Goal: Task Accomplishment & Management: Use online tool/utility

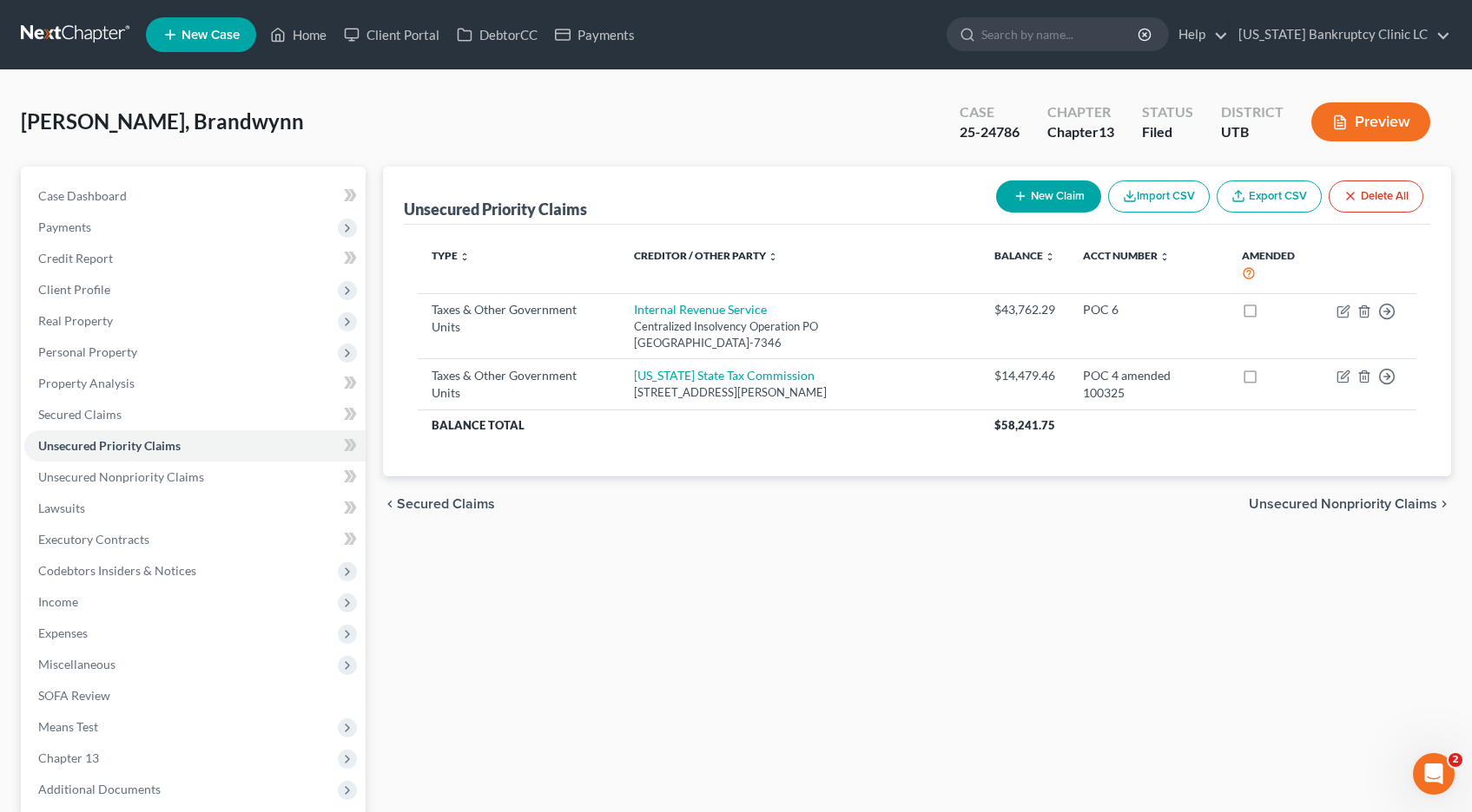
click at [81, 32] on link at bounding box center [75, 35] width 111 height 31
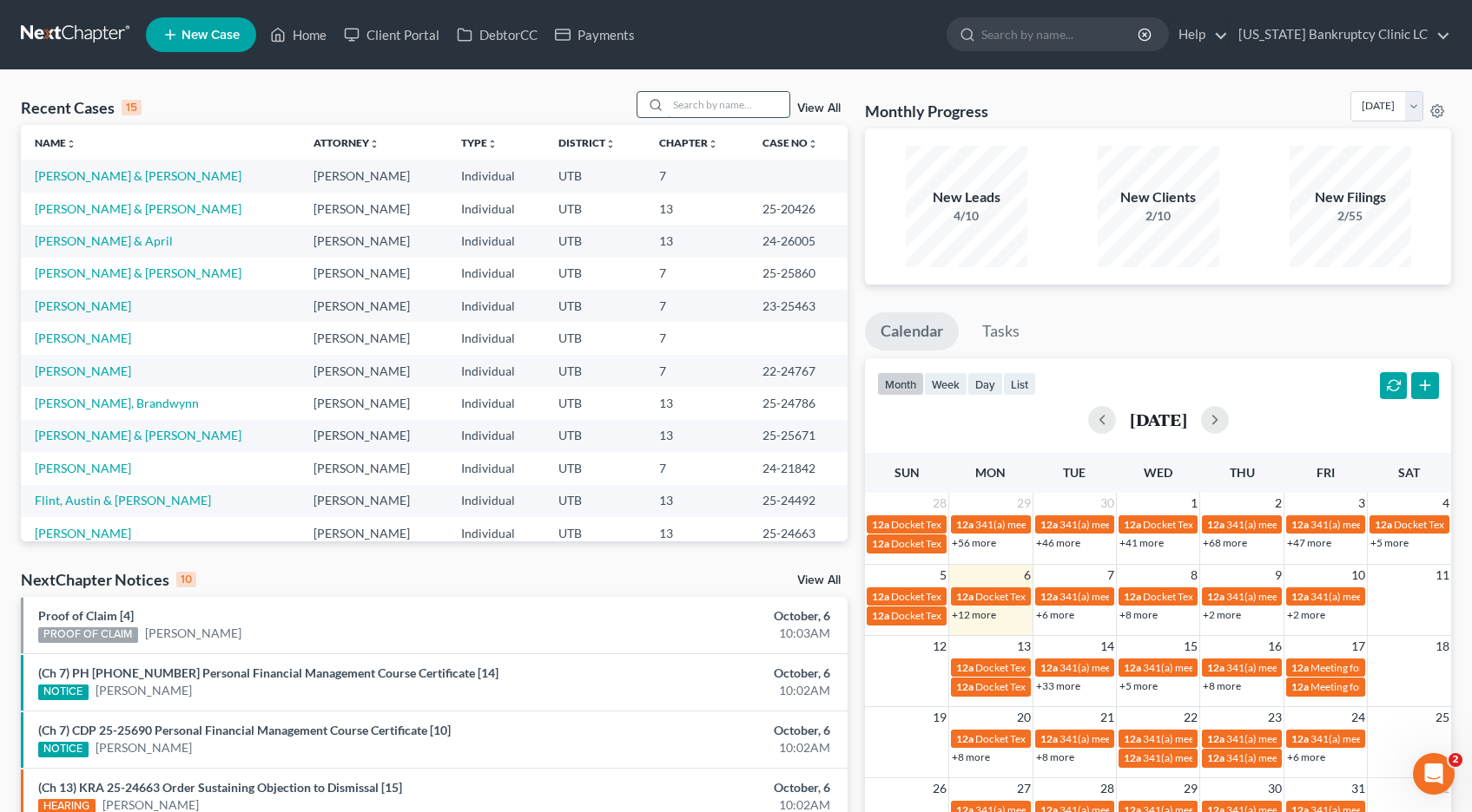
click at [719, 105] on input "search" at bounding box center [728, 105] width 121 height 25
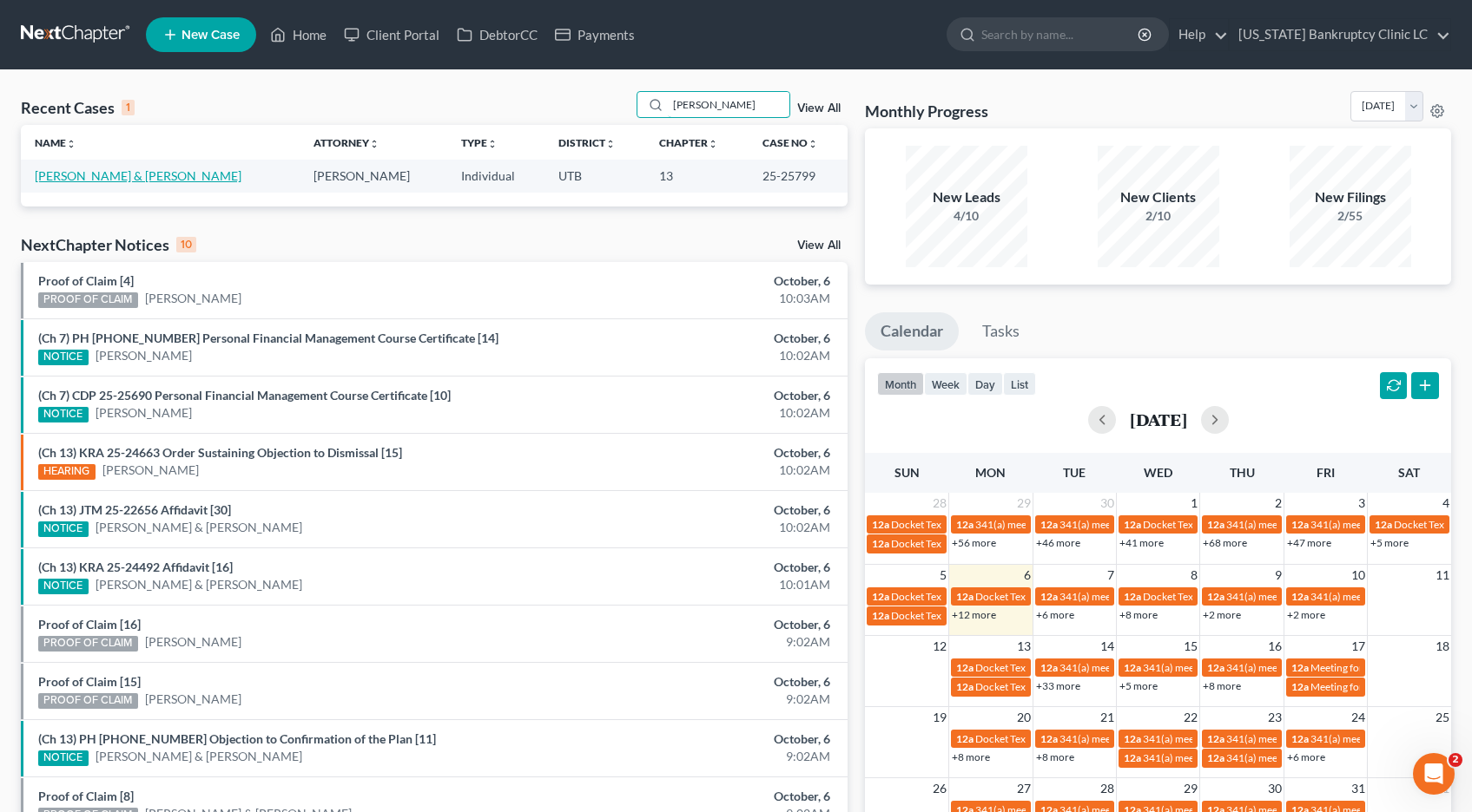
type input "sosa"
click at [121, 179] on link "Sosa, Sasha & Mario" at bounding box center [137, 176] width 207 height 15
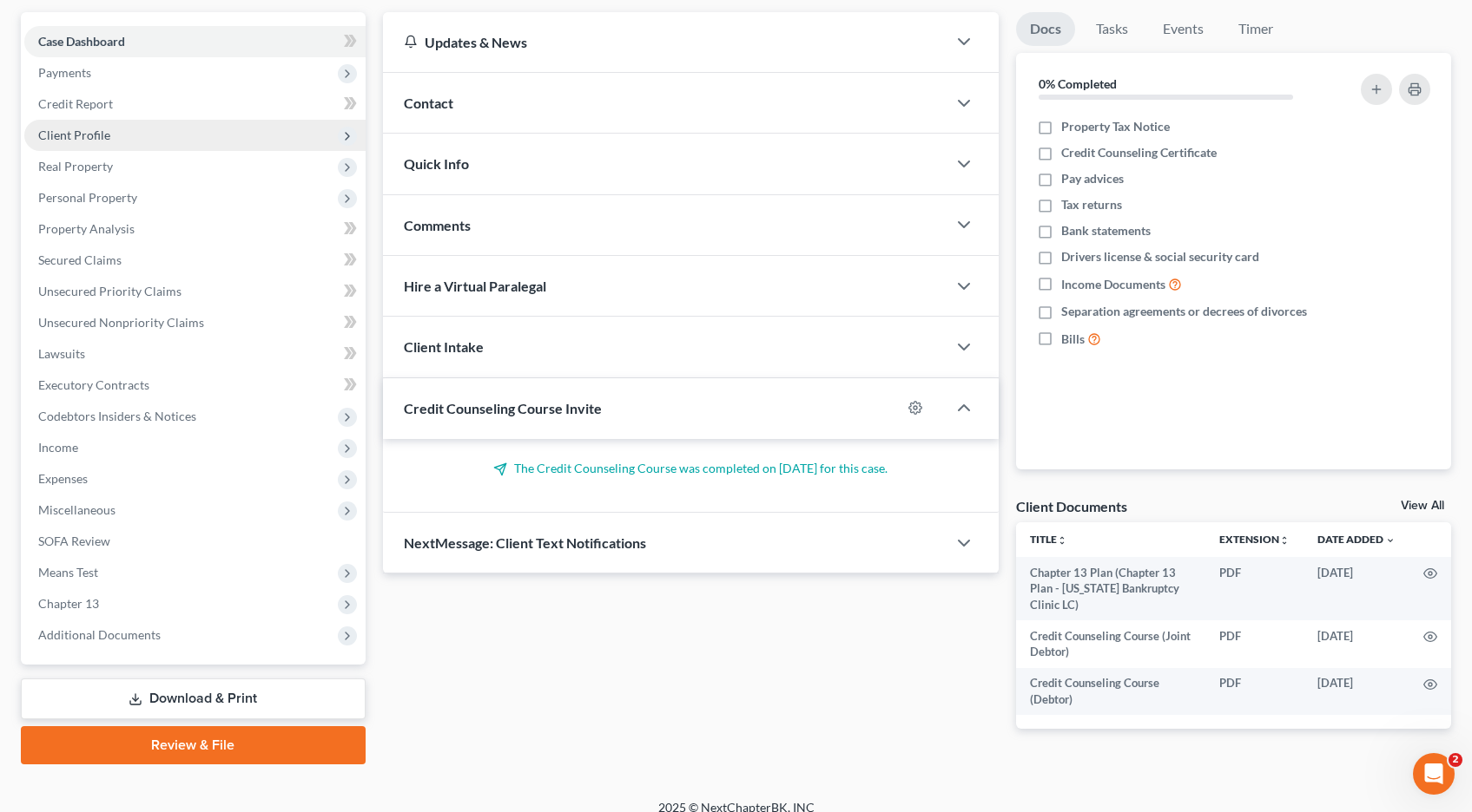
scroll to position [173, 0]
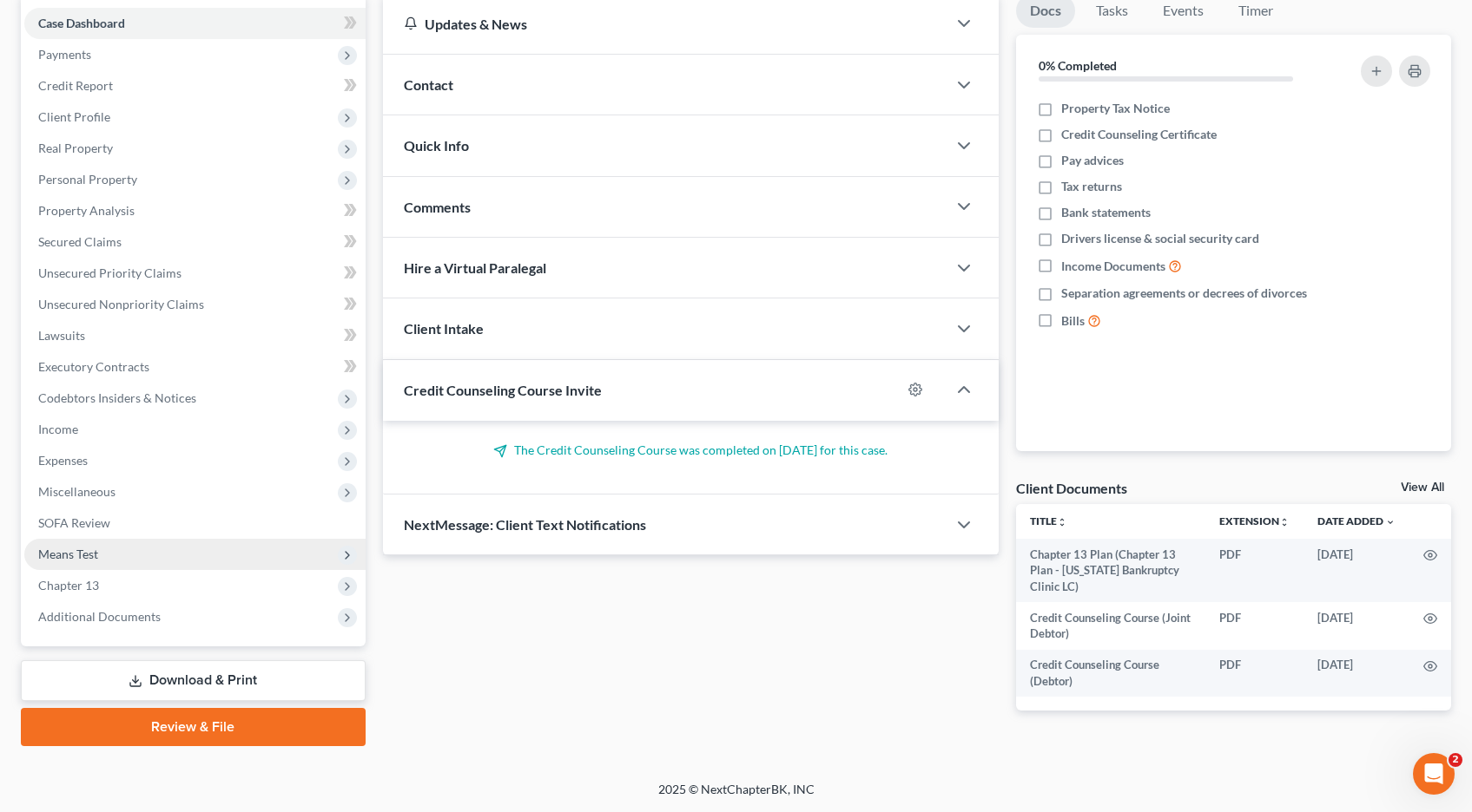
click at [87, 558] on span "Means Test" at bounding box center [68, 554] width 60 height 15
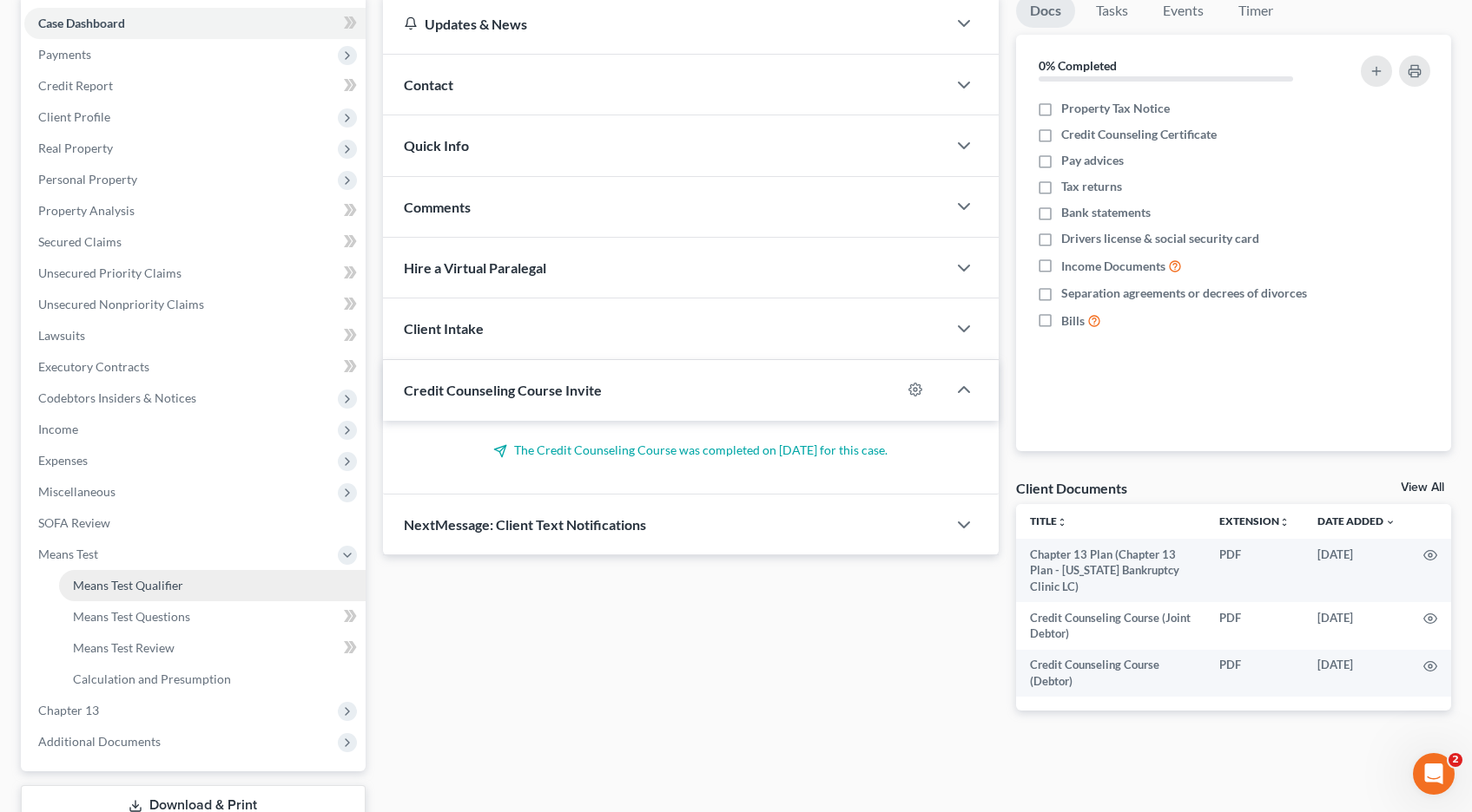
click at [83, 589] on span "Means Test Qualifier" at bounding box center [128, 585] width 110 height 15
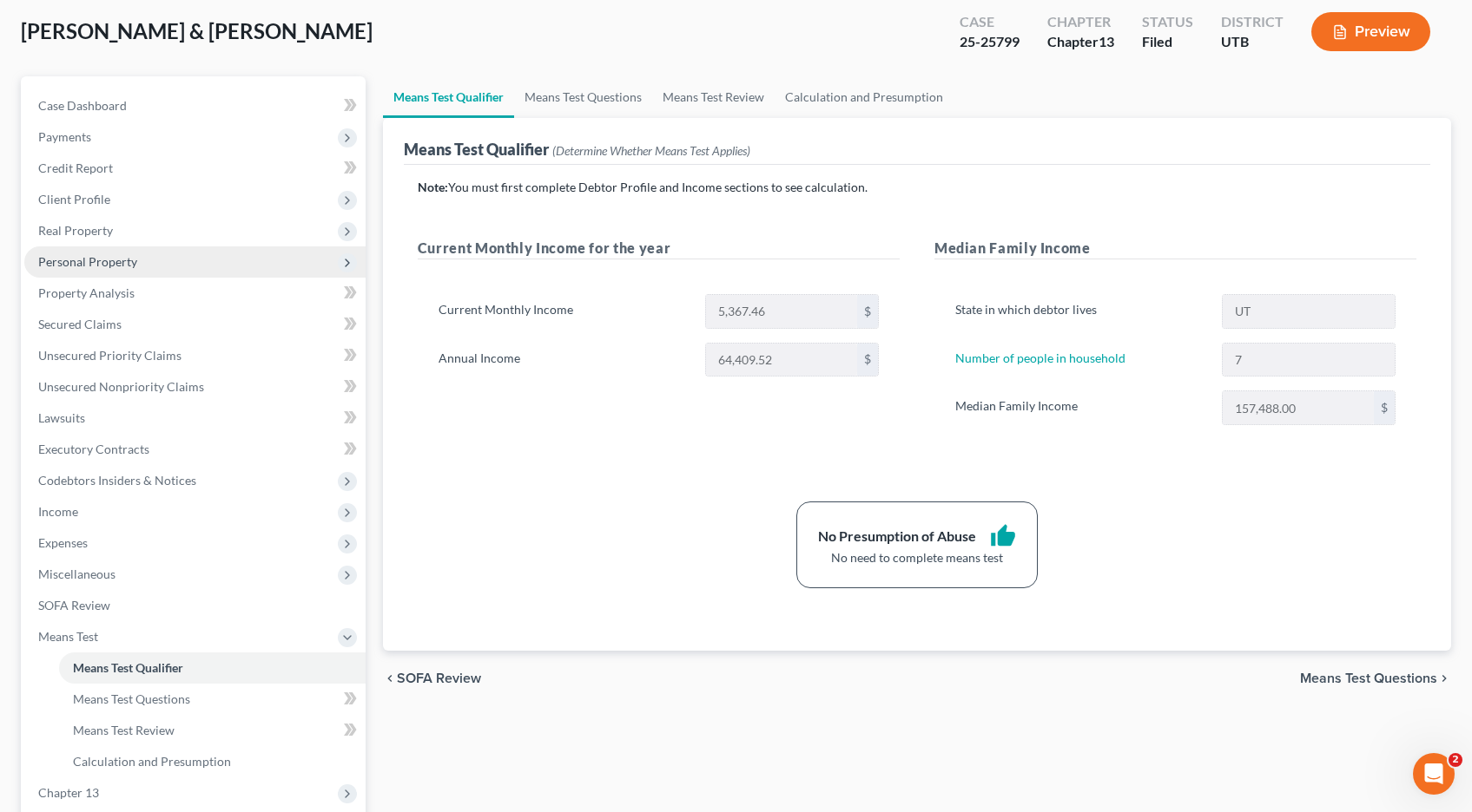
scroll to position [88, 0]
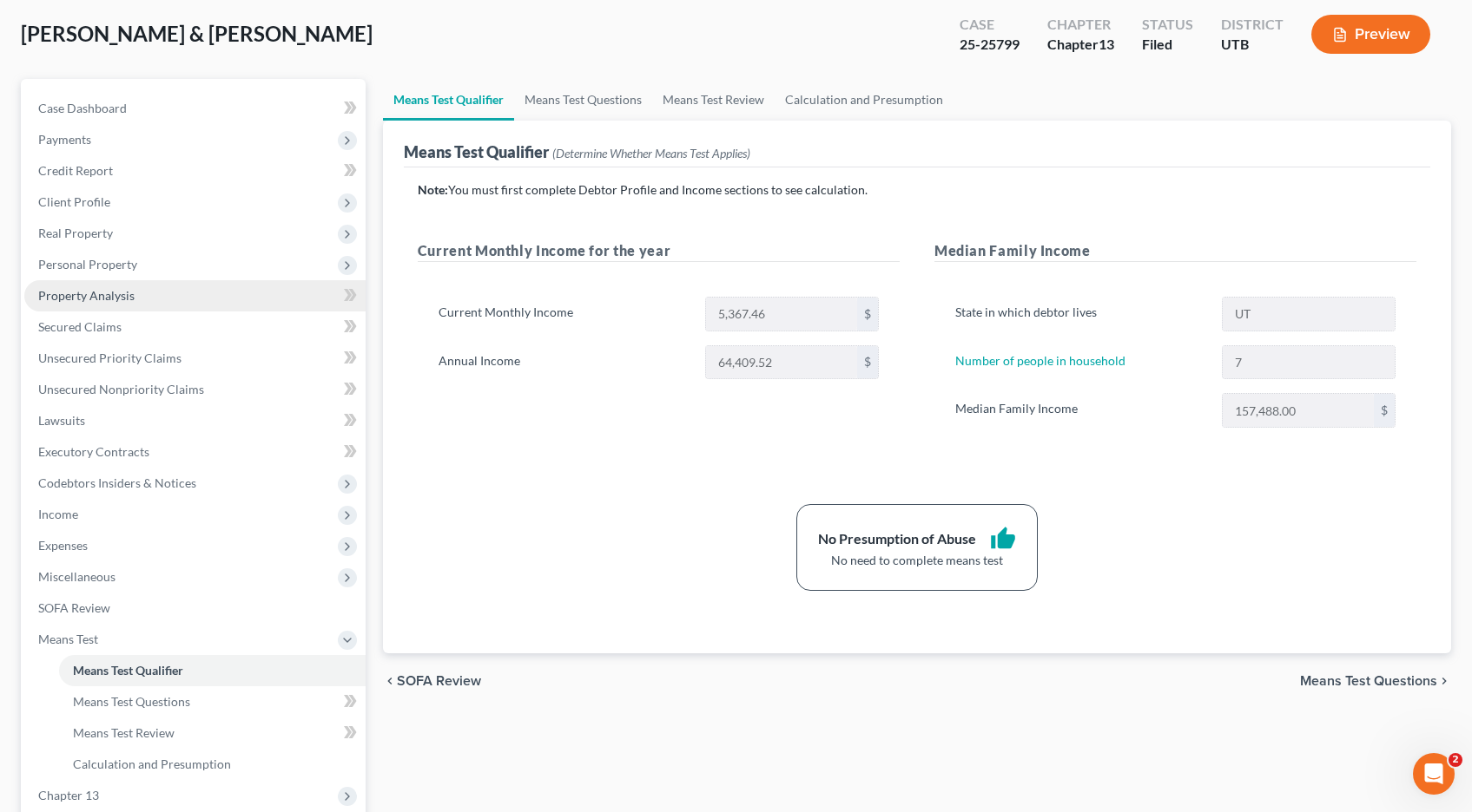
click at [64, 296] on span "Property Analysis" at bounding box center [86, 295] width 97 height 15
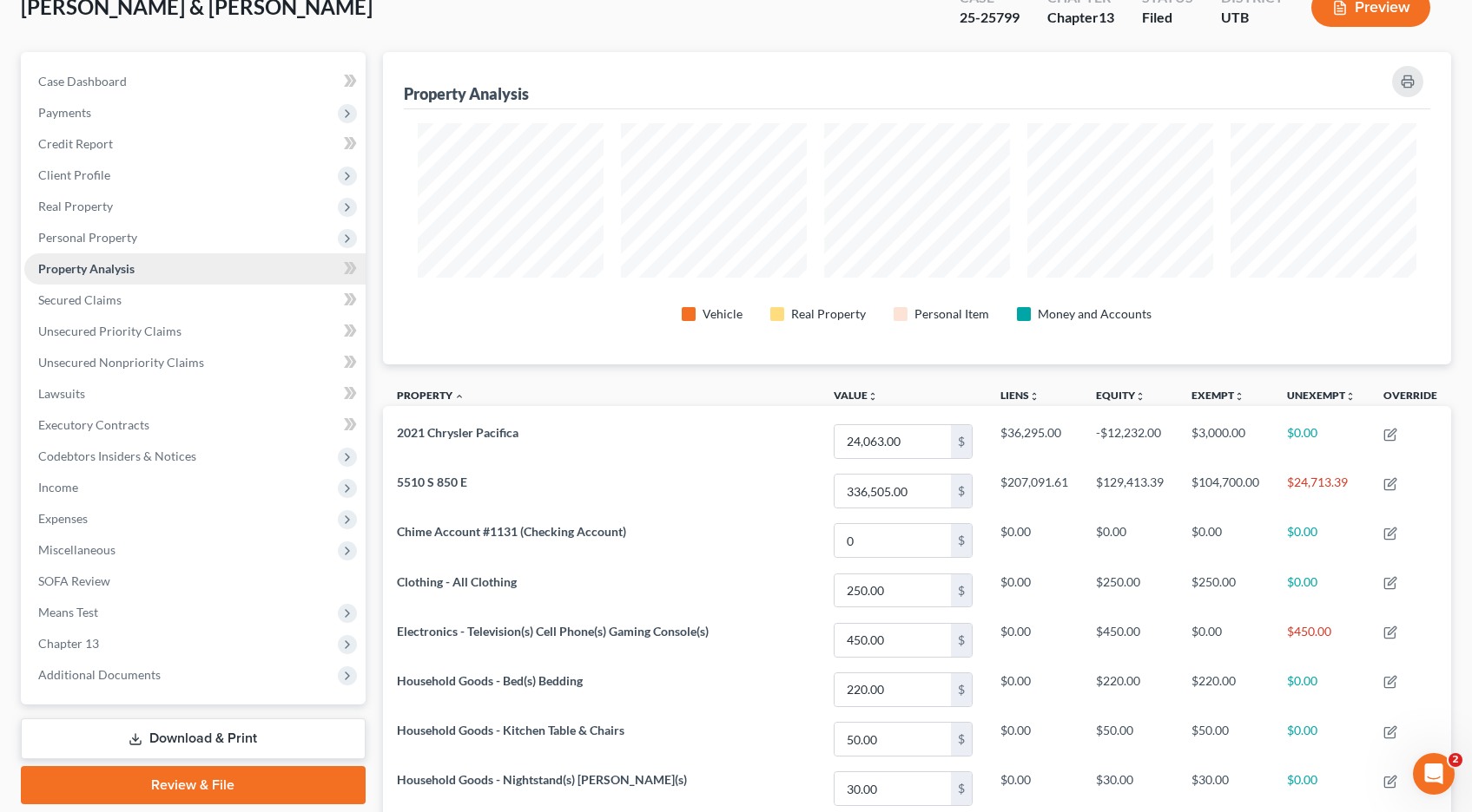
scroll to position [118, 0]
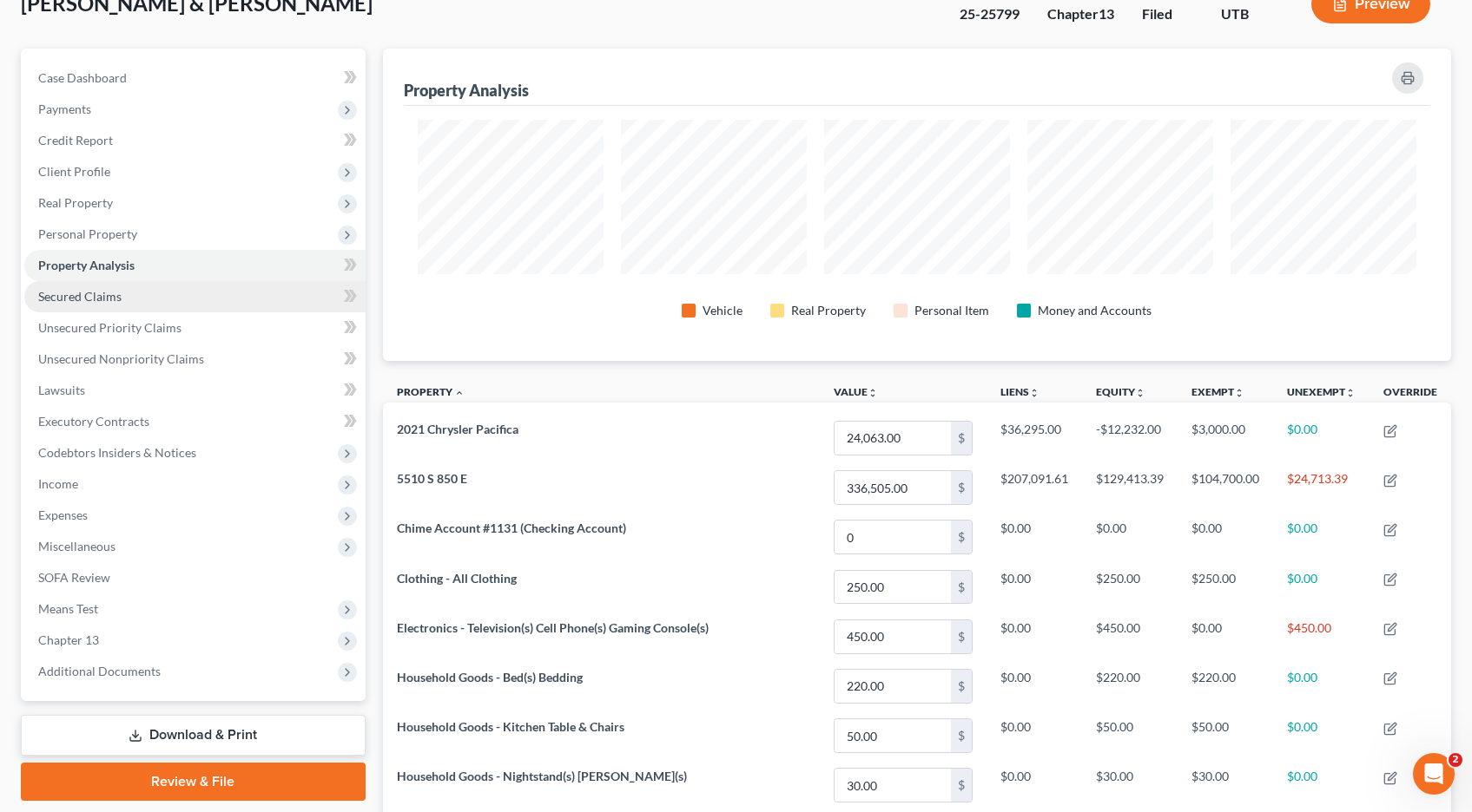
click at [98, 303] on span "Secured Claims" at bounding box center [80, 296] width 83 height 15
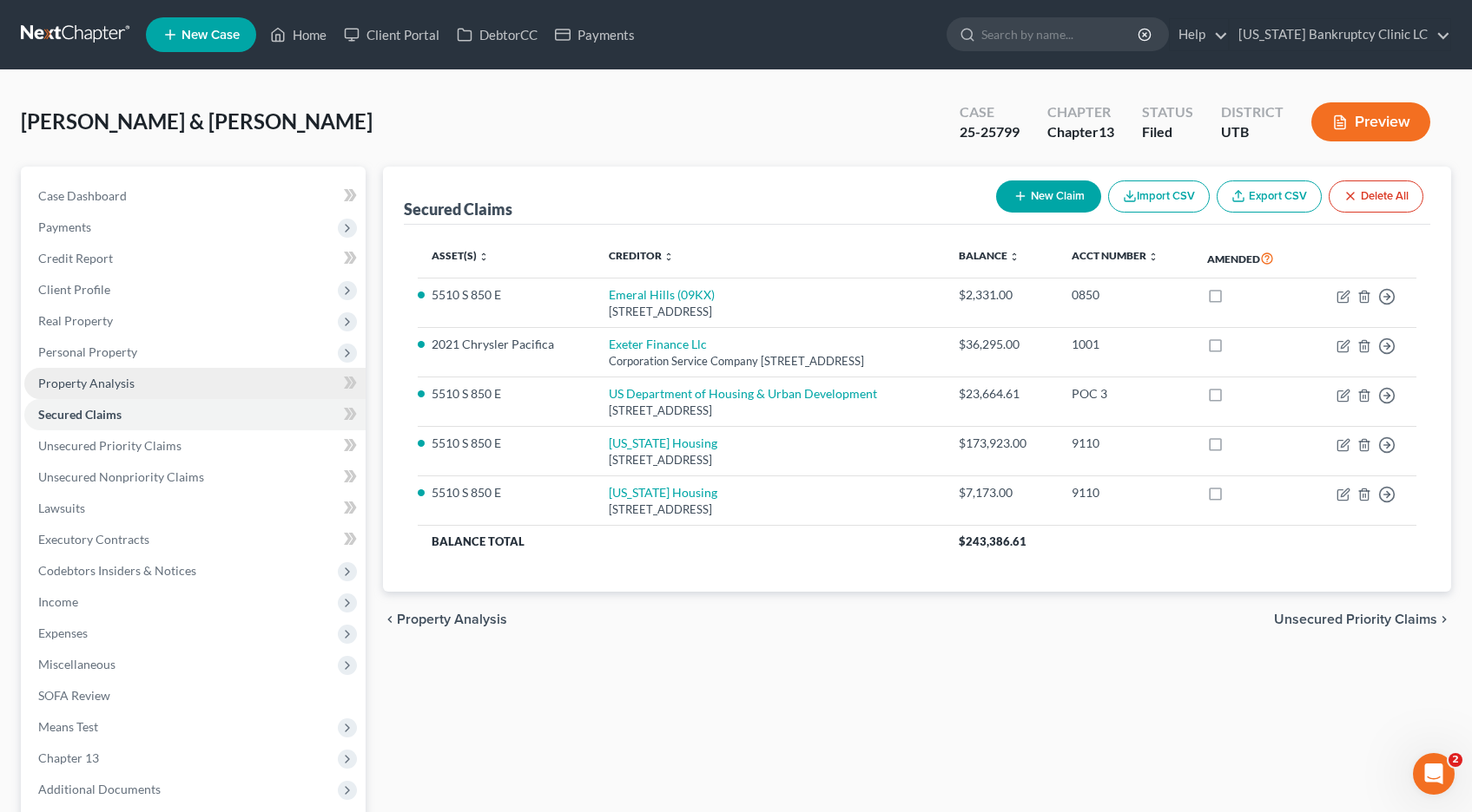
click at [114, 386] on span "Property Analysis" at bounding box center [86, 383] width 97 height 15
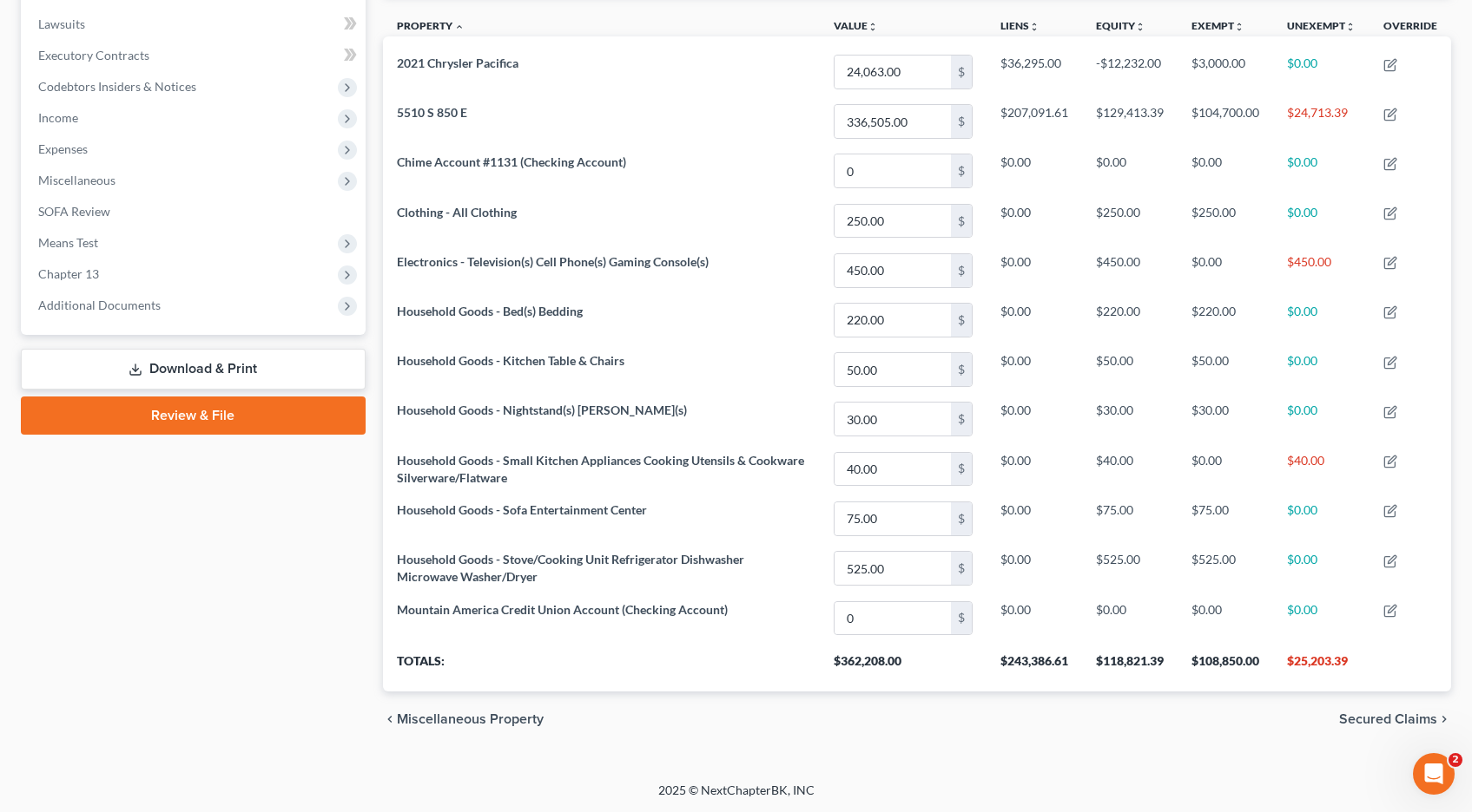
scroll to position [485, 0]
click at [64, 269] on span "Chapter 13" at bounding box center [68, 273] width 61 height 15
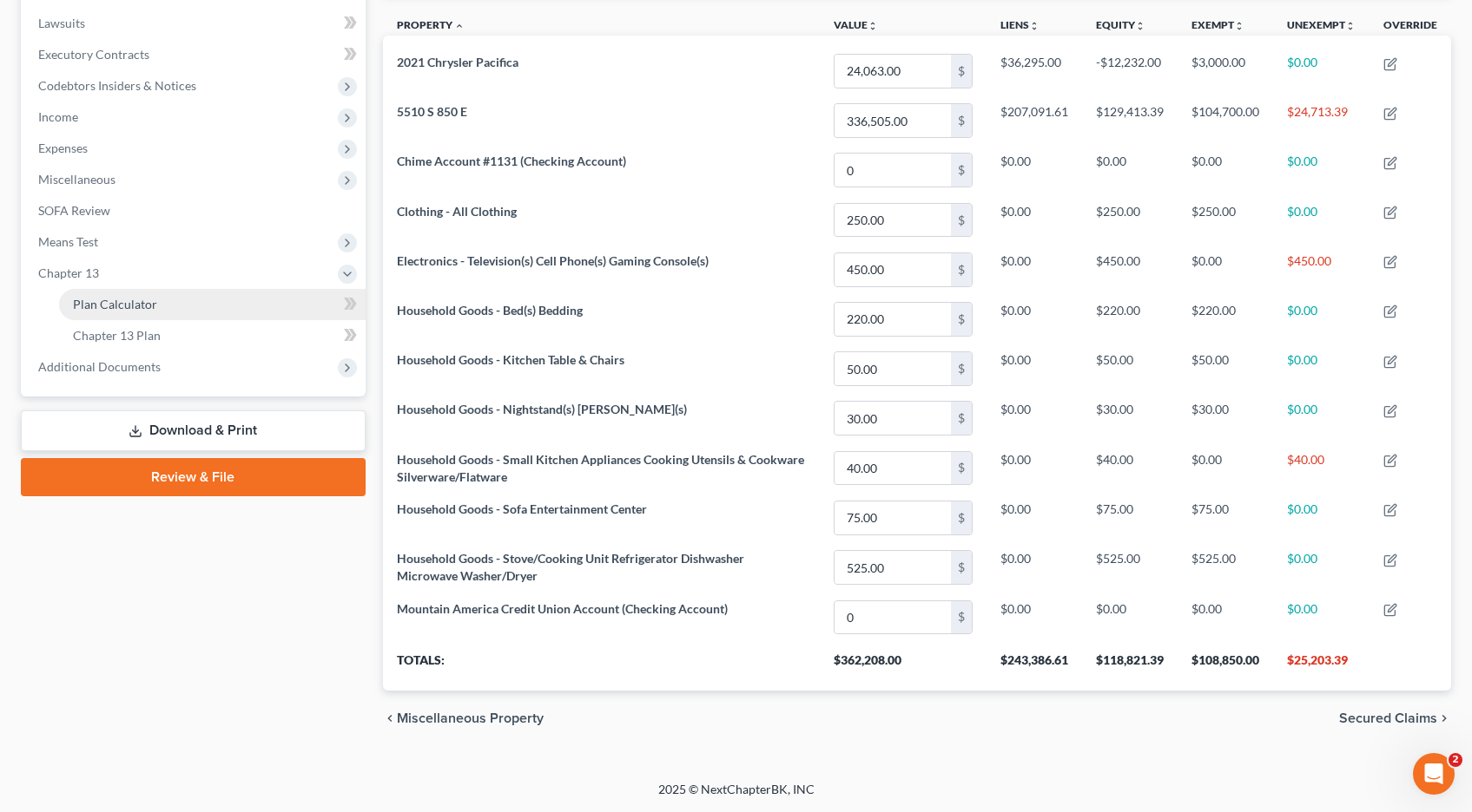
click at [120, 298] on span "Plan Calculator" at bounding box center [114, 304] width 84 height 15
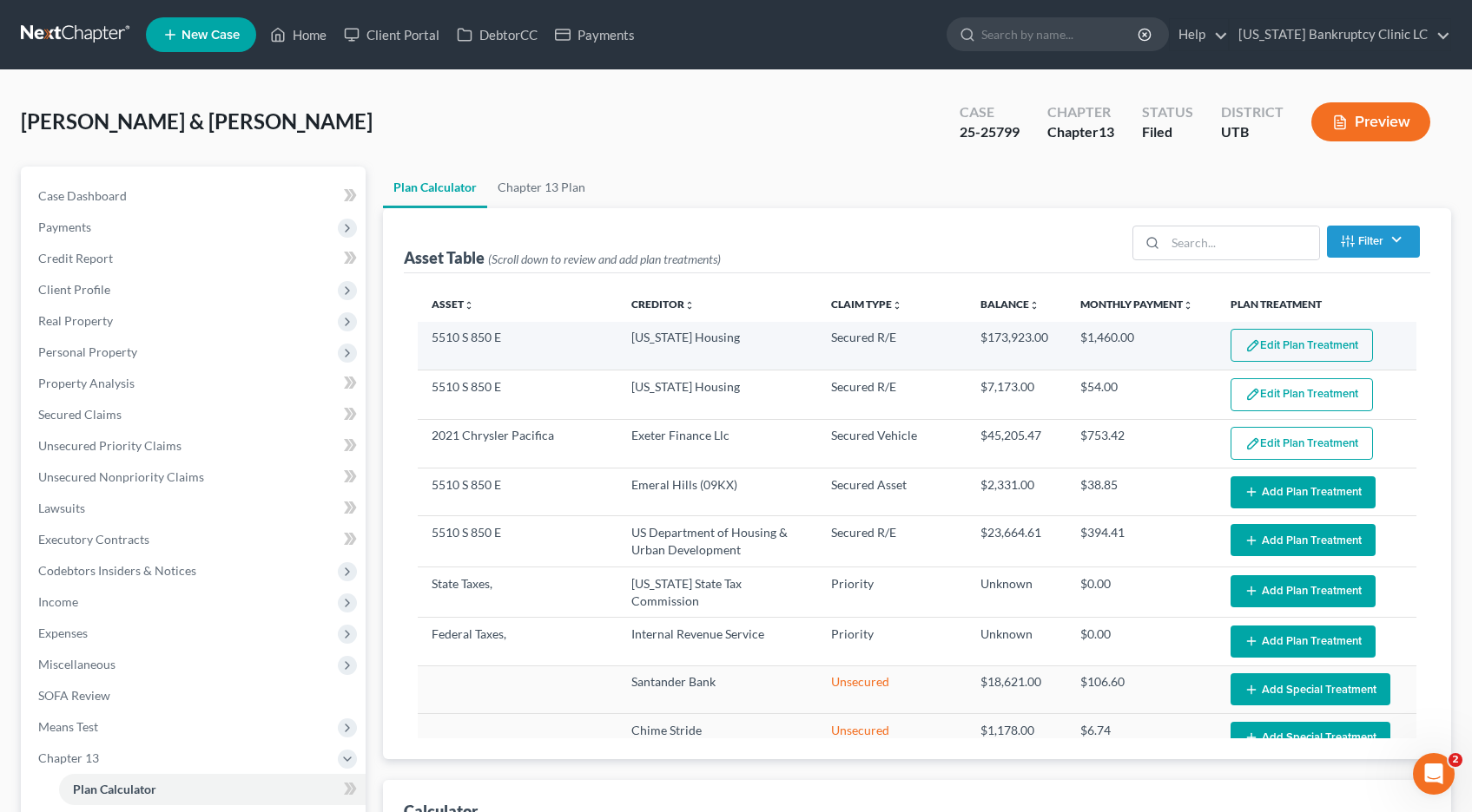
select select "59"
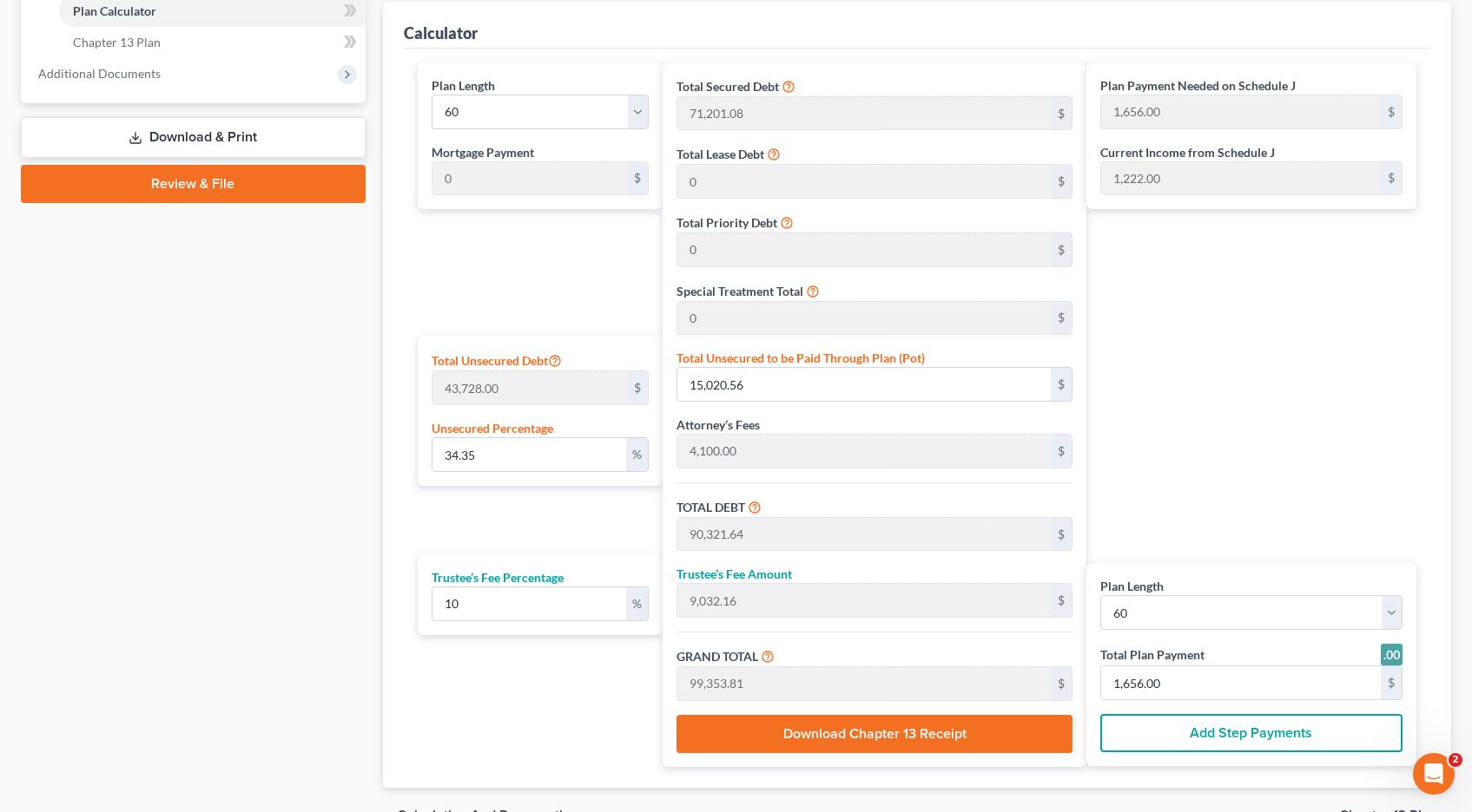
scroll to position [822, 0]
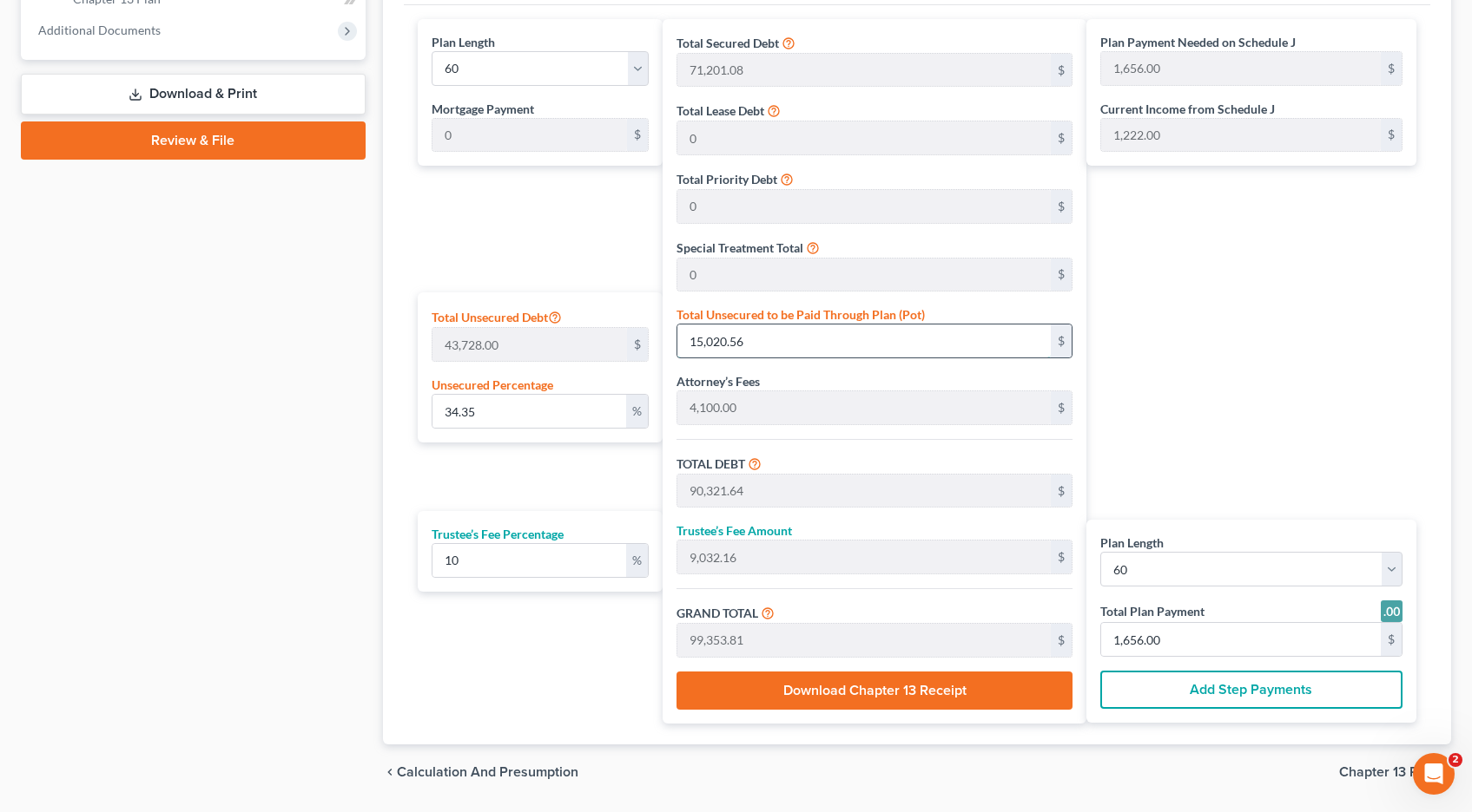
click at [752, 344] on input "15,020.56" at bounding box center [864, 340] width 373 height 33
click at [477, 418] on input "34.35" at bounding box center [529, 410] width 194 height 33
drag, startPoint x: 477, startPoint y: 418, endPoint x: 382, endPoint y: 411, distance: 95.3
click at [383, 411] on div "Calculator Plan Length 1 2 3 4 5 6 7 8 9 10 11 12 13 14 15 16 17 18 19 20 21 22…" at bounding box center [917, 351] width 1068 height 786
type input "1"
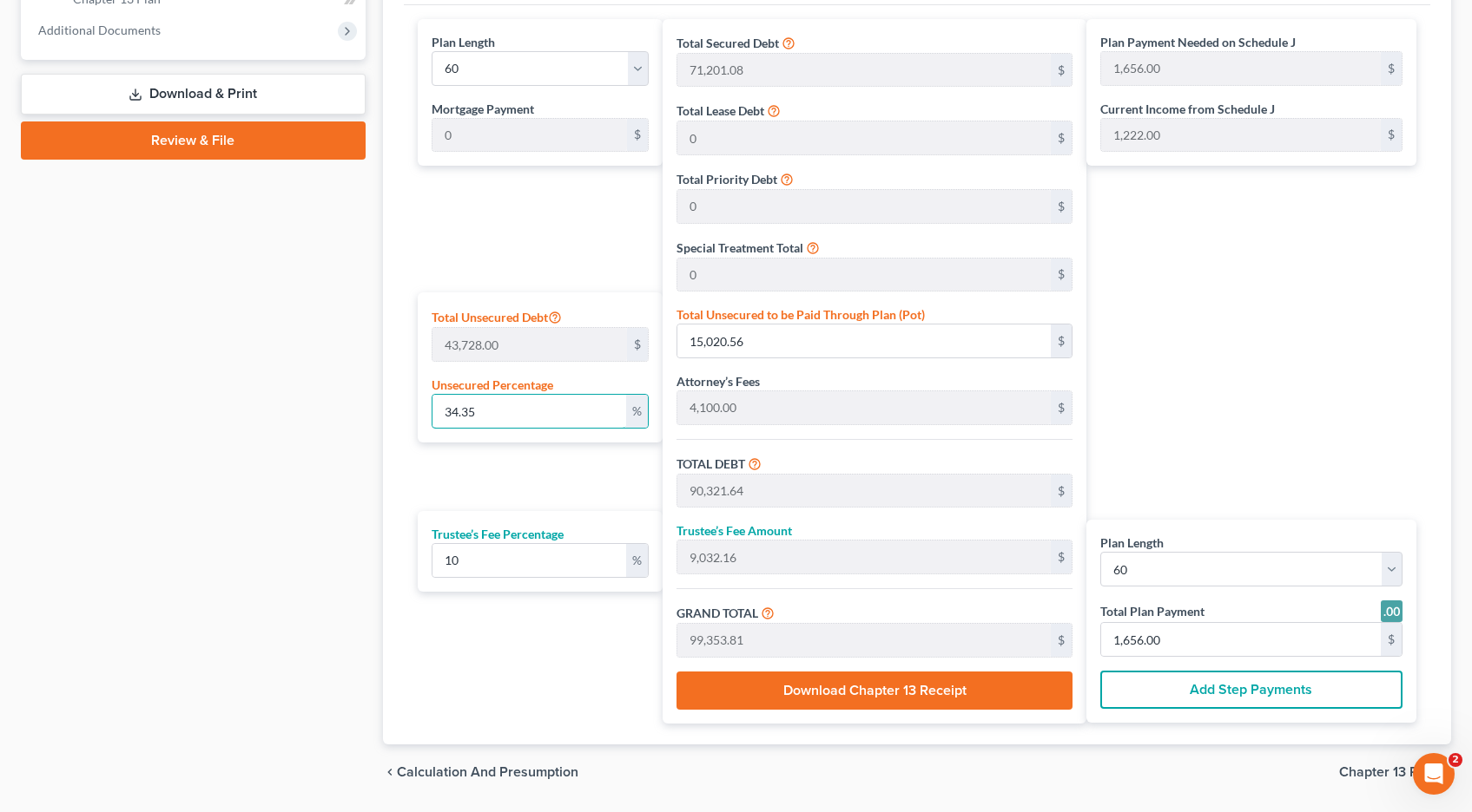
type input "437.28"
type input "75,738.36"
type input "7,573.83"
type input "83,312.19"
type input "1,389.00"
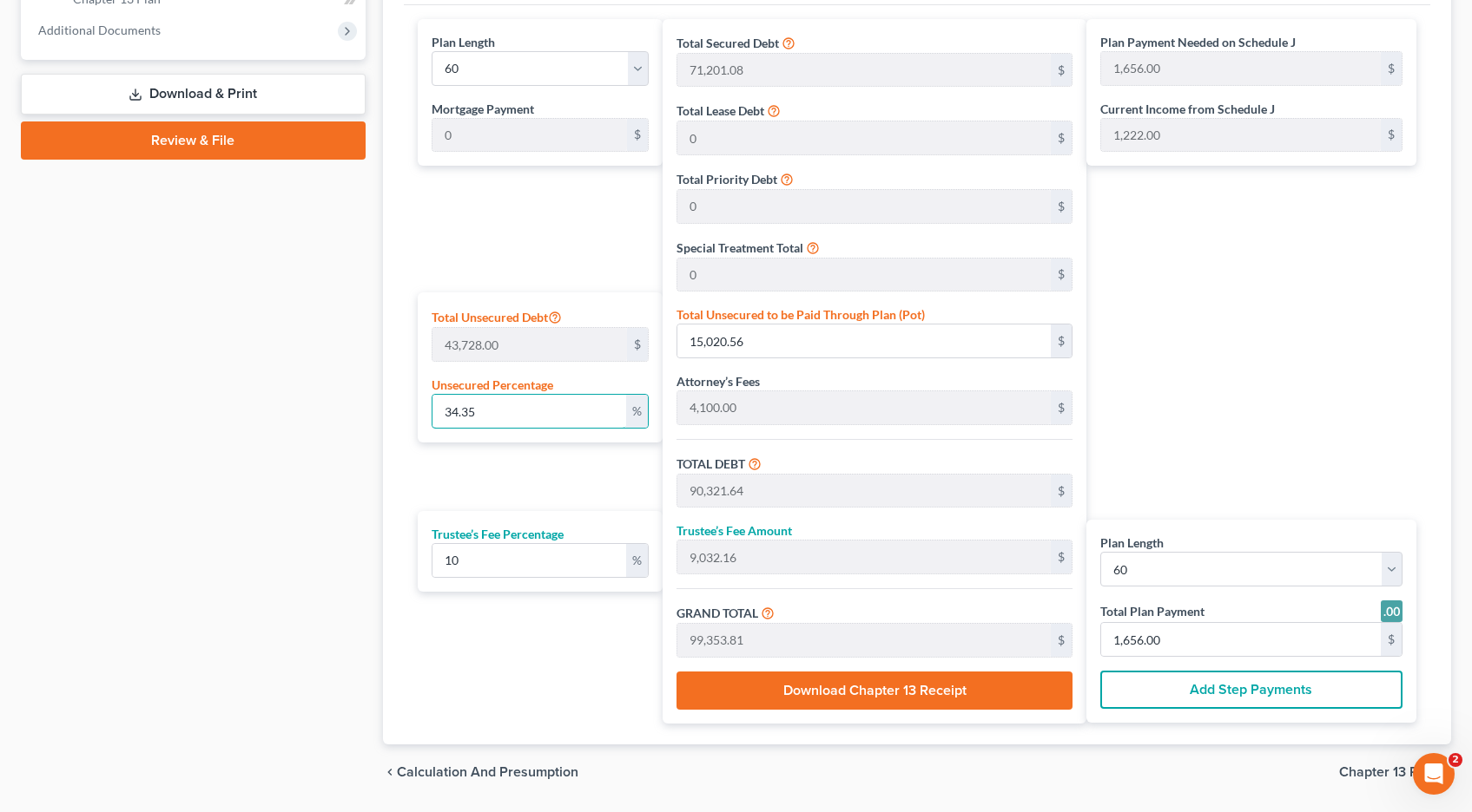
type input "1,389.00"
type input "1.0"
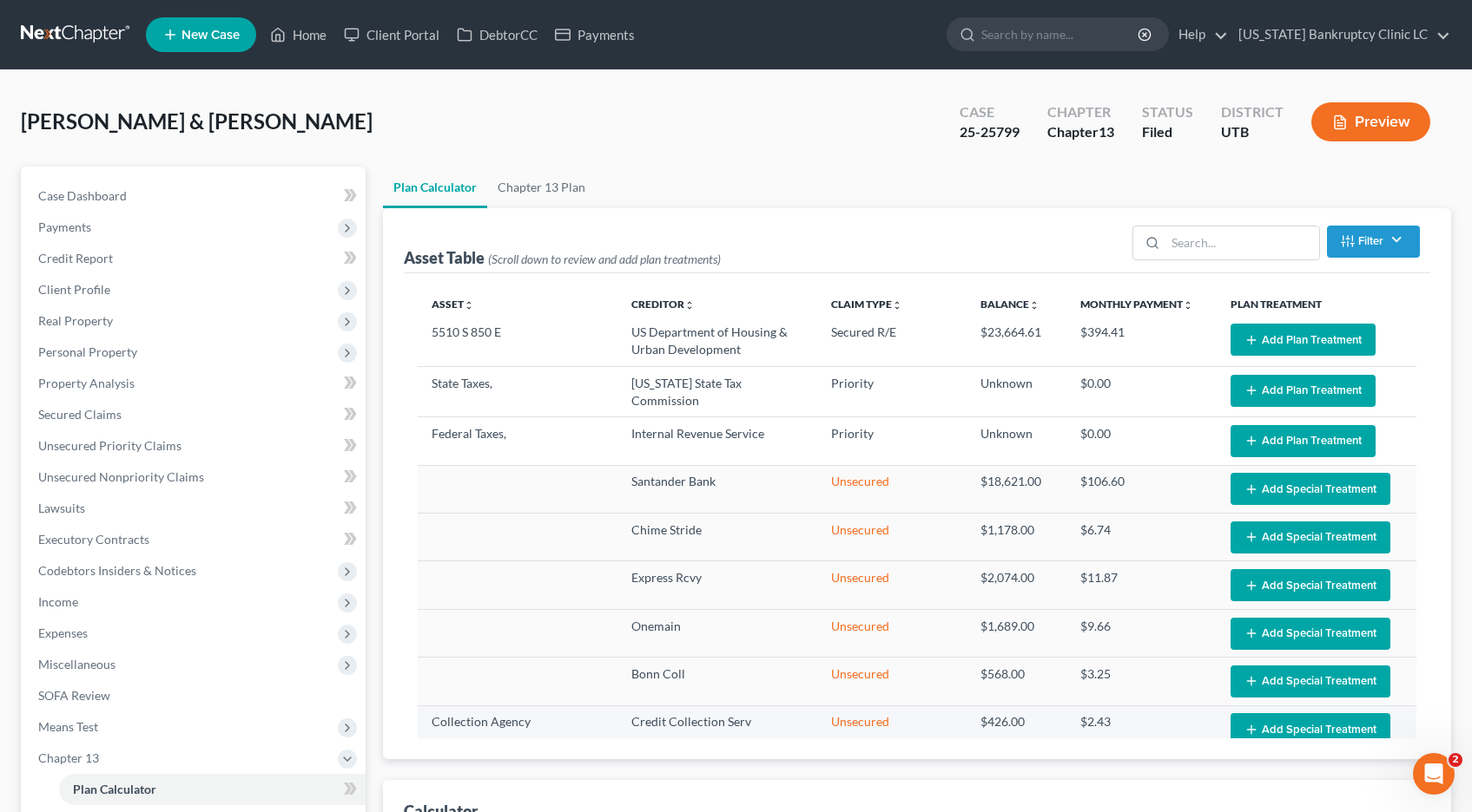
scroll to position [0, 0]
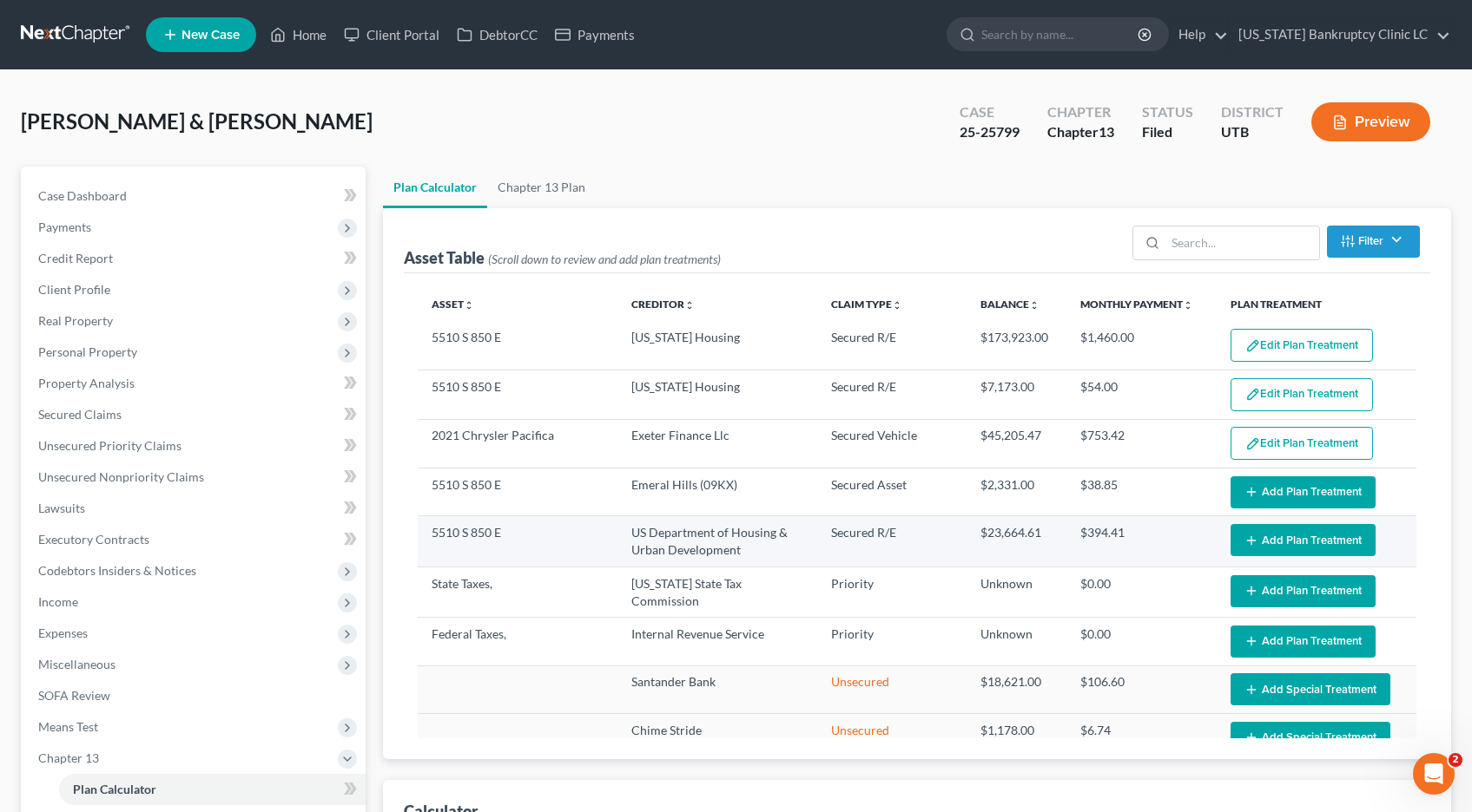
click at [1296, 538] on button "Add Plan Treatment" at bounding box center [1303, 540] width 145 height 32
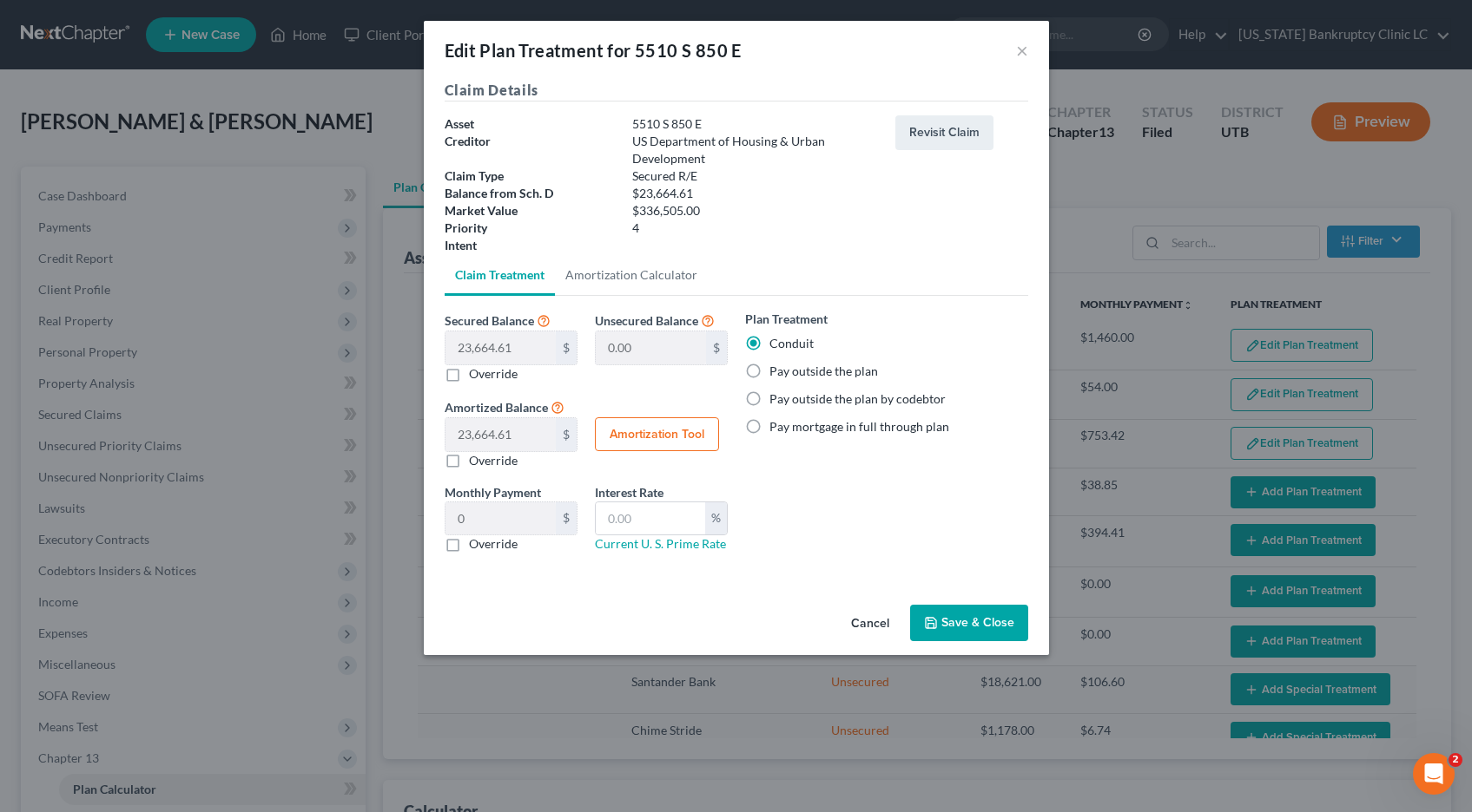
click at [769, 372] on label "Pay outside the plan" at bounding box center [823, 371] width 108 height 18
click at [776, 372] on input "Pay outside the plan" at bounding box center [781, 368] width 12 height 12
radio input "true"
click at [952, 622] on button "Save & Close" at bounding box center [968, 622] width 118 height 36
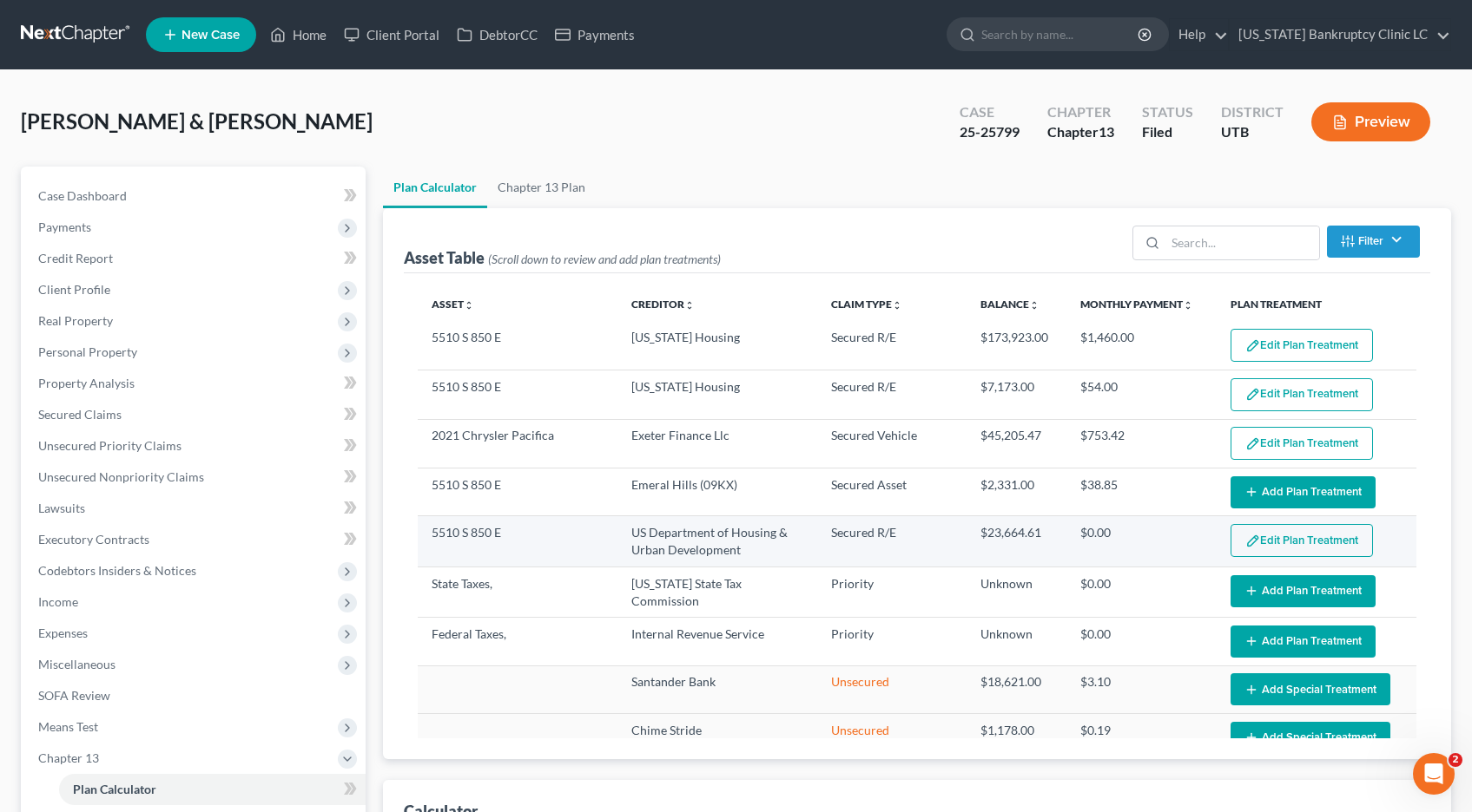
select select "59"
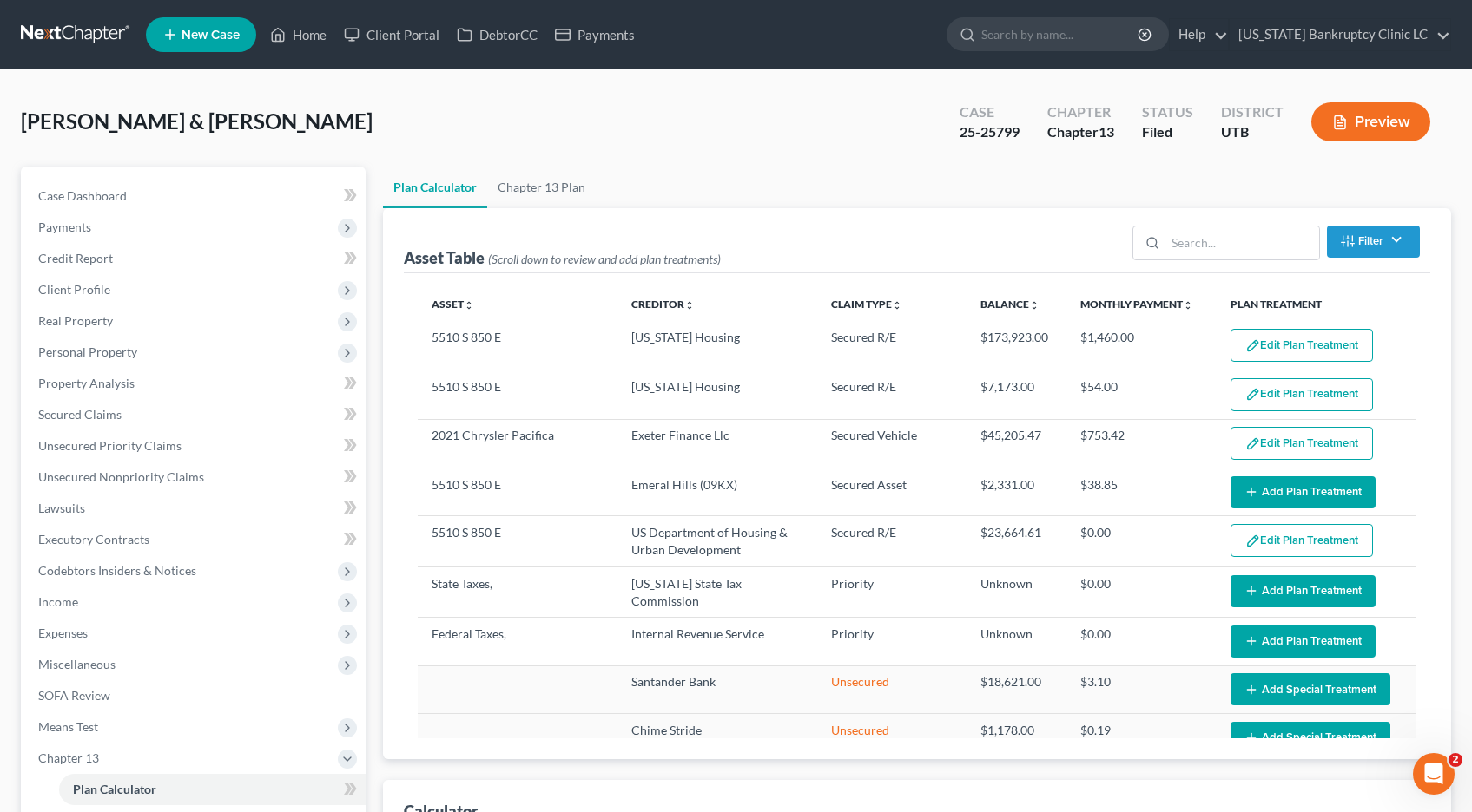
click at [1265, 489] on button "Add Plan Treatment" at bounding box center [1303, 493] width 145 height 32
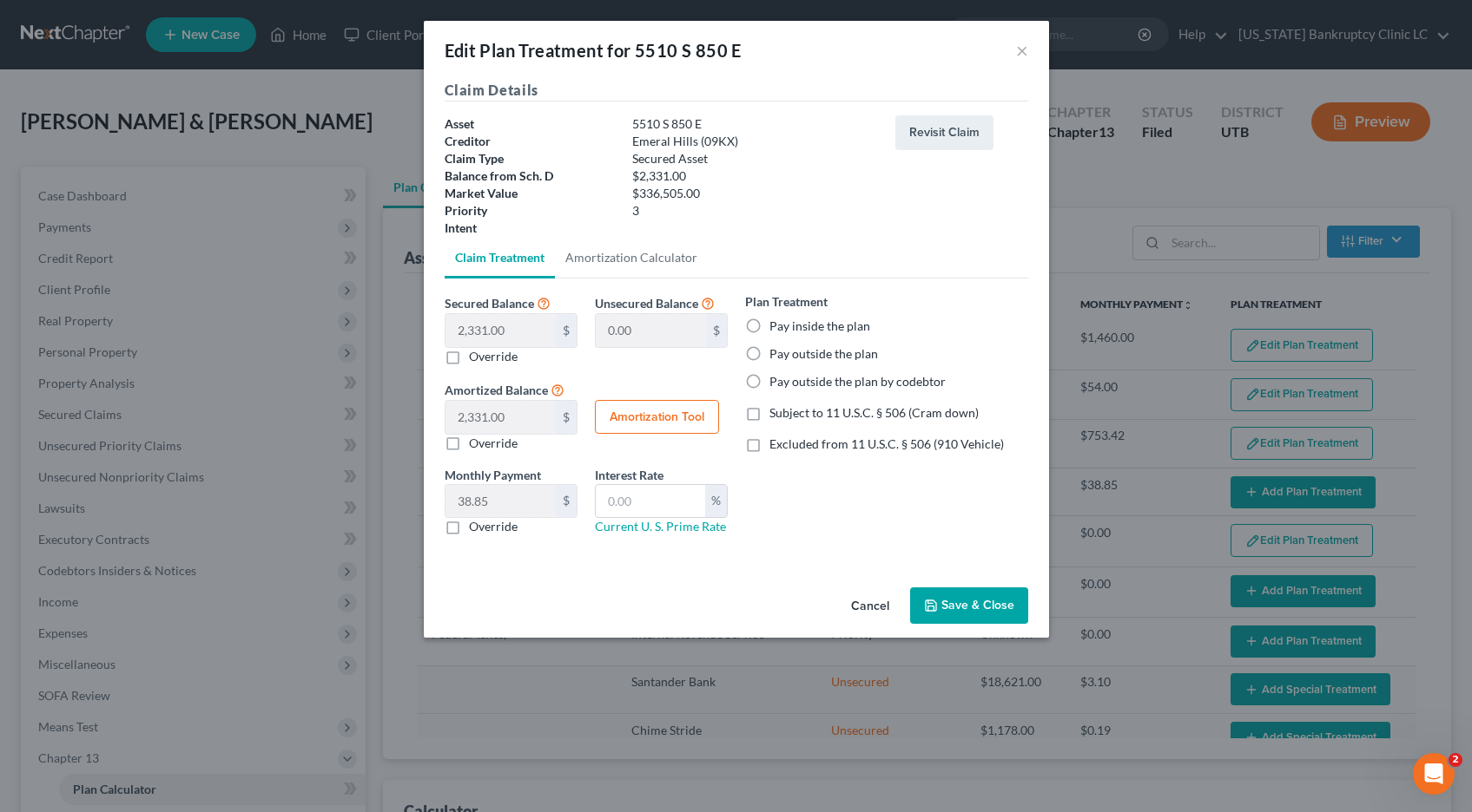
click at [769, 327] on label "Pay inside the plan" at bounding box center [819, 326] width 101 height 18
click at [776, 327] on input "Pay inside the plan" at bounding box center [781, 323] width 12 height 12
radio input "true"
click at [678, 501] on input "text" at bounding box center [650, 501] width 109 height 33
type input "9.00"
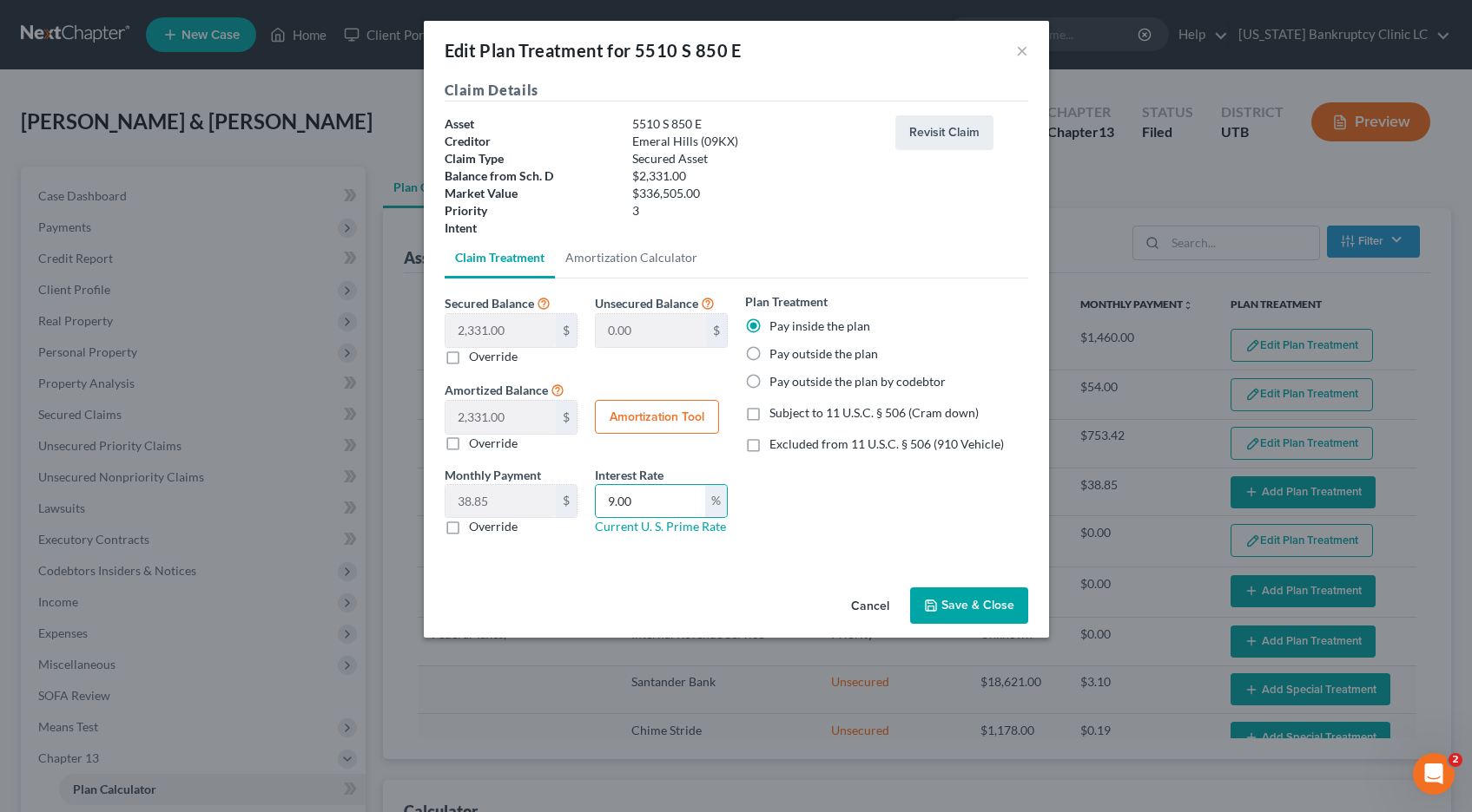
click at [662, 418] on button "Amortization Tool" at bounding box center [657, 417] width 124 height 35
type input "2,331.00"
type input "9.00"
type input "60"
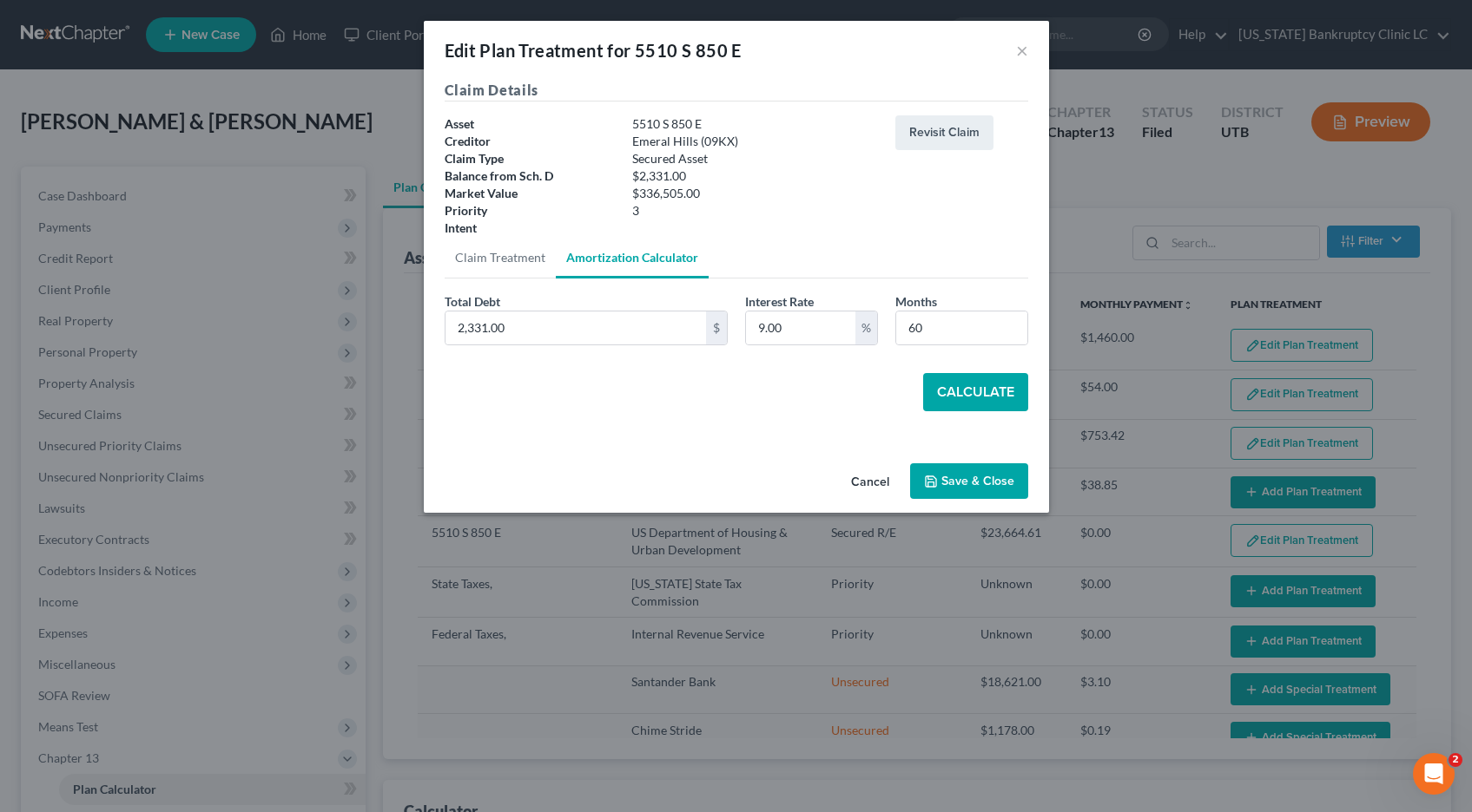
click at [985, 395] on button "Calculate" at bounding box center [975, 392] width 105 height 38
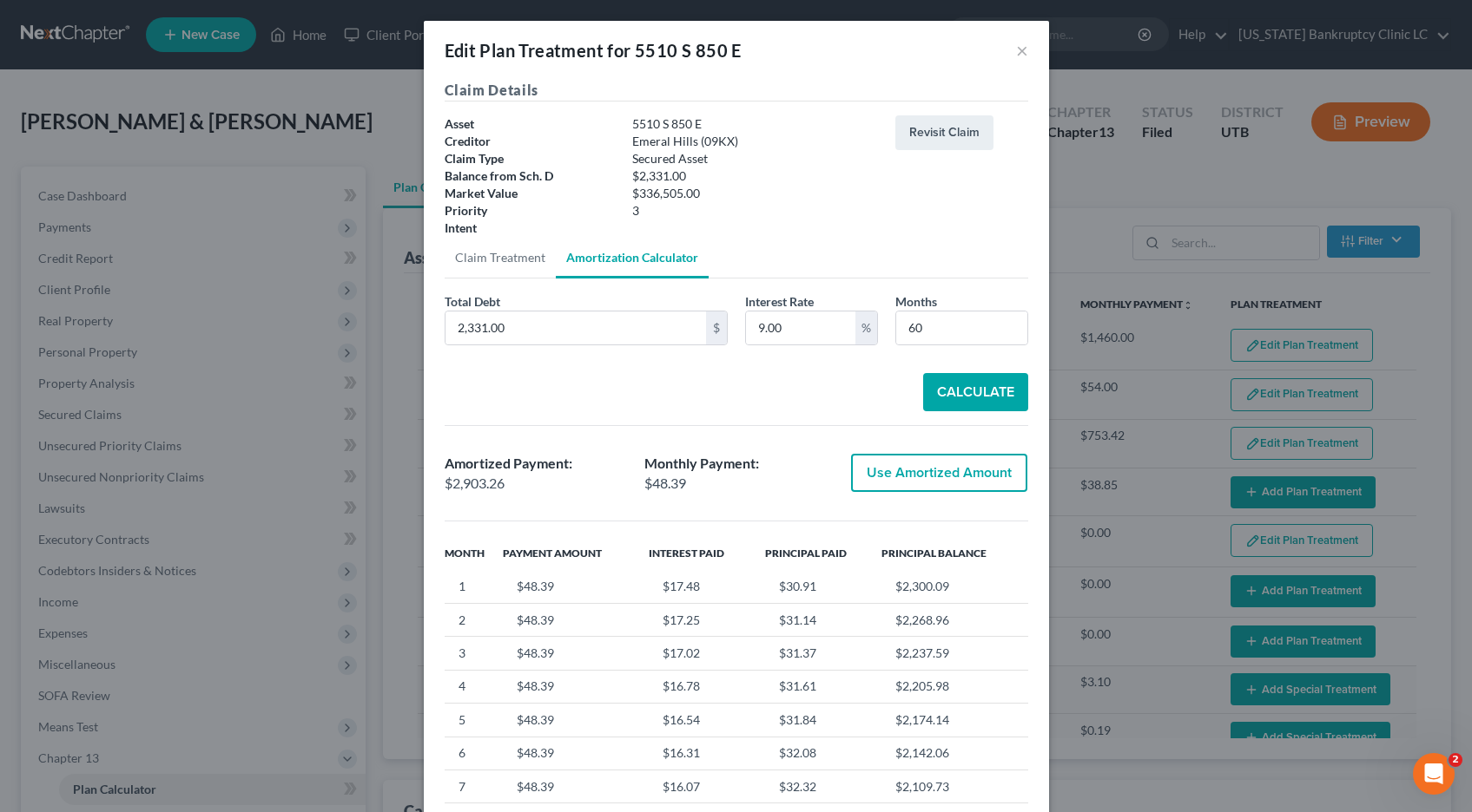
click at [916, 477] on button "Use Amortized Amount" at bounding box center [938, 472] width 176 height 38
type input "2,903.26"
checkbox input "true"
type input "48.38"
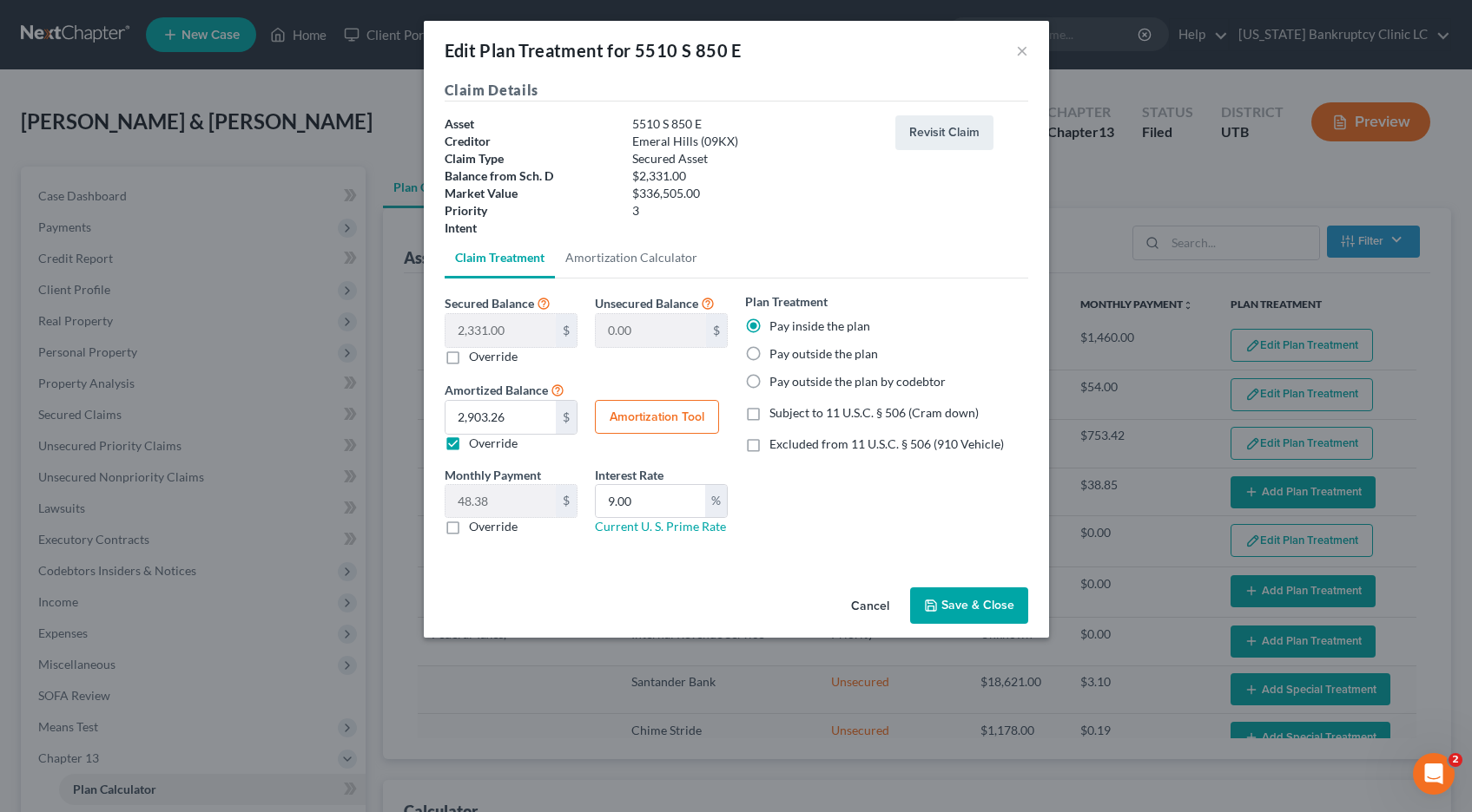
click at [642, 421] on button "Amortization Tool" at bounding box center [657, 417] width 124 height 35
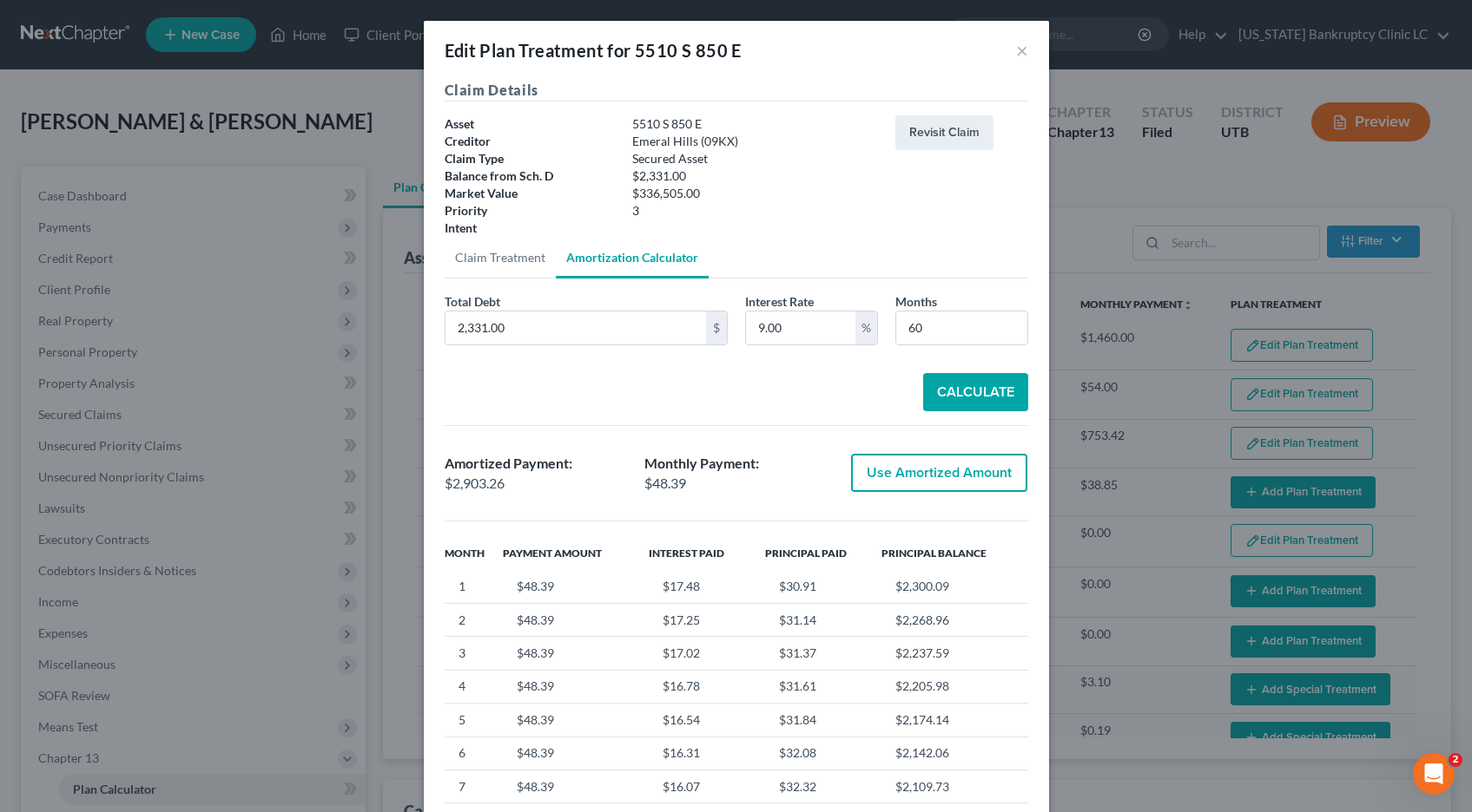
click at [903, 474] on button "Use Amortized Amount" at bounding box center [938, 472] width 176 height 38
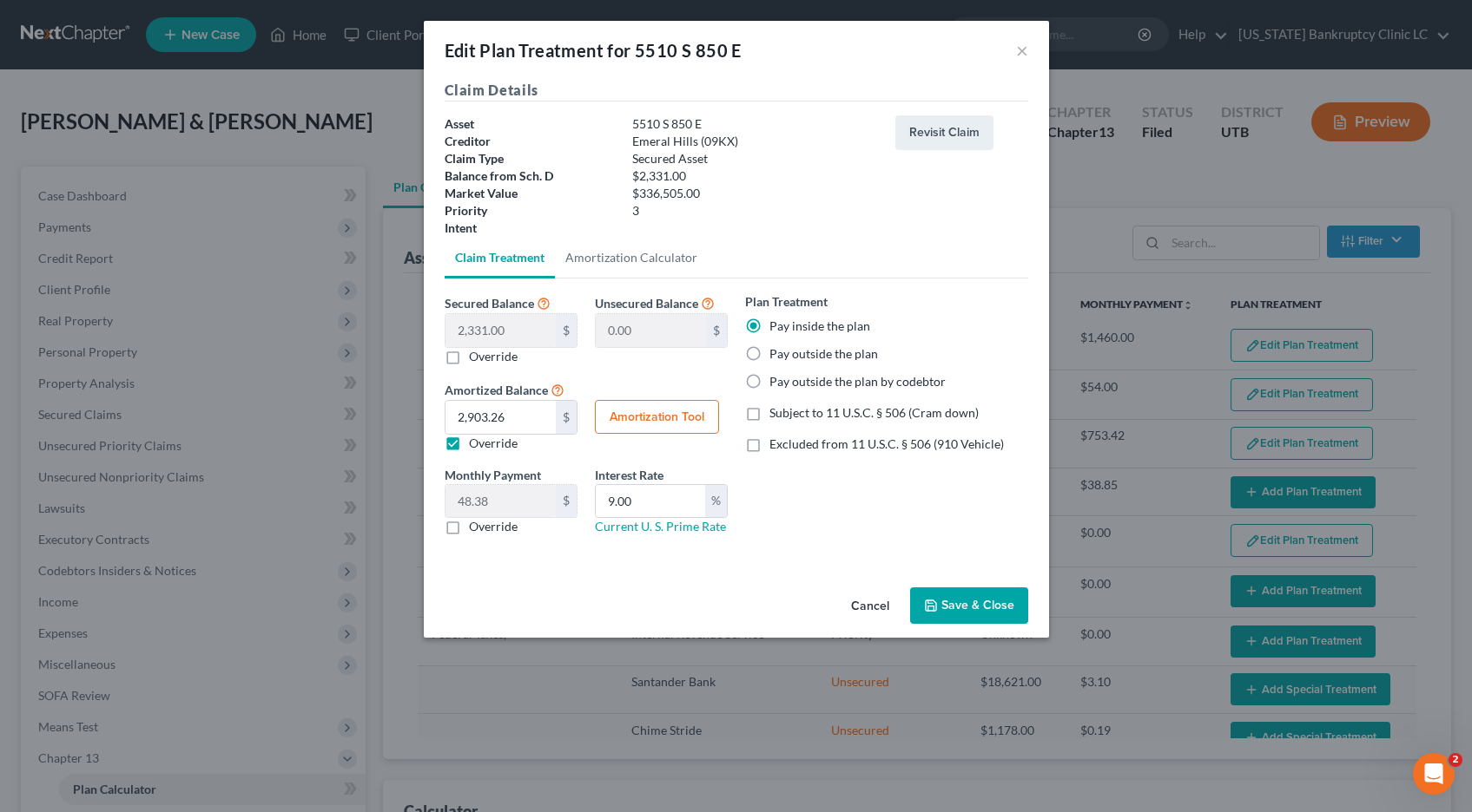
click at [961, 609] on button "Save & Close" at bounding box center [968, 605] width 118 height 36
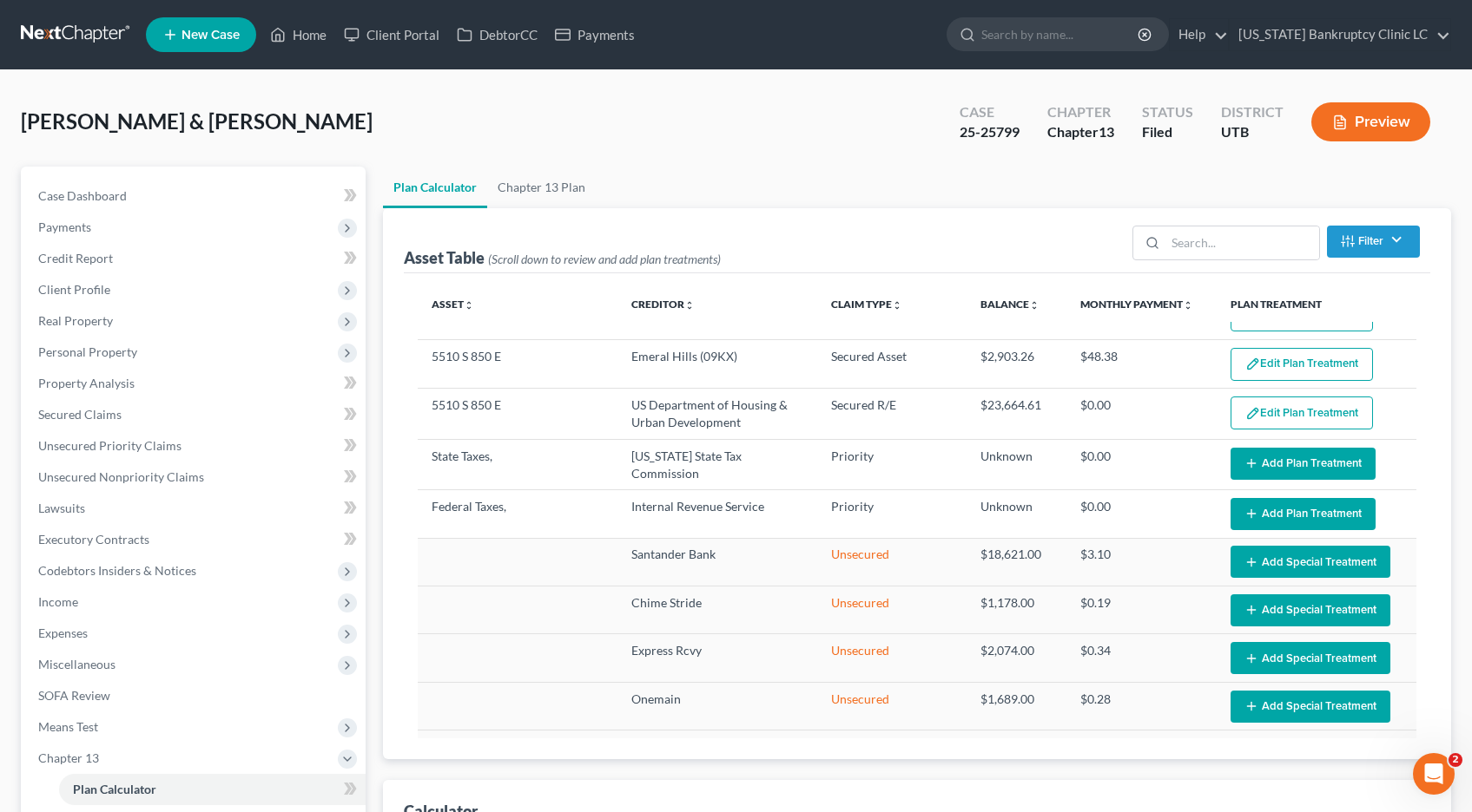
select select "59"
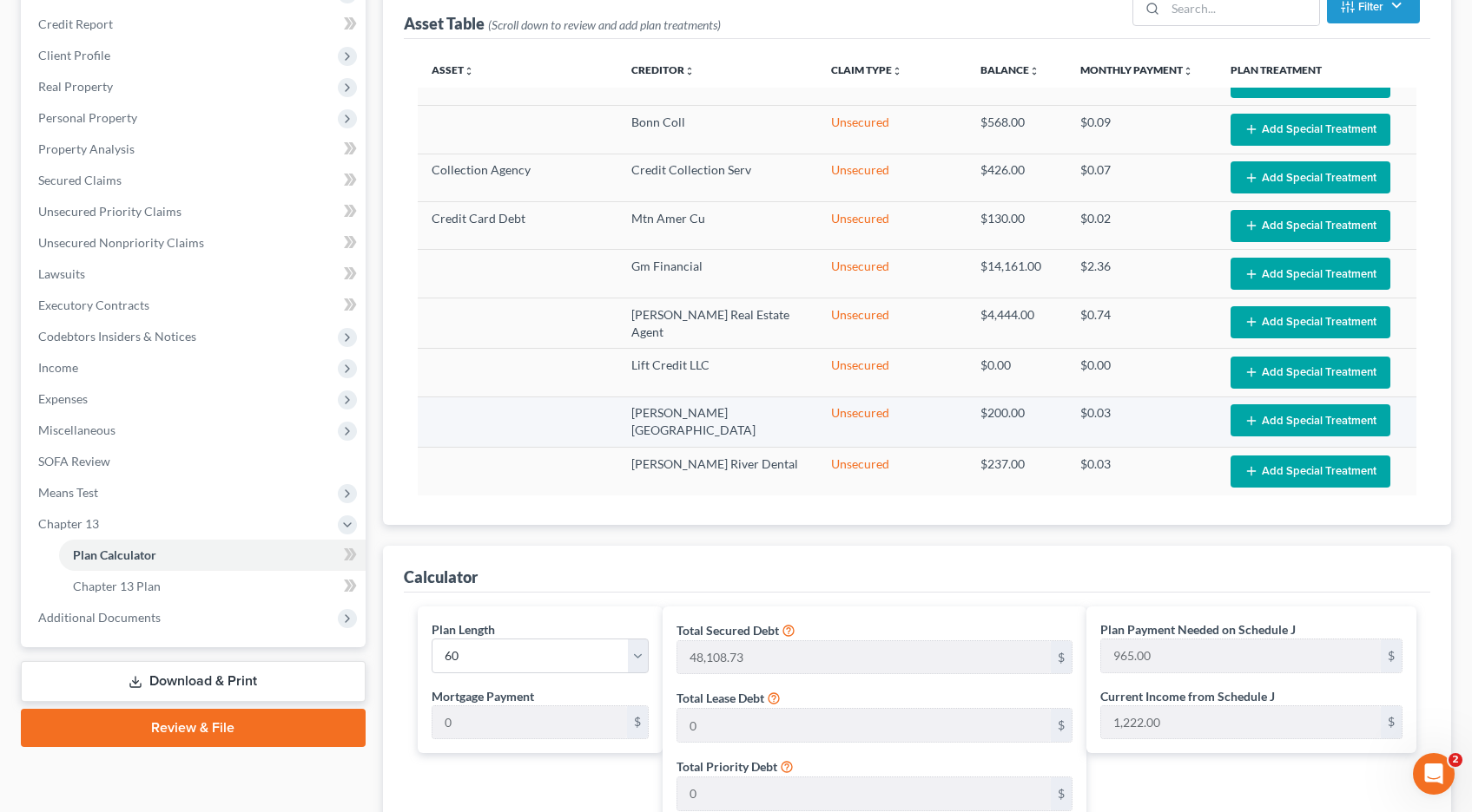
scroll to position [229, 0]
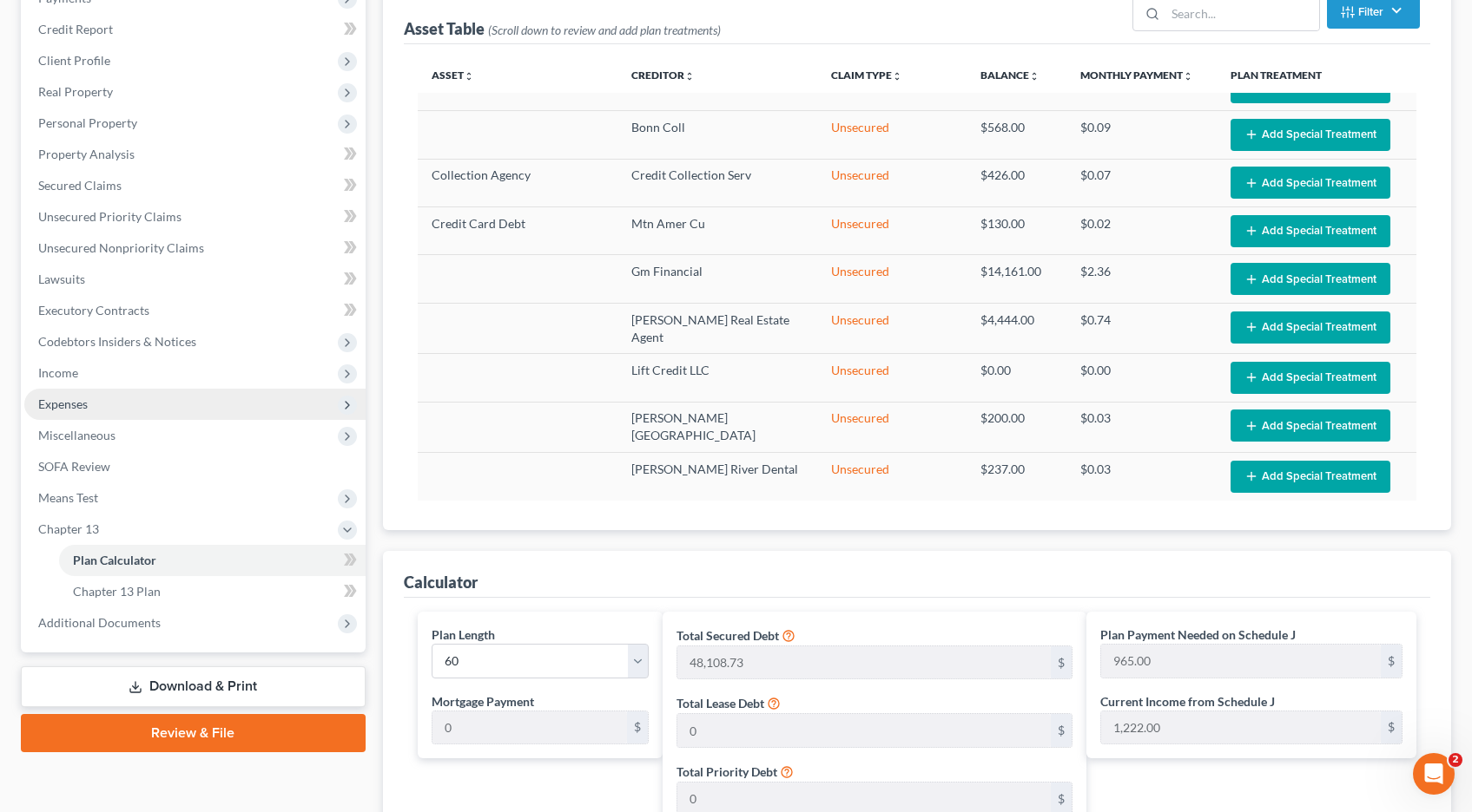
click at [78, 403] on span "Expenses" at bounding box center [63, 403] width 50 height 15
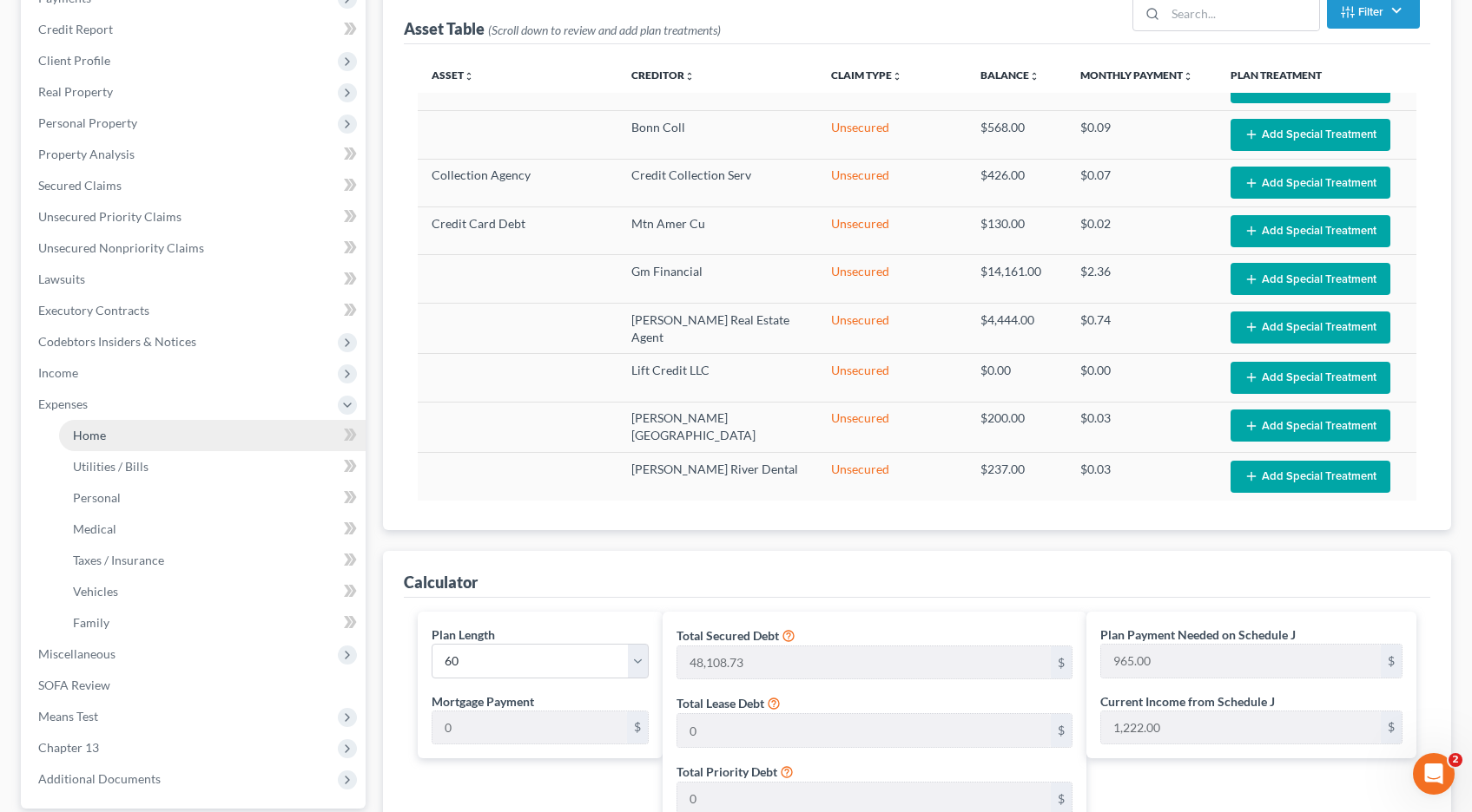
click at [85, 440] on span "Home" at bounding box center [89, 435] width 33 height 15
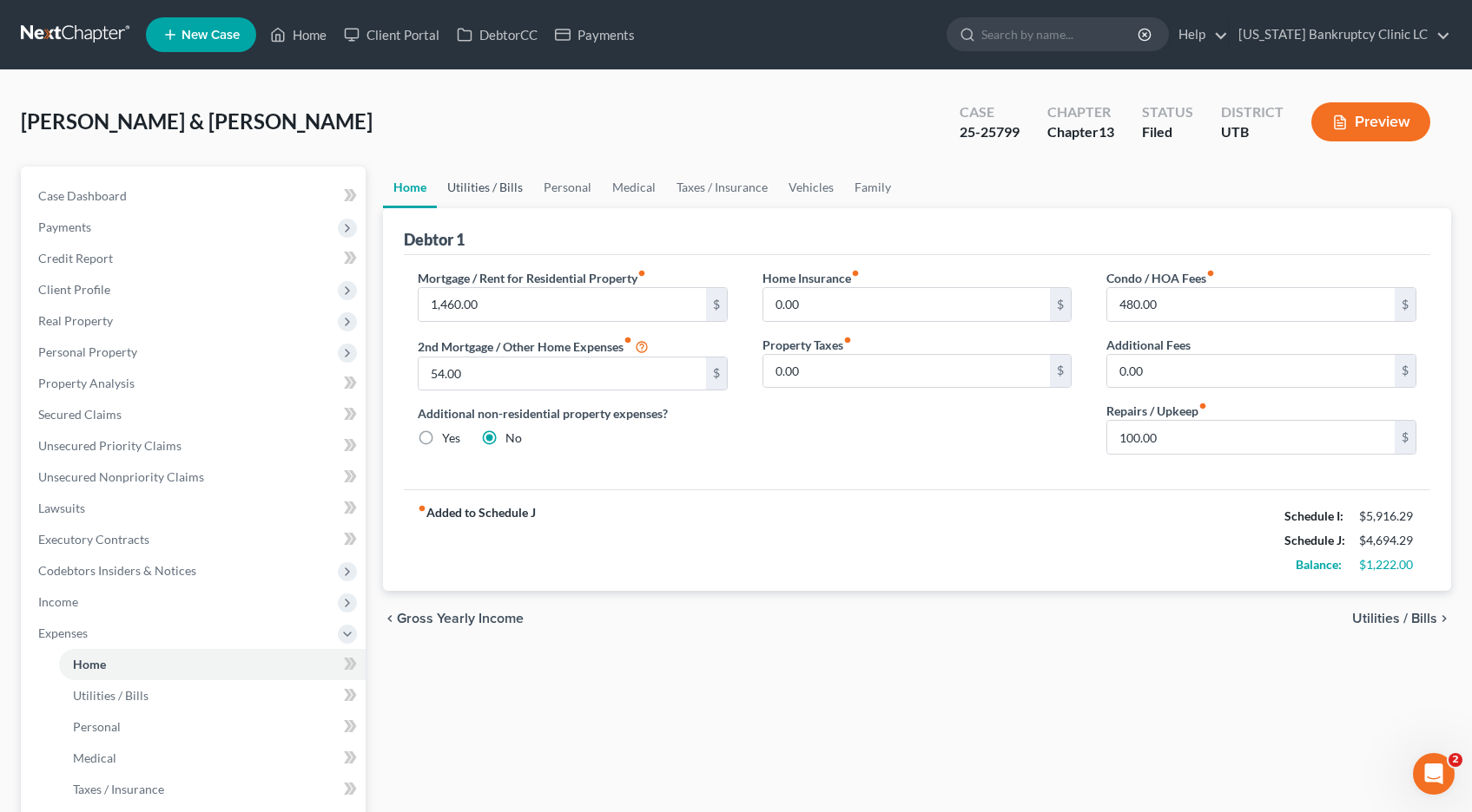
click at [477, 186] on link "Utilities / Bills" at bounding box center [484, 187] width 97 height 42
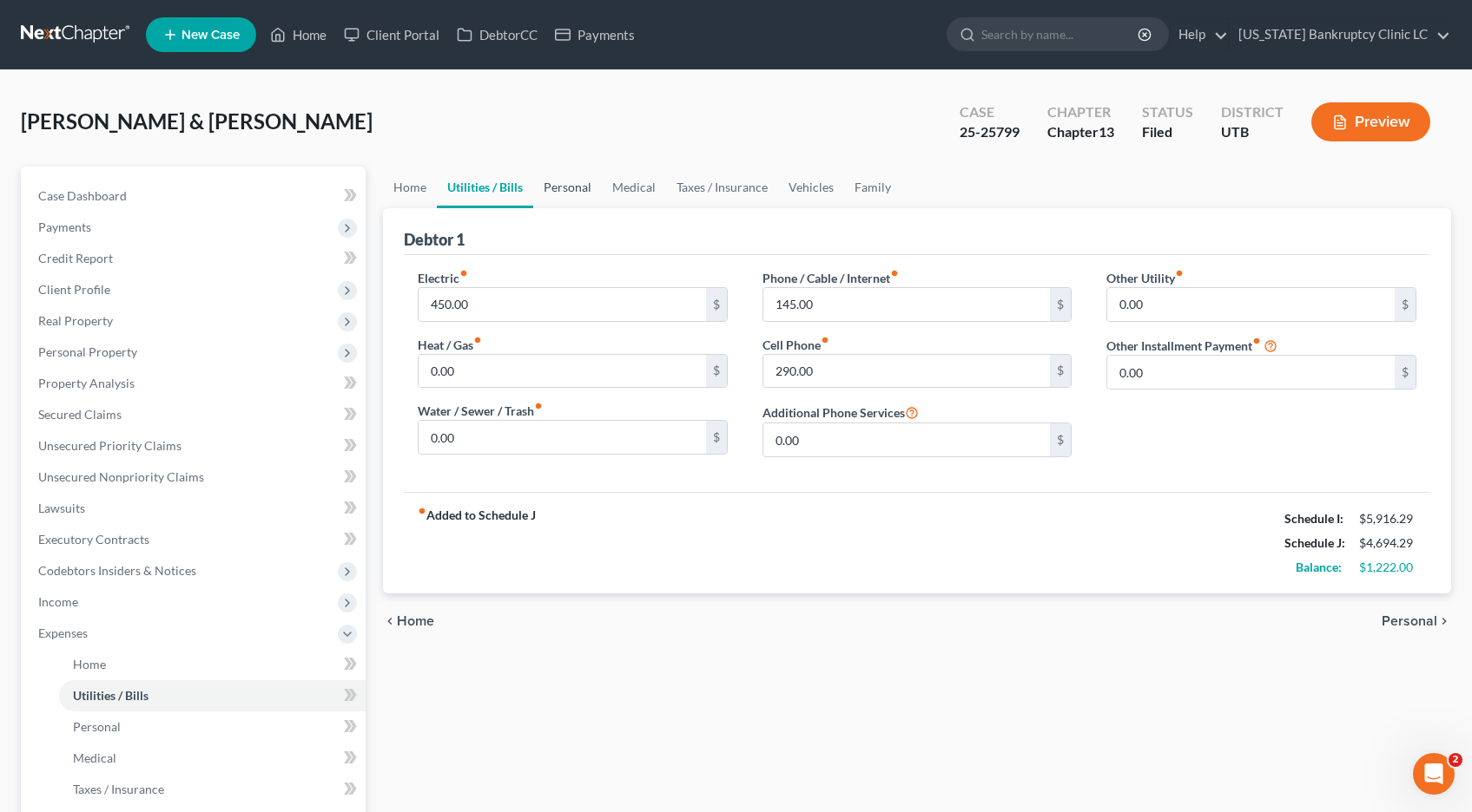
click at [551, 190] on link "Personal" at bounding box center [567, 187] width 68 height 42
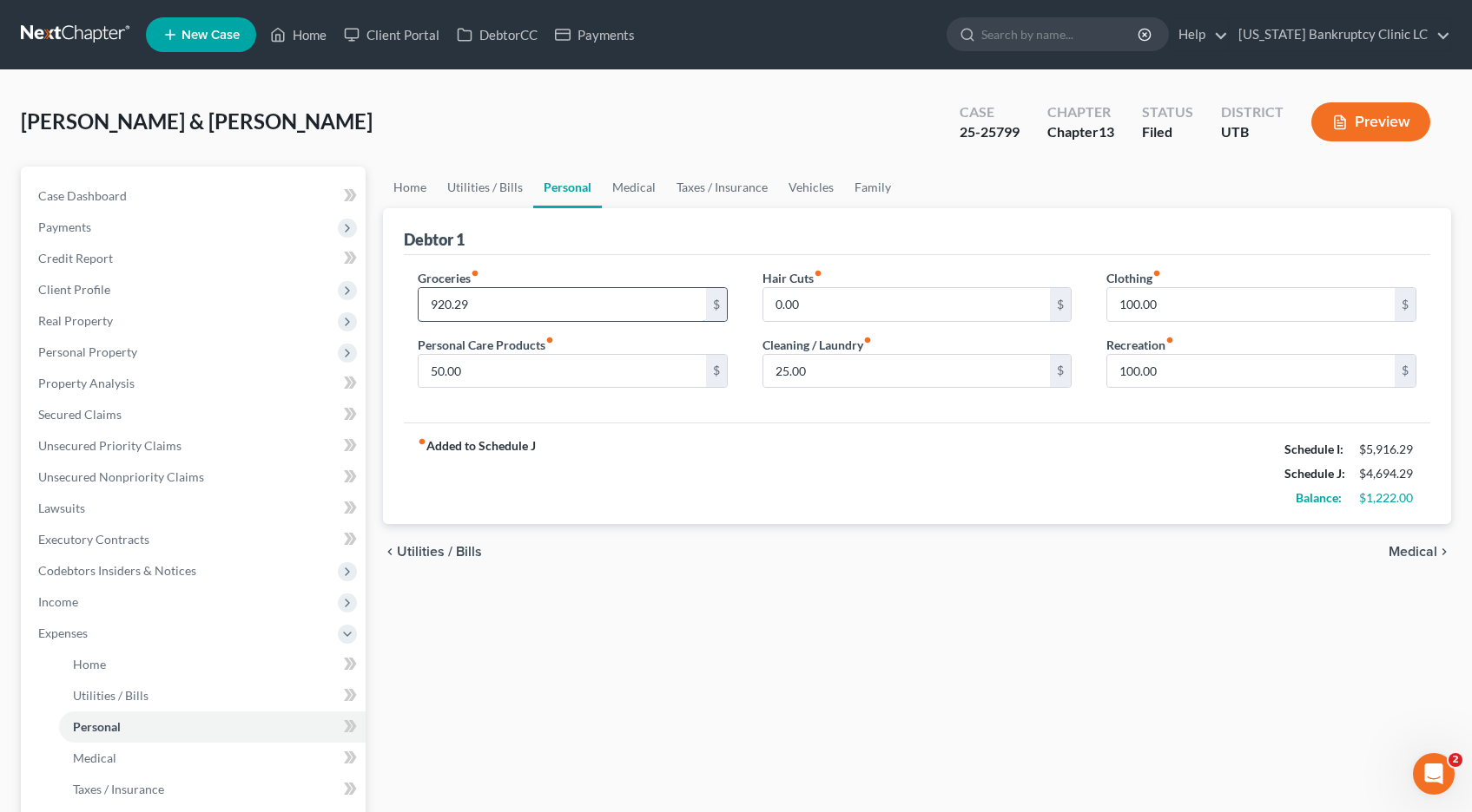
click at [499, 309] on input "920.29" at bounding box center [562, 304] width 287 height 33
type input "1,200.29"
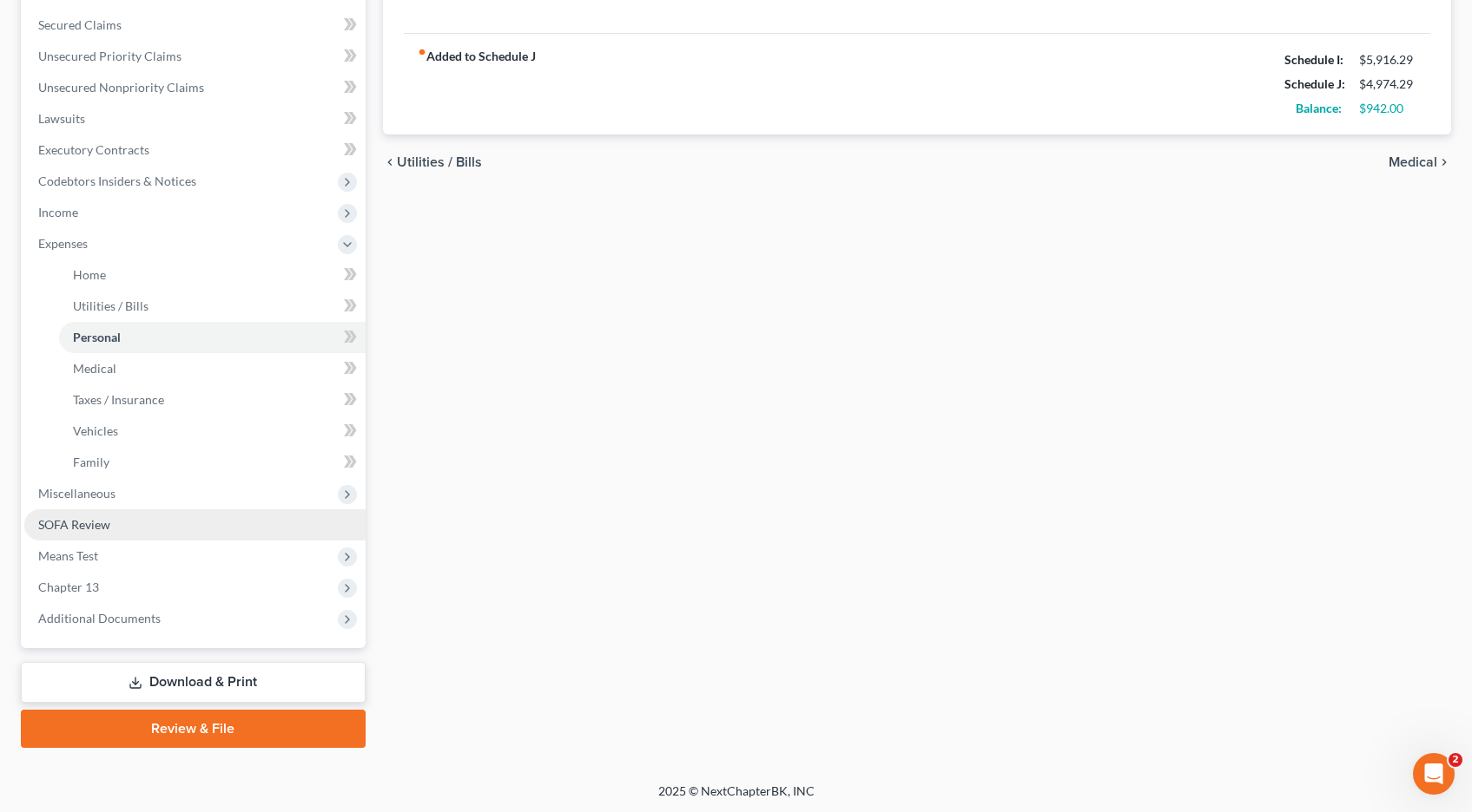
scroll to position [392, 0]
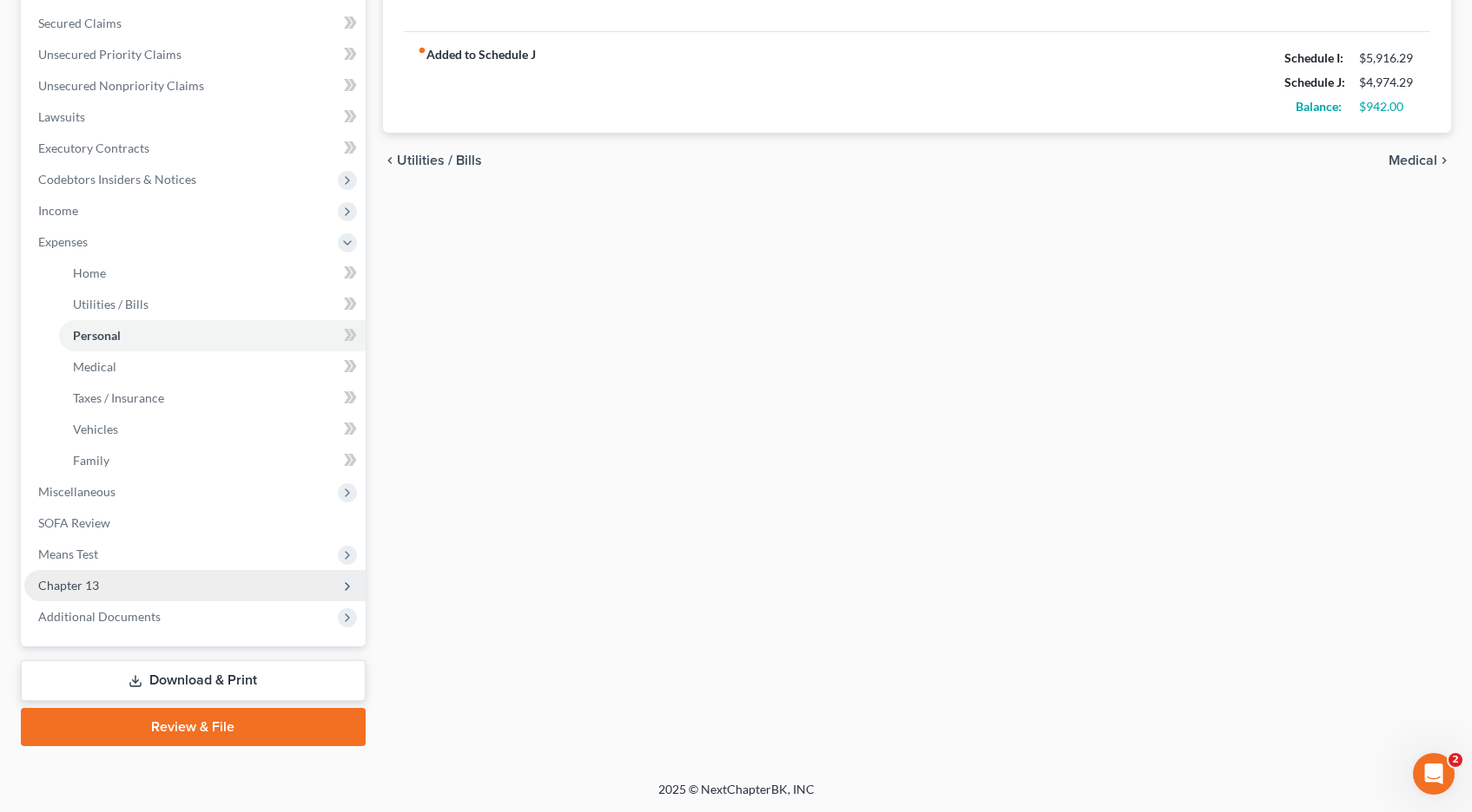
click at [73, 584] on span "Chapter 13" at bounding box center [68, 585] width 61 height 15
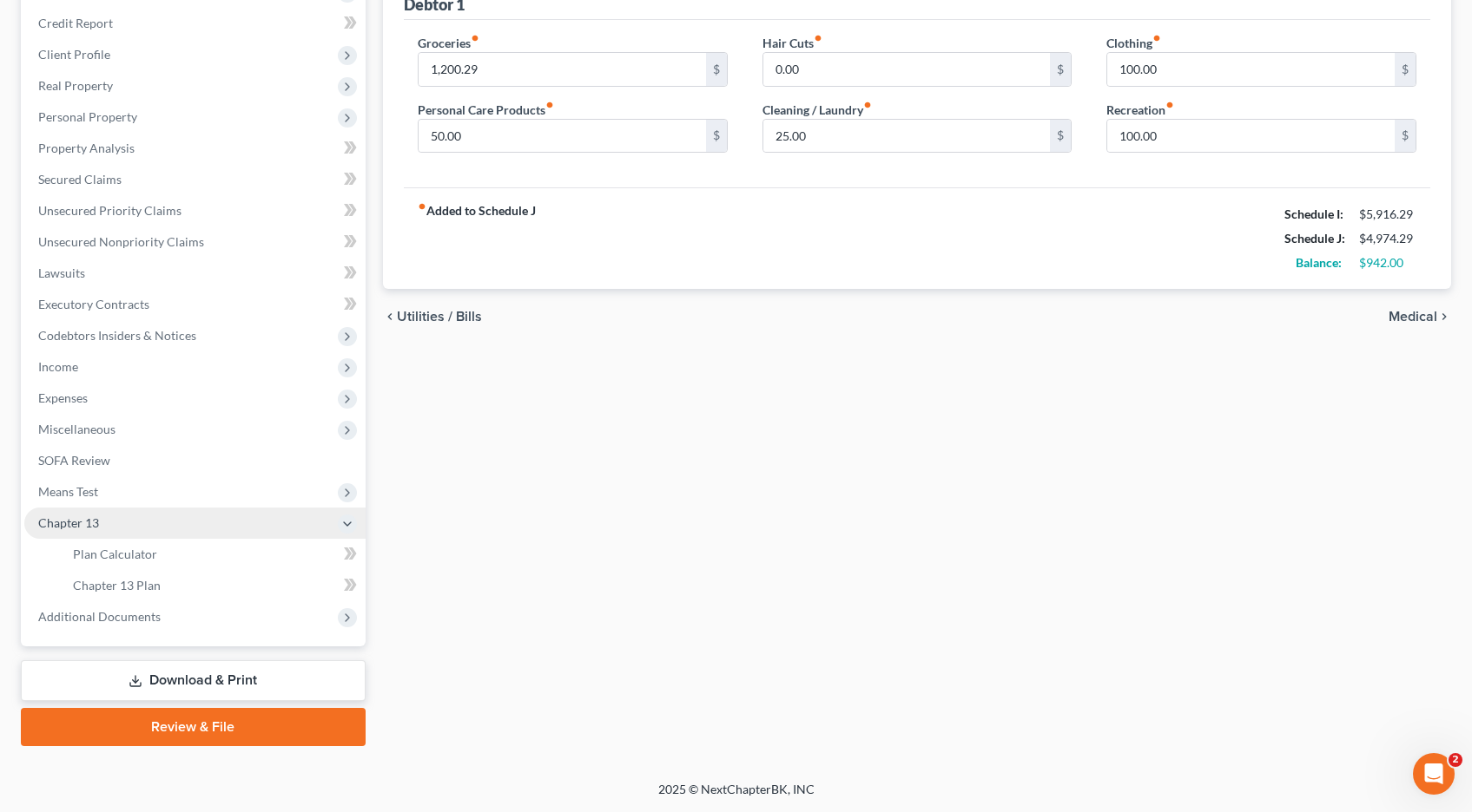
scroll to position [235, 0]
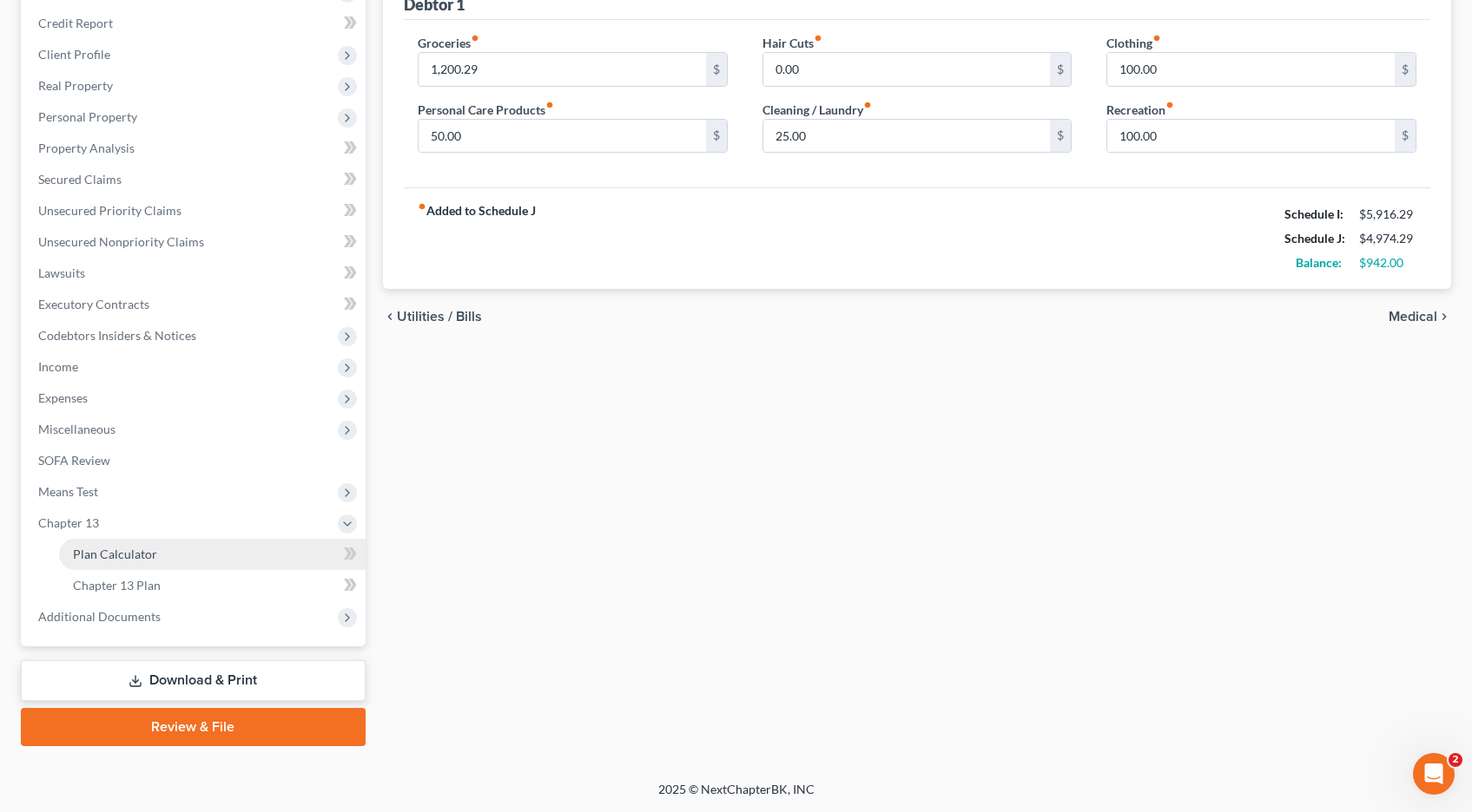
click at [103, 548] on span "Plan Calculator" at bounding box center [114, 554] width 84 height 15
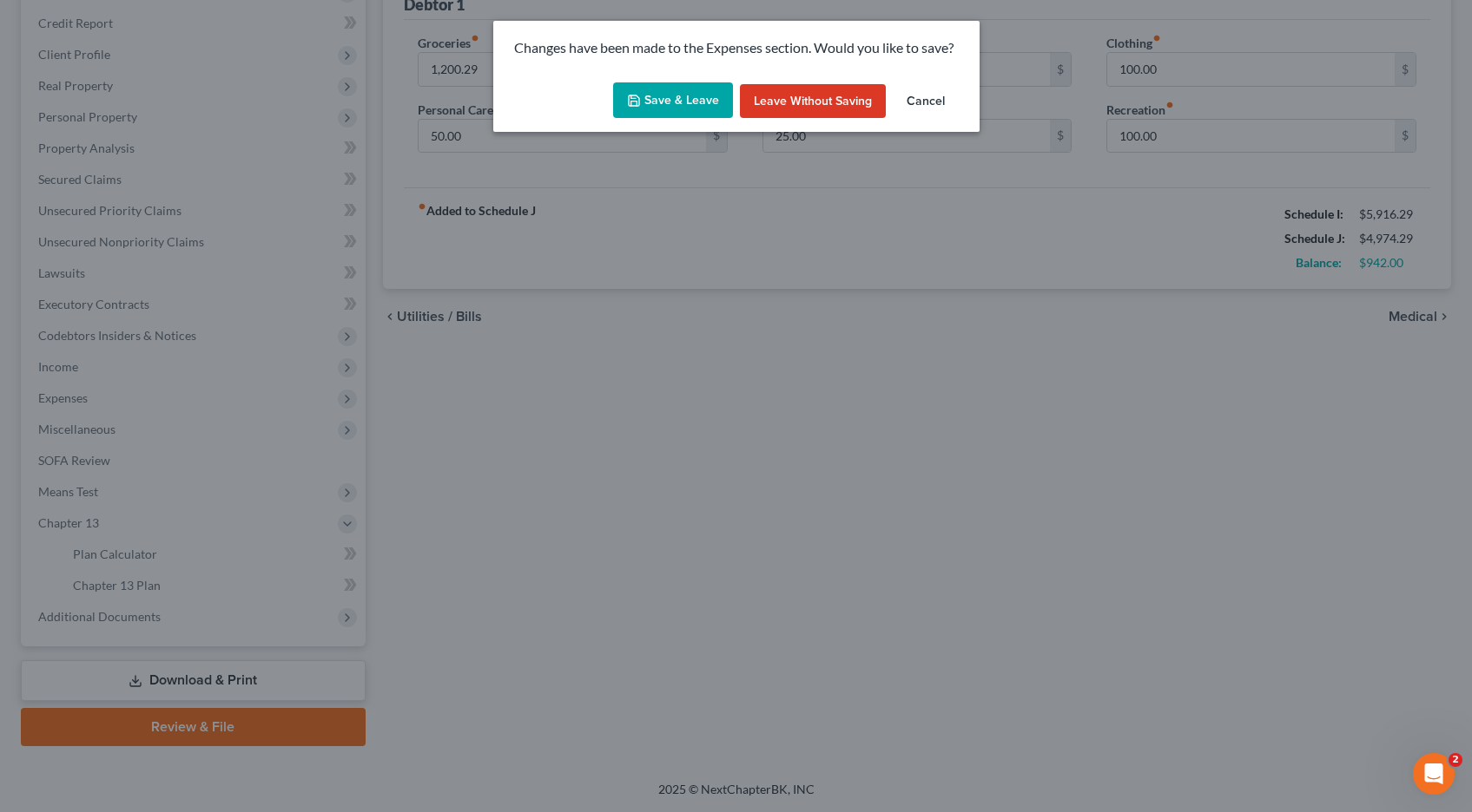
click at [647, 102] on button "Save & Leave" at bounding box center [672, 100] width 120 height 36
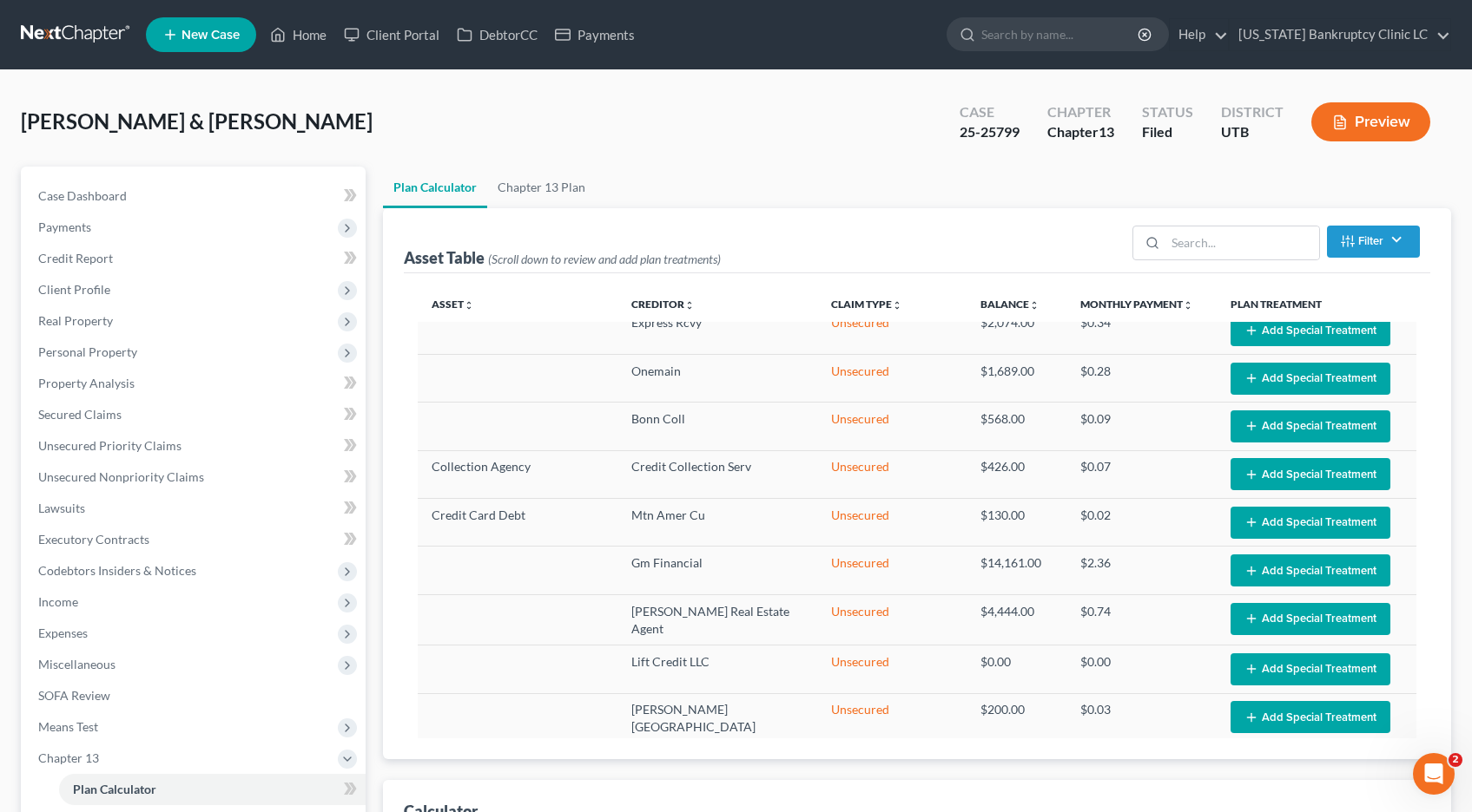
scroll to position [519, 0]
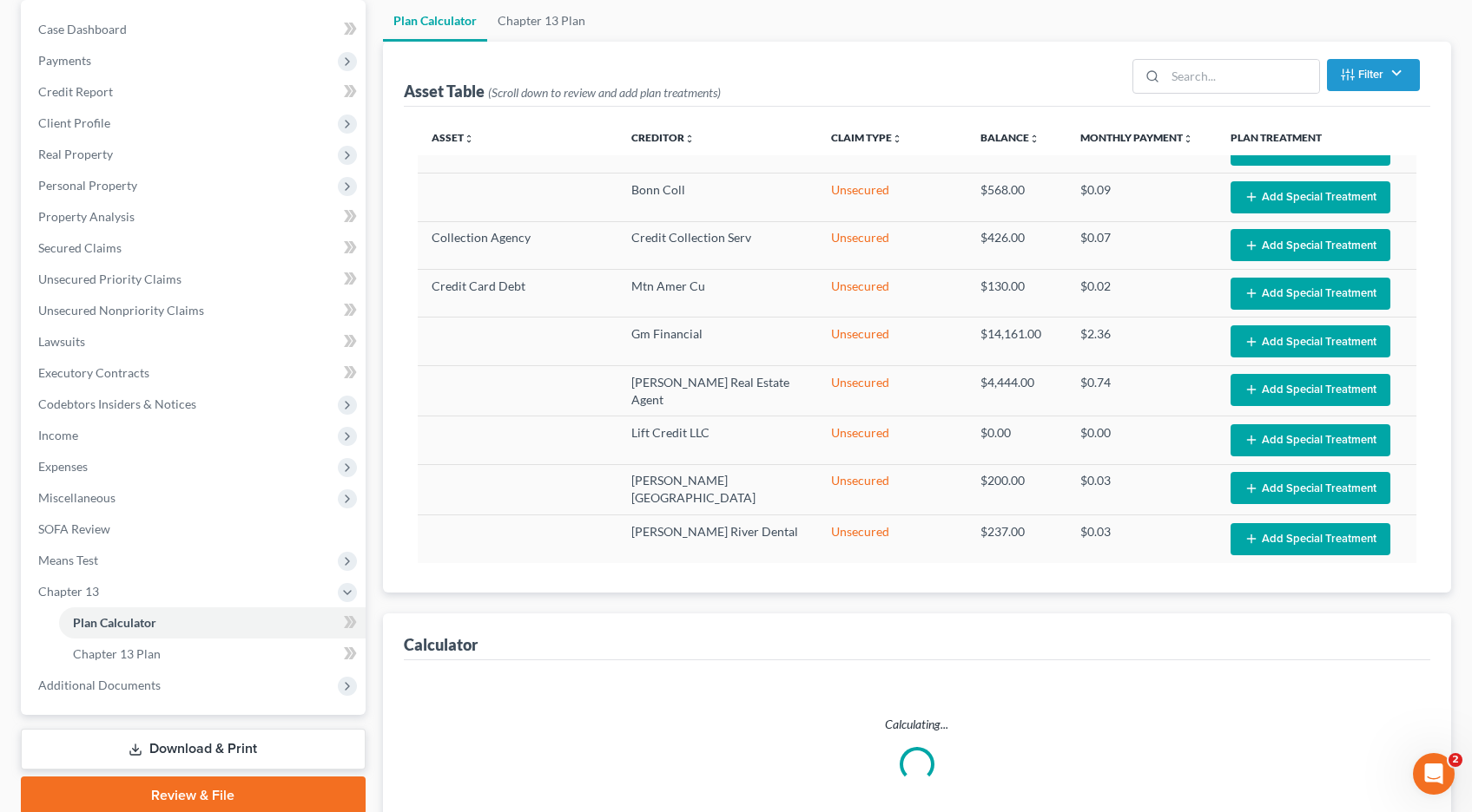
select select "59"
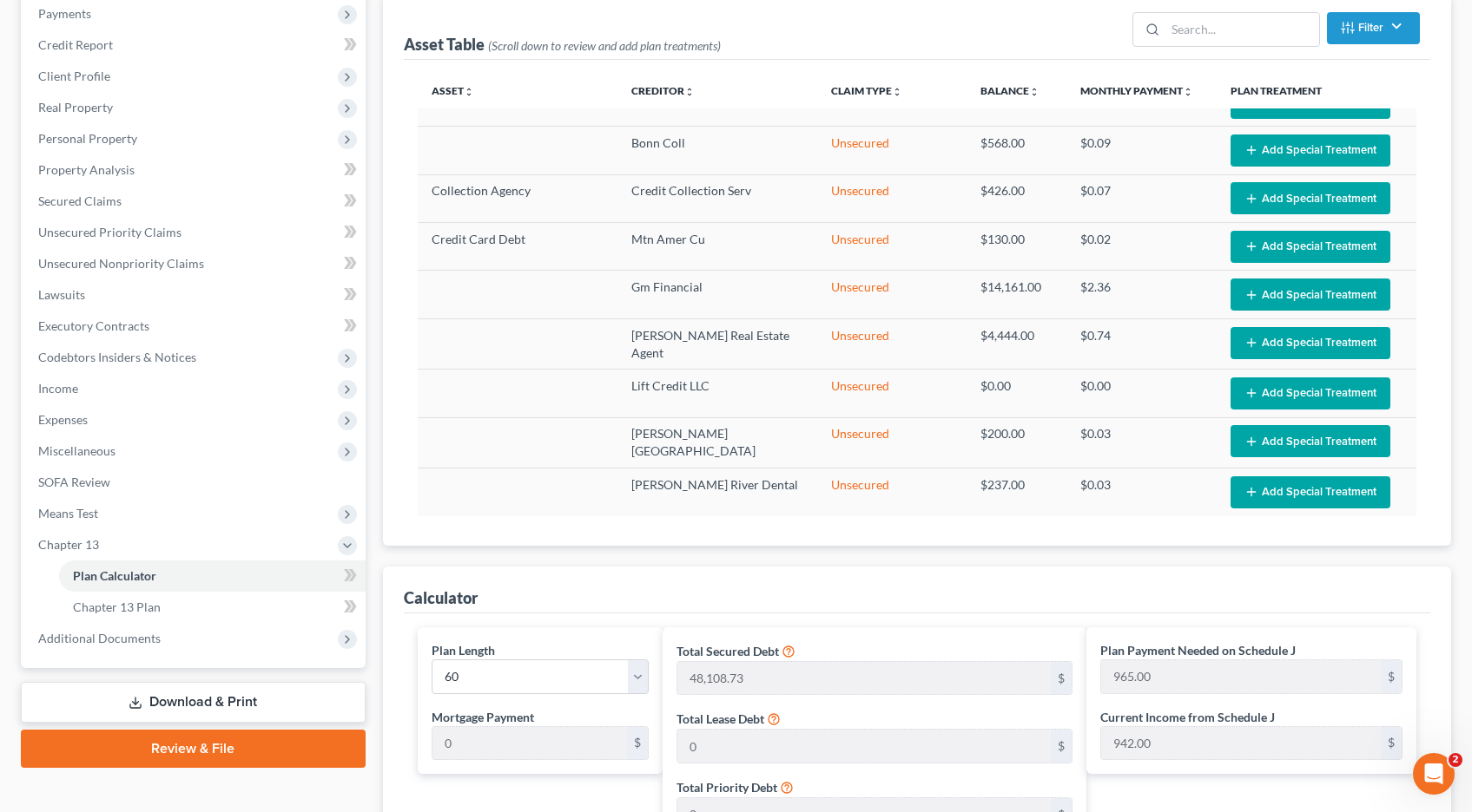
scroll to position [212, 0]
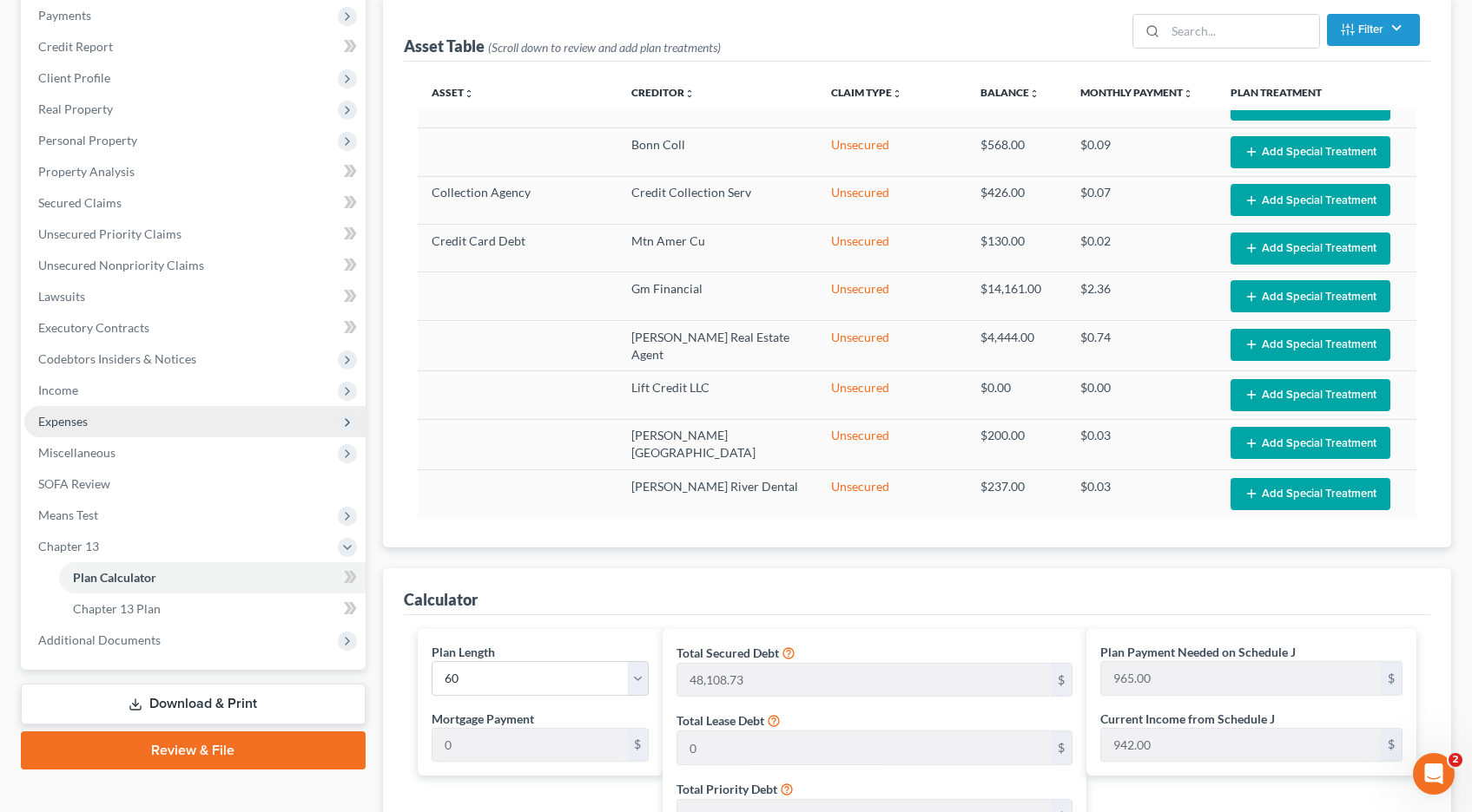
click at [64, 419] on span "Expenses" at bounding box center [63, 421] width 50 height 15
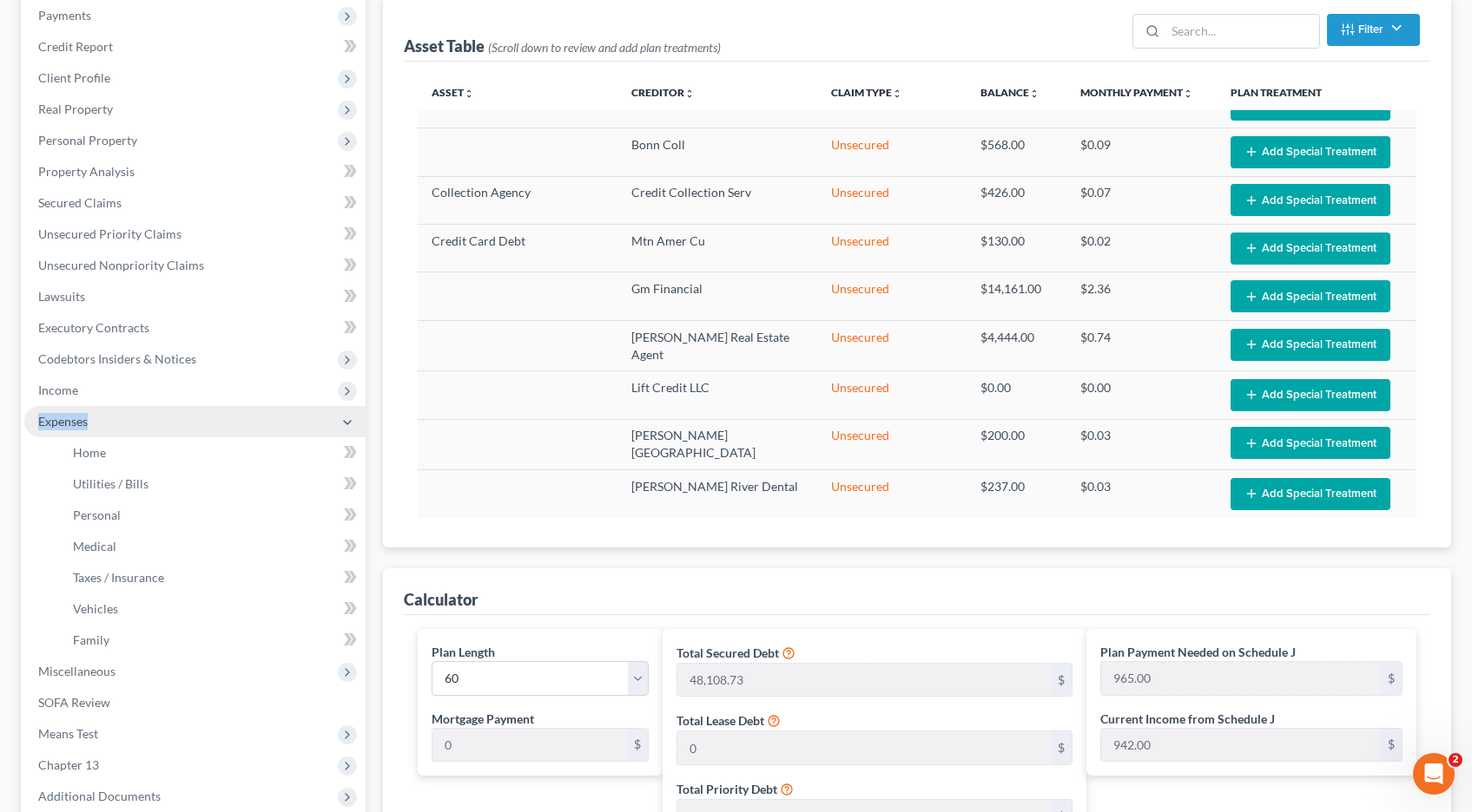
click at [64, 419] on span "Expenses" at bounding box center [63, 421] width 50 height 15
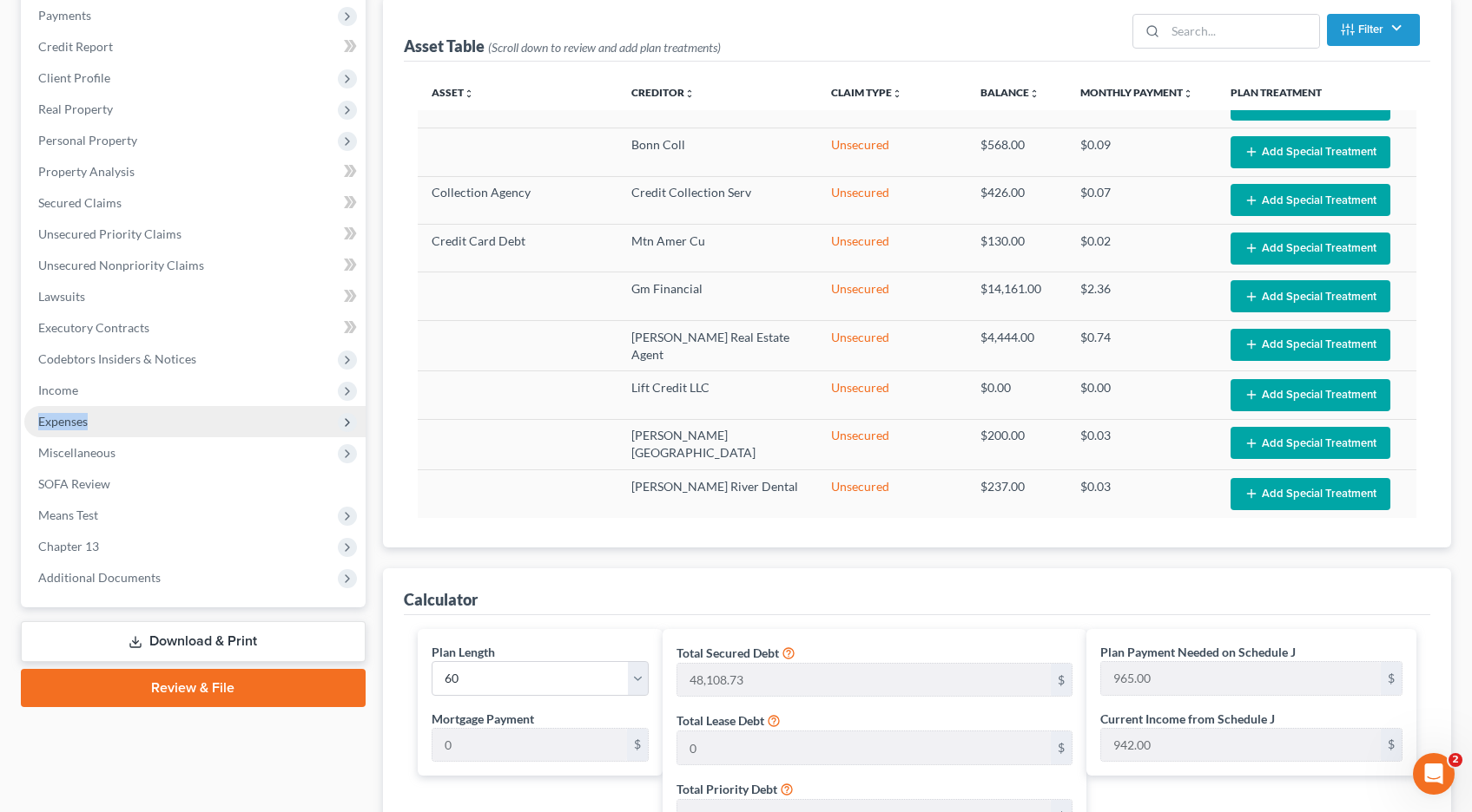
click at [64, 419] on span "Expenses" at bounding box center [63, 421] width 50 height 15
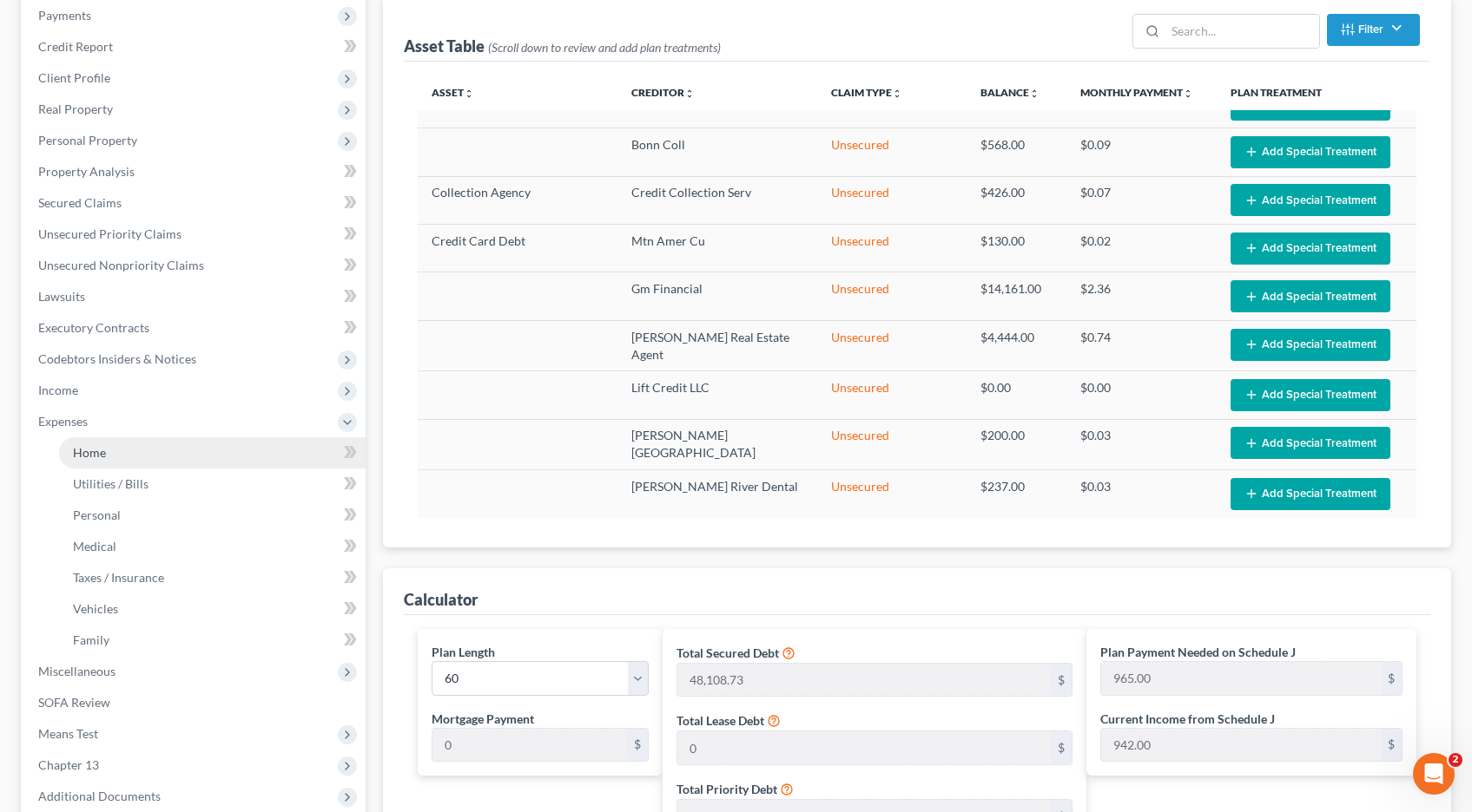
click at [100, 450] on span "Home" at bounding box center [89, 452] width 33 height 15
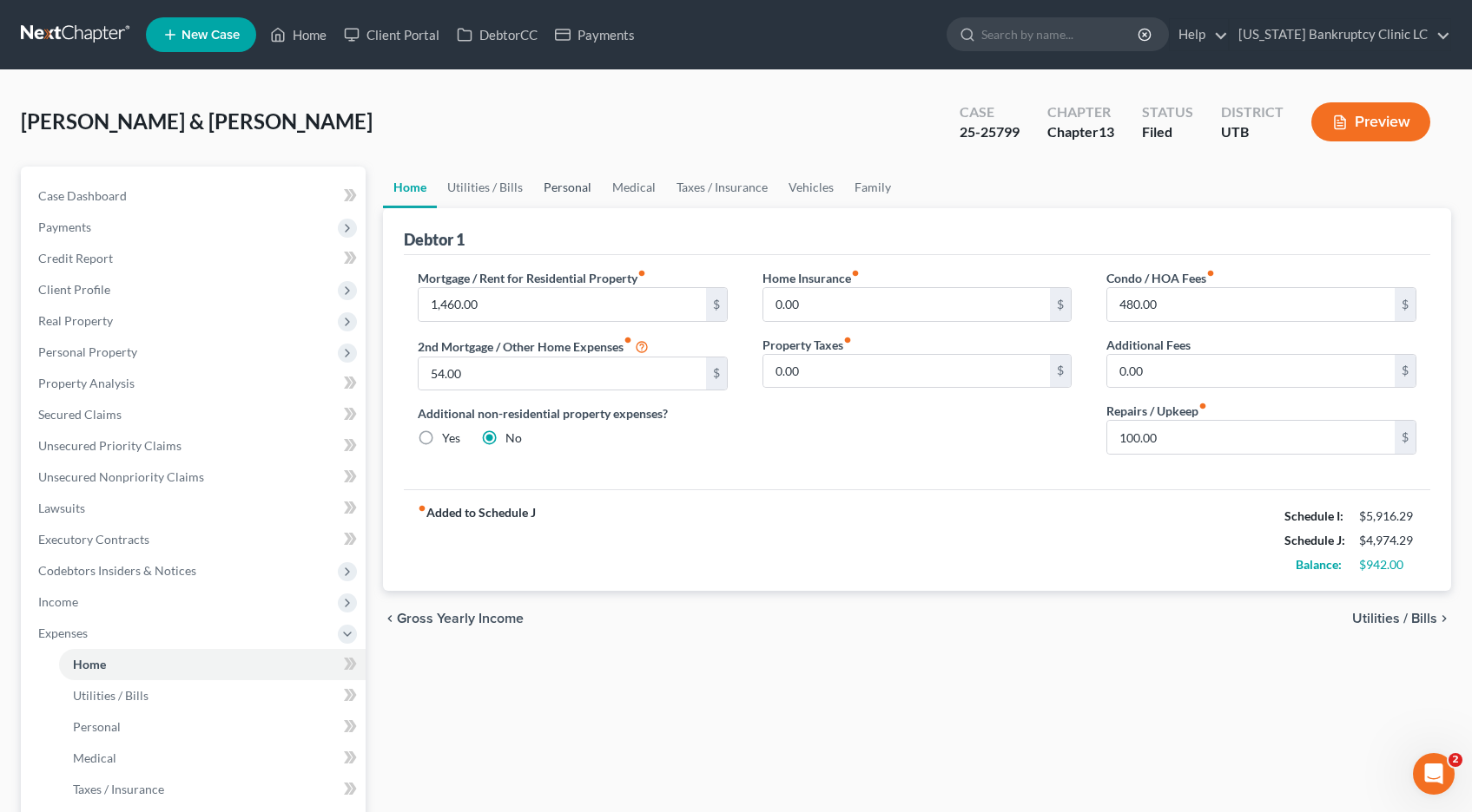
drag, startPoint x: 571, startPoint y: 187, endPoint x: 534, endPoint y: 207, distance: 42.1
click at [571, 187] on link "Personal" at bounding box center [567, 187] width 68 height 42
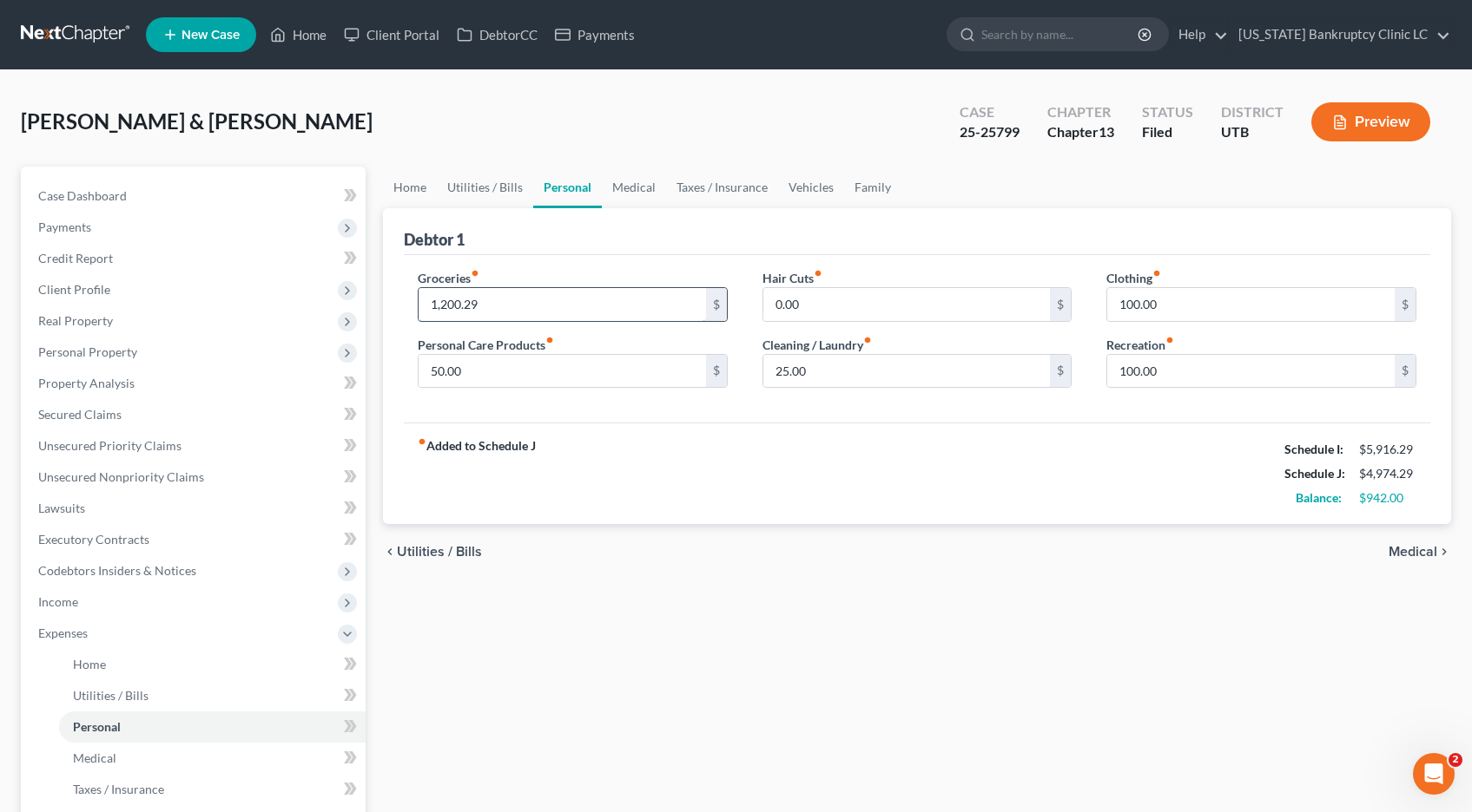
click at [459, 302] on input "1,200.29" at bounding box center [562, 304] width 287 height 33
click at [459, 304] on input "1,200.29" at bounding box center [562, 304] width 287 height 33
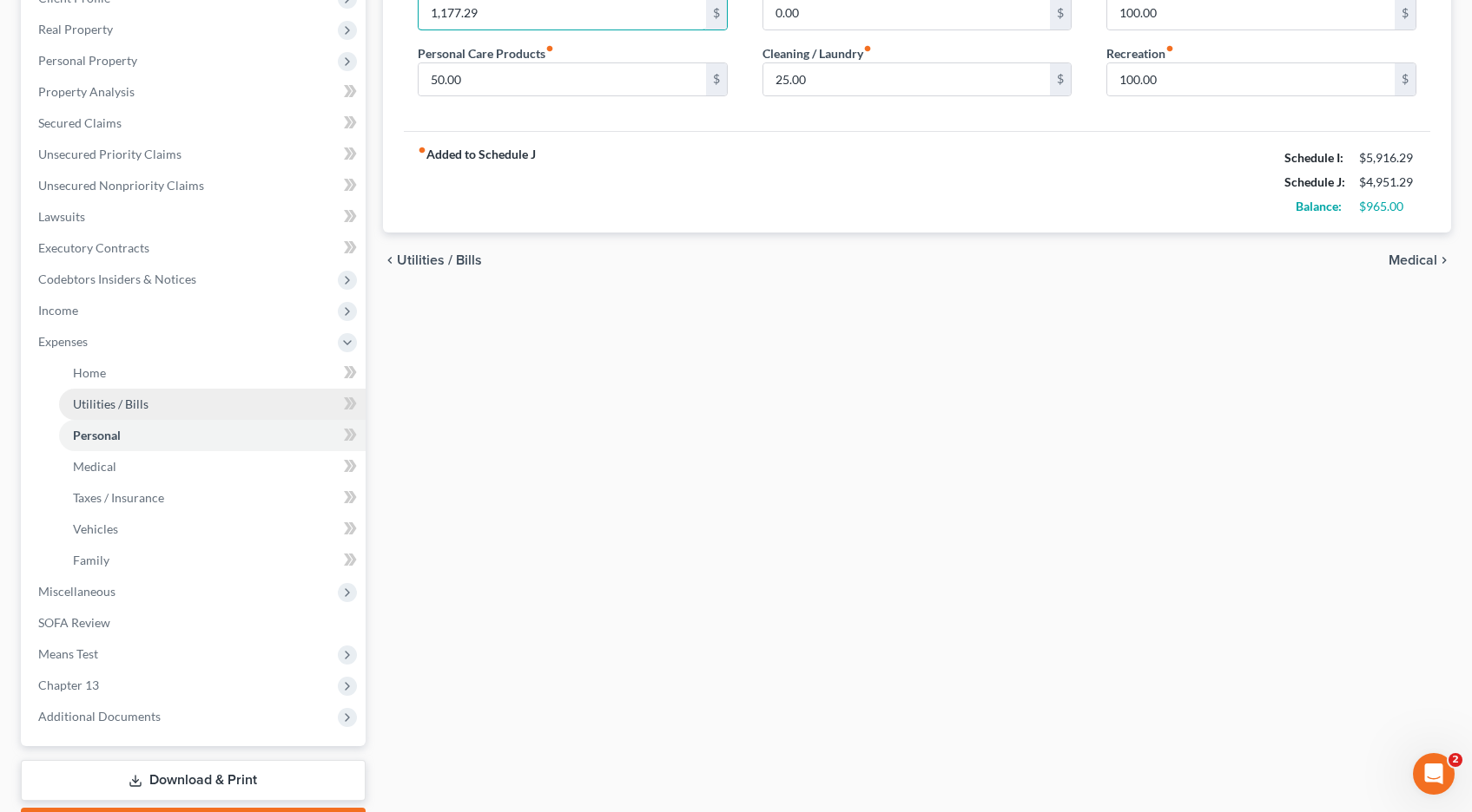
scroll to position [293, 0]
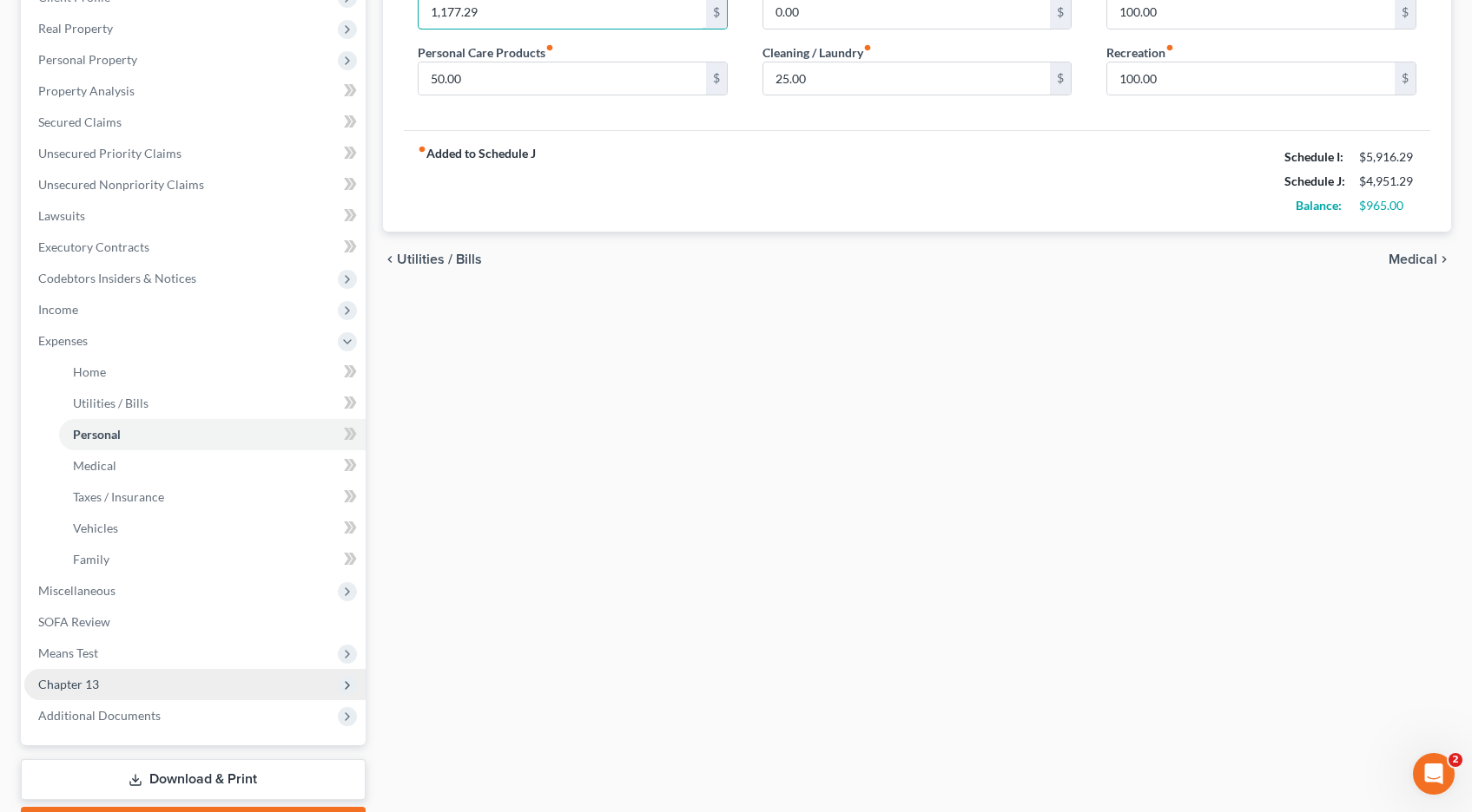
type input "1,177.29"
click at [101, 685] on span "Chapter 13" at bounding box center [194, 684] width 341 height 31
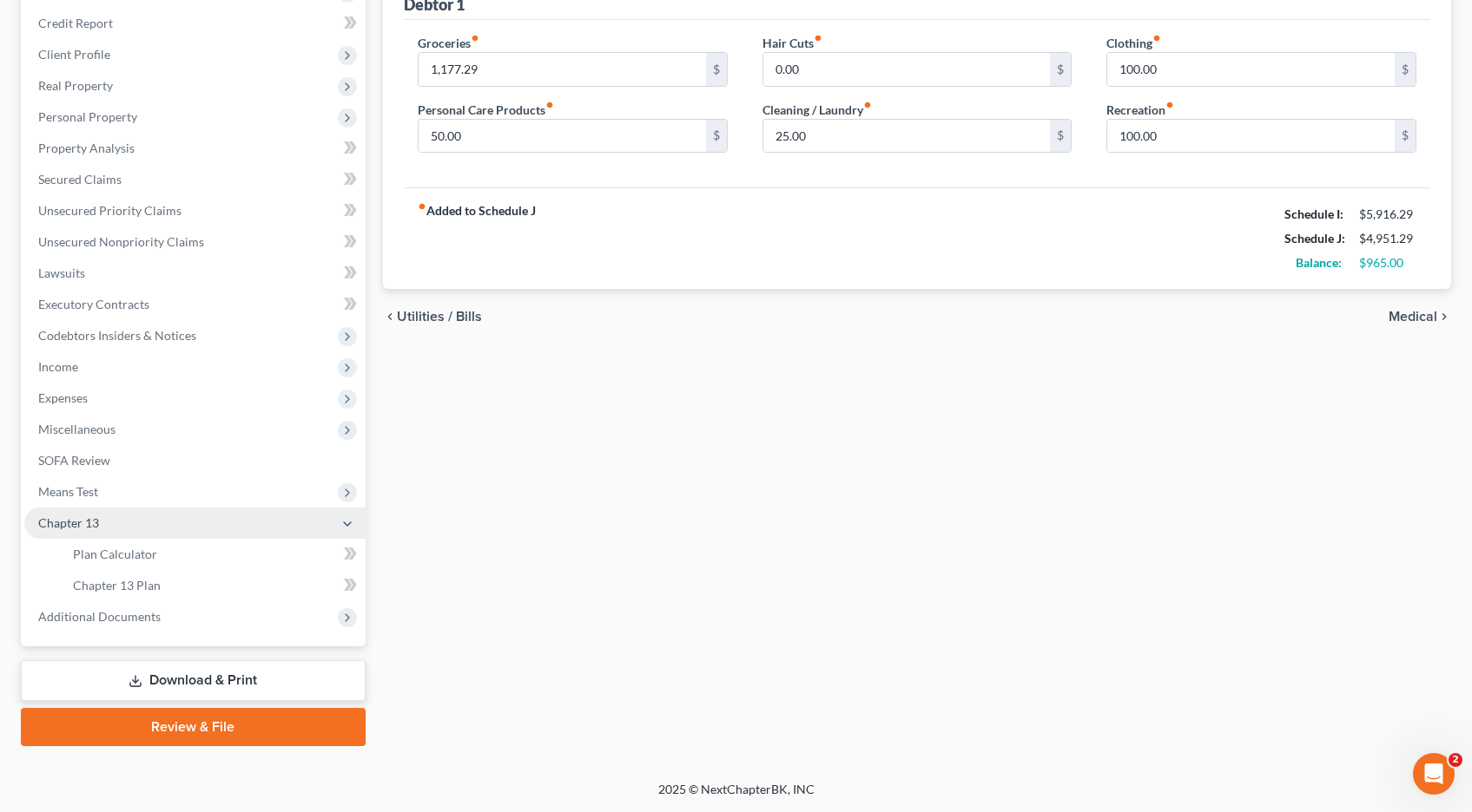
scroll to position [235, 0]
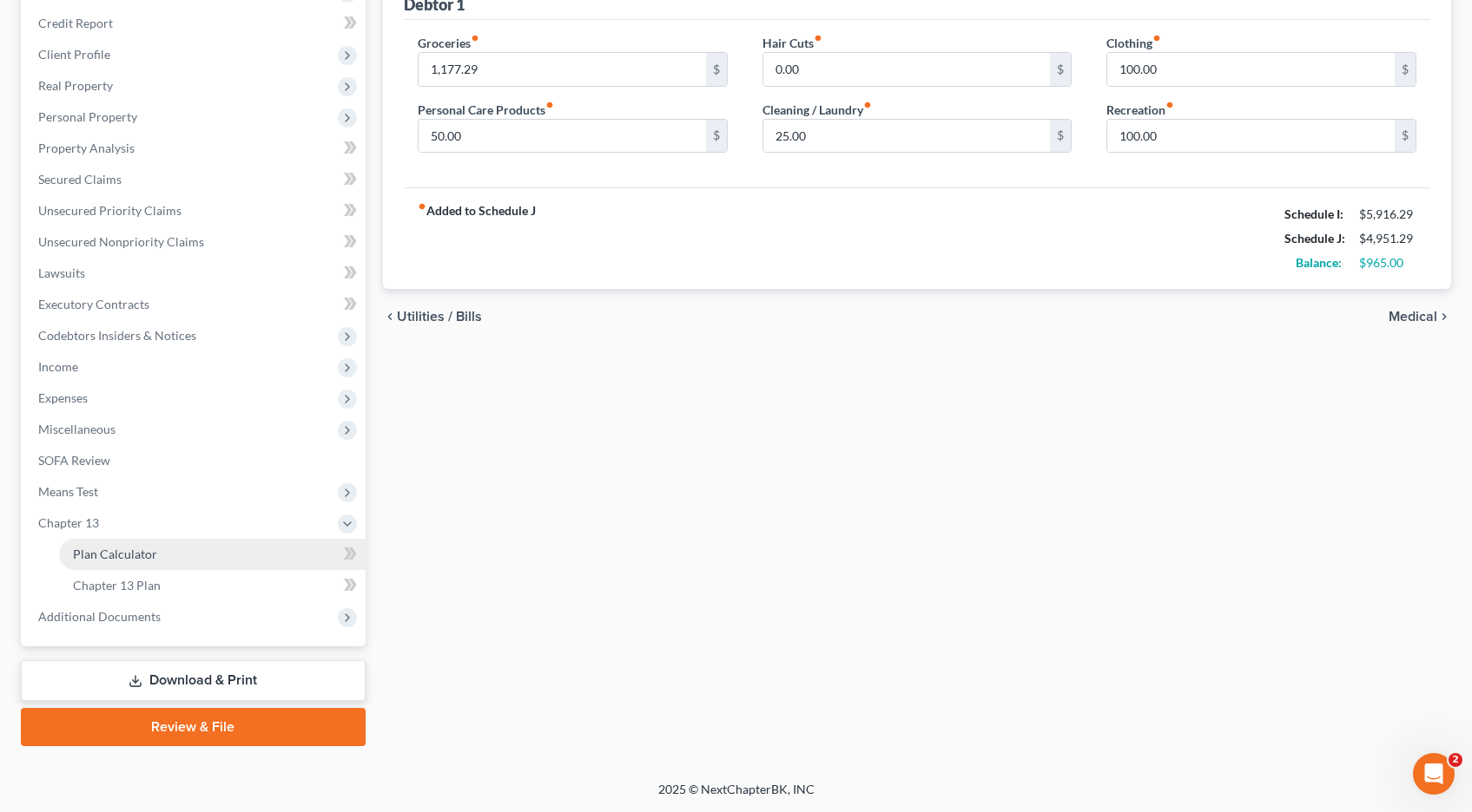
click at [109, 558] on span "Plan Calculator" at bounding box center [114, 554] width 84 height 15
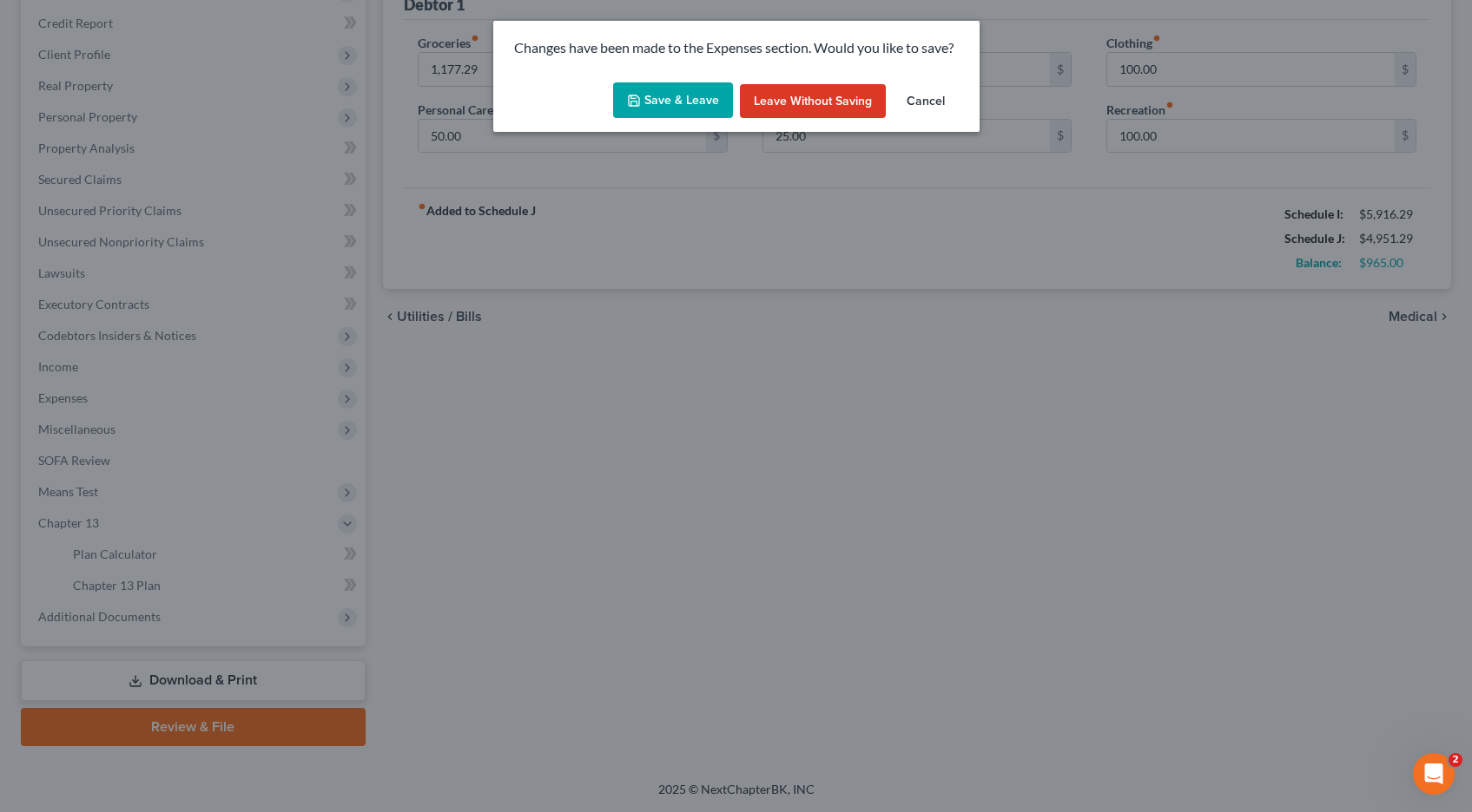
click at [675, 100] on button "Save & Leave" at bounding box center [672, 100] width 120 height 36
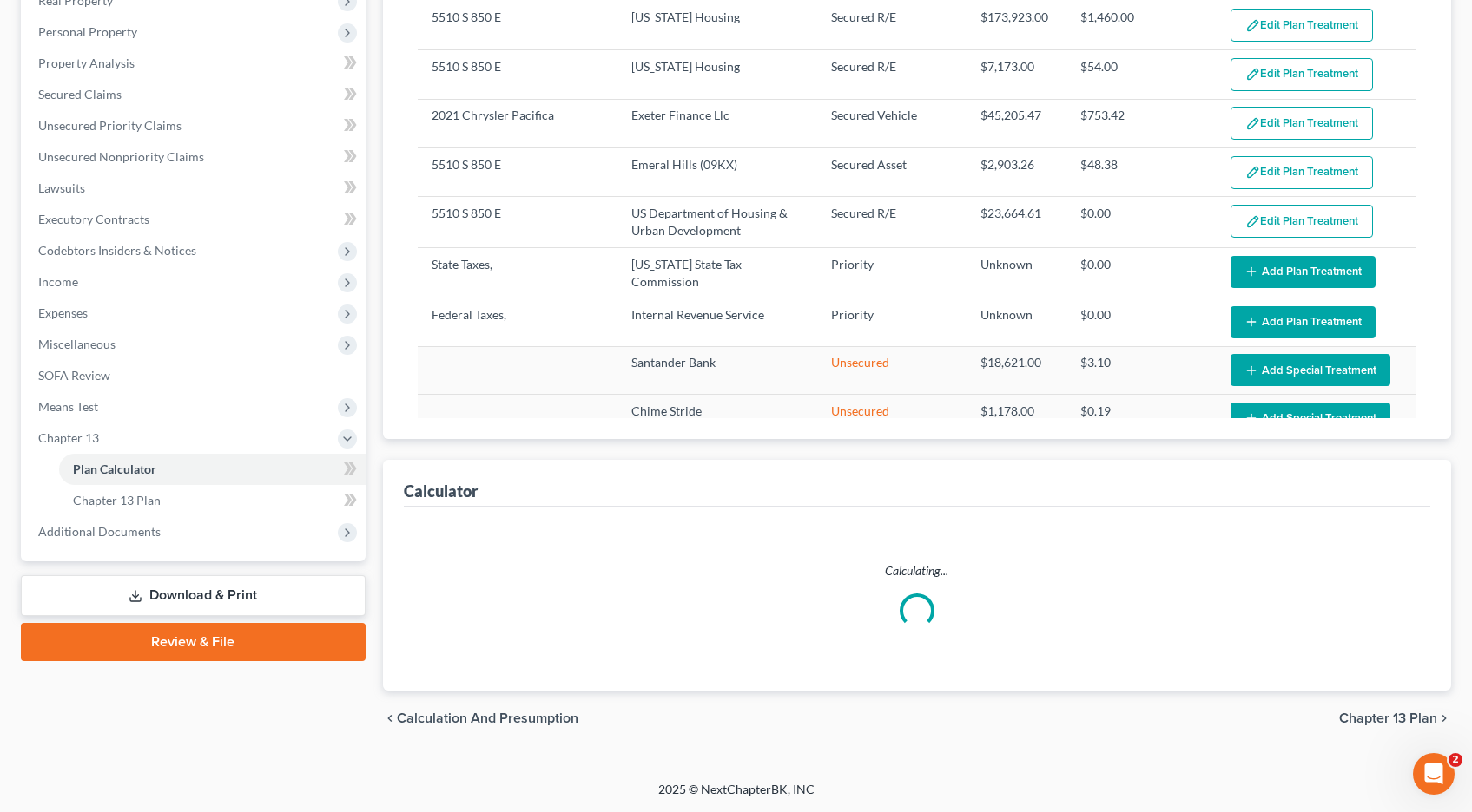
scroll to position [323, 0]
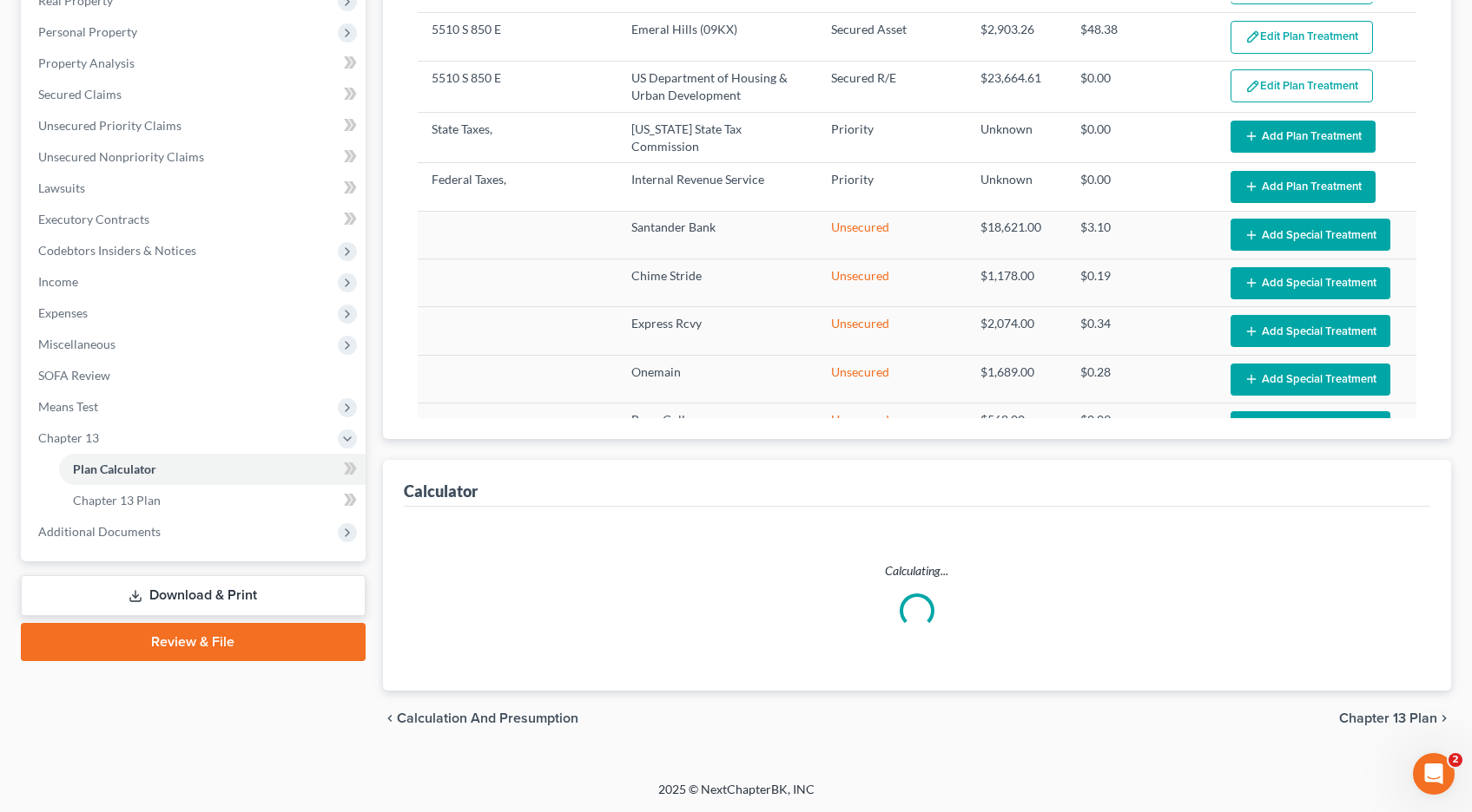
select select "59"
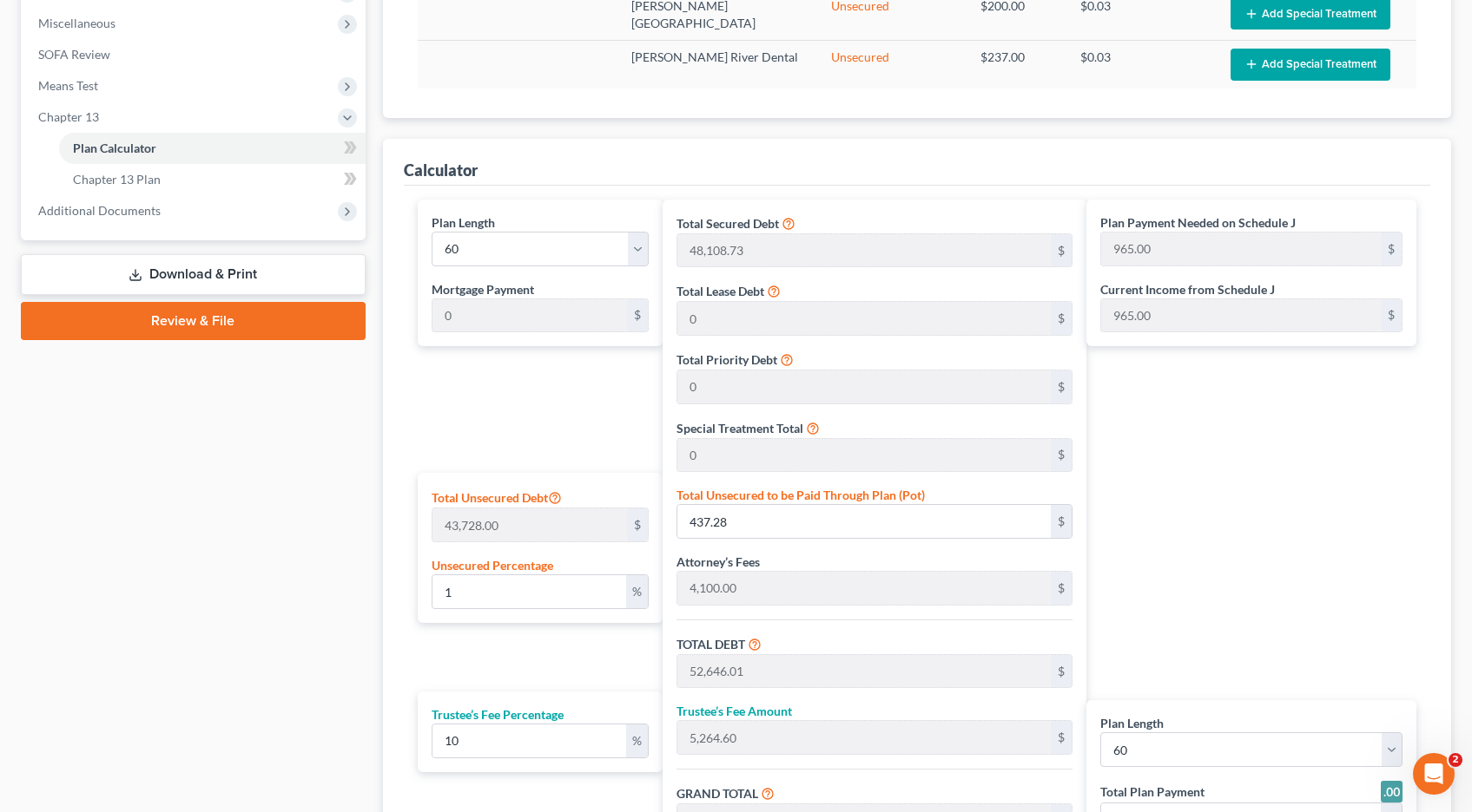
scroll to position [644, 0]
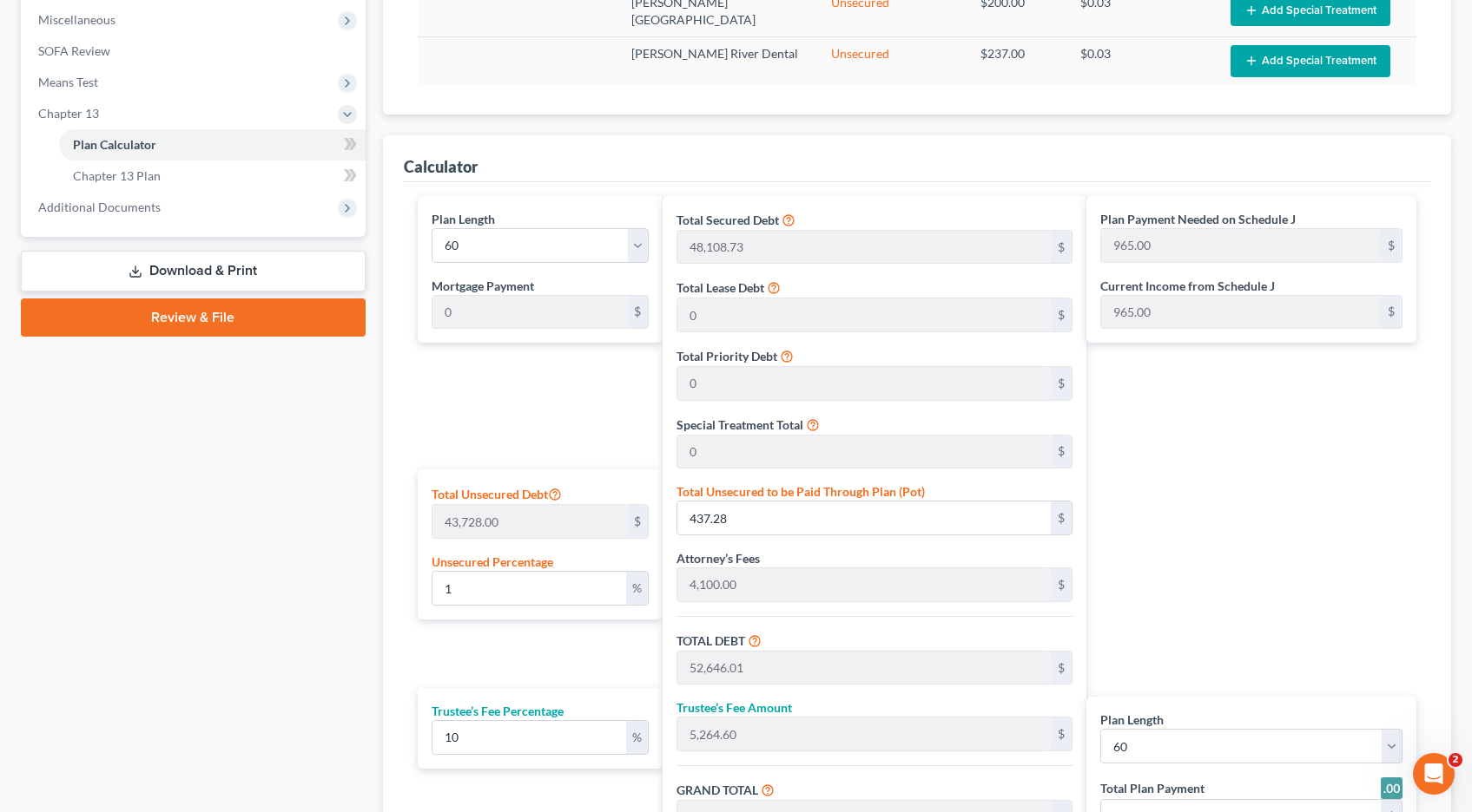
click at [200, 269] on link "Download & Print" at bounding box center [192, 271] width 345 height 41
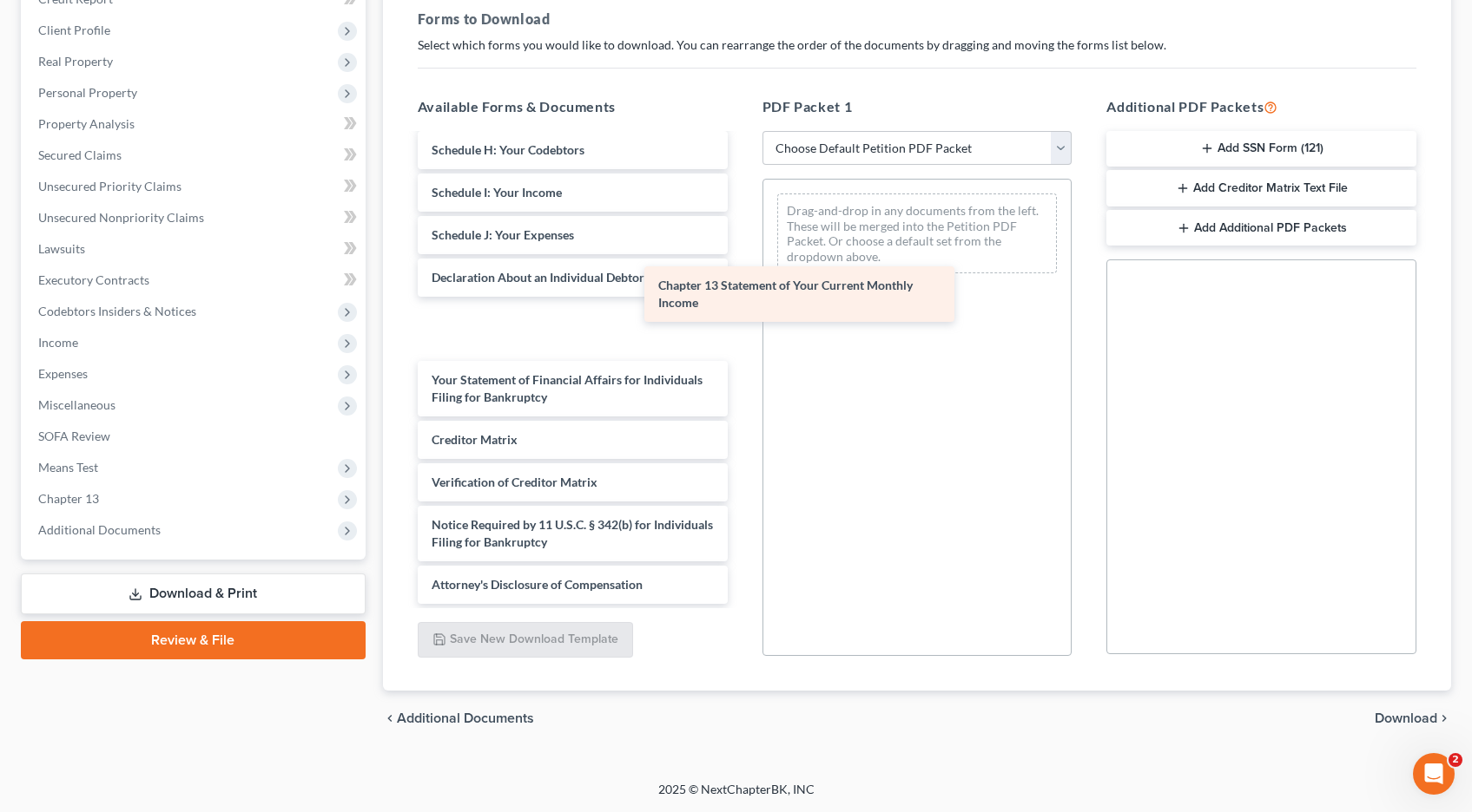
scroll to position [457, 0]
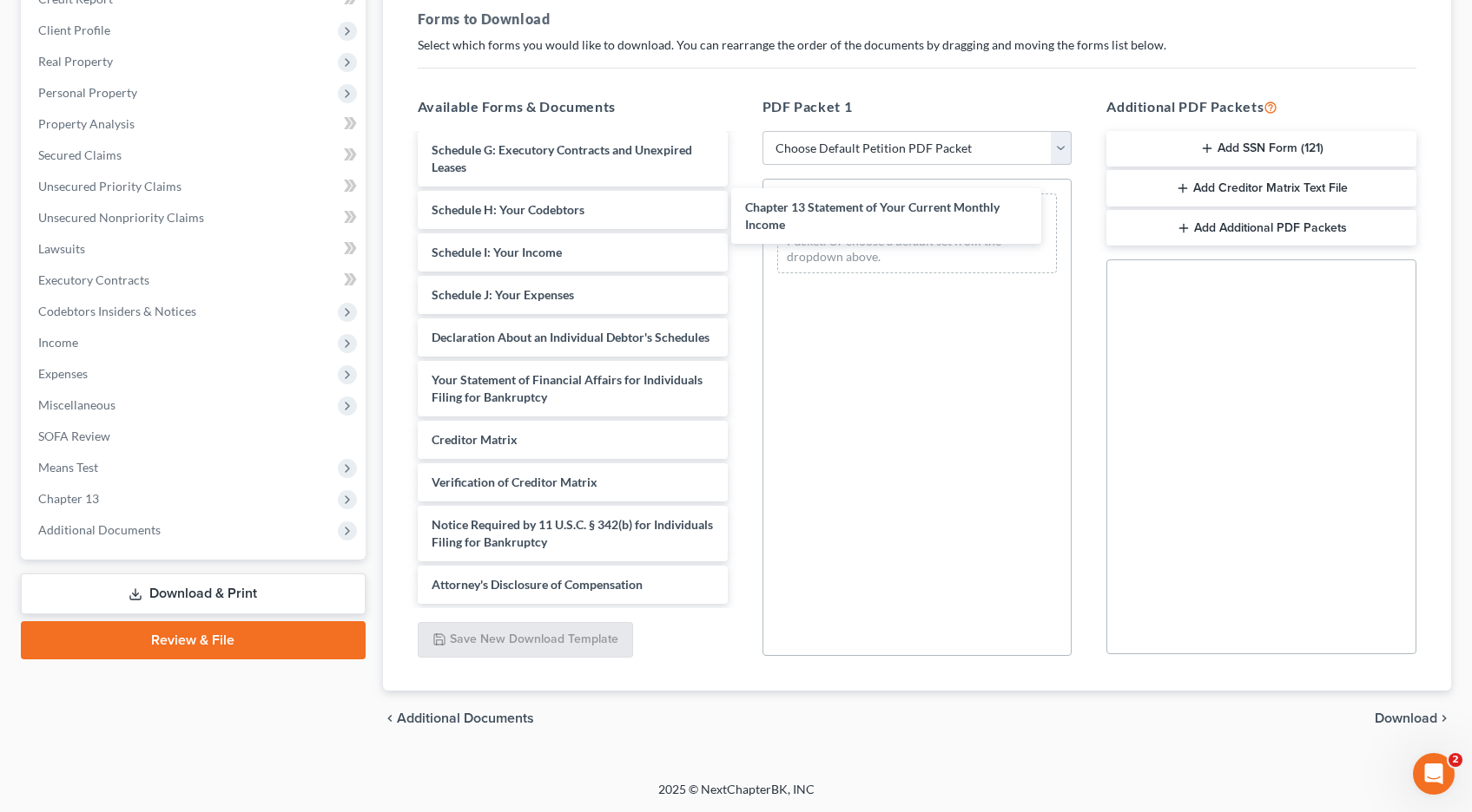
drag, startPoint x: 451, startPoint y: 397, endPoint x: 750, endPoint y: 226, distance: 344.4
click at [741, 225] on div "Chapter 13 Statement of Your Current Monthly Income Chapter 13 Plan (Chapter 13…" at bounding box center [572, 142] width 338 height 925
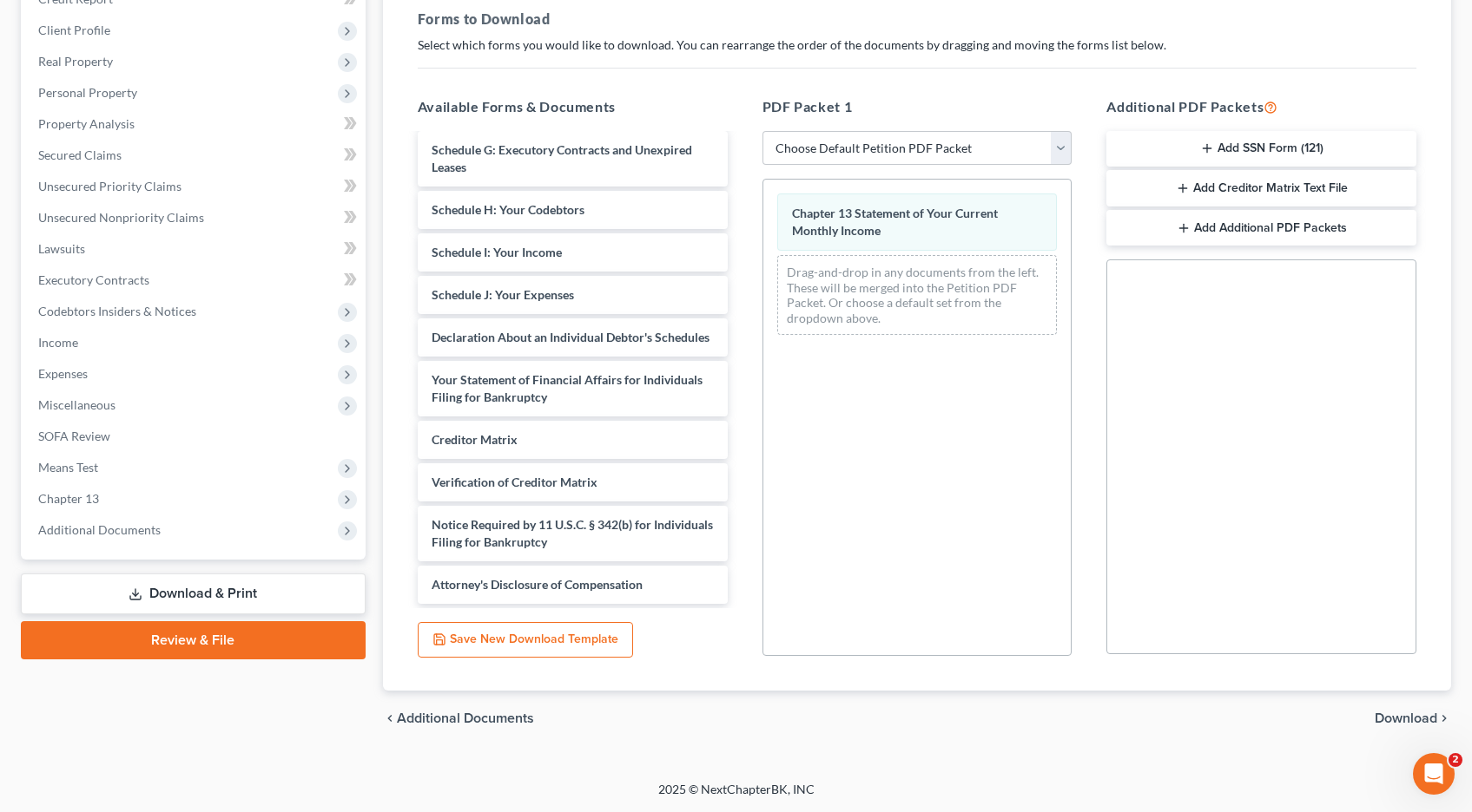
click at [1405, 715] on span "Download" at bounding box center [1405, 719] width 62 height 14
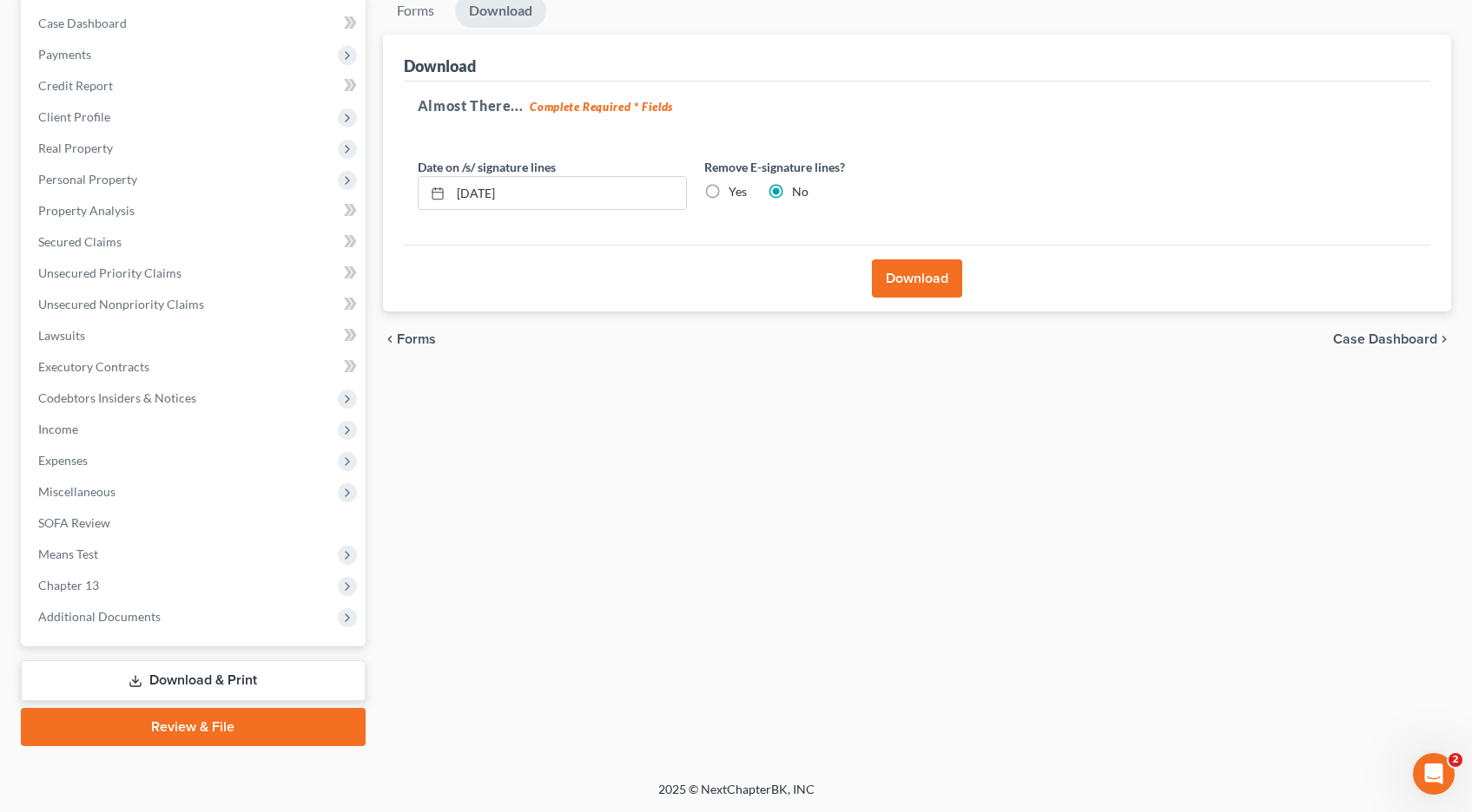
click at [925, 275] on button "Download" at bounding box center [917, 278] width 90 height 38
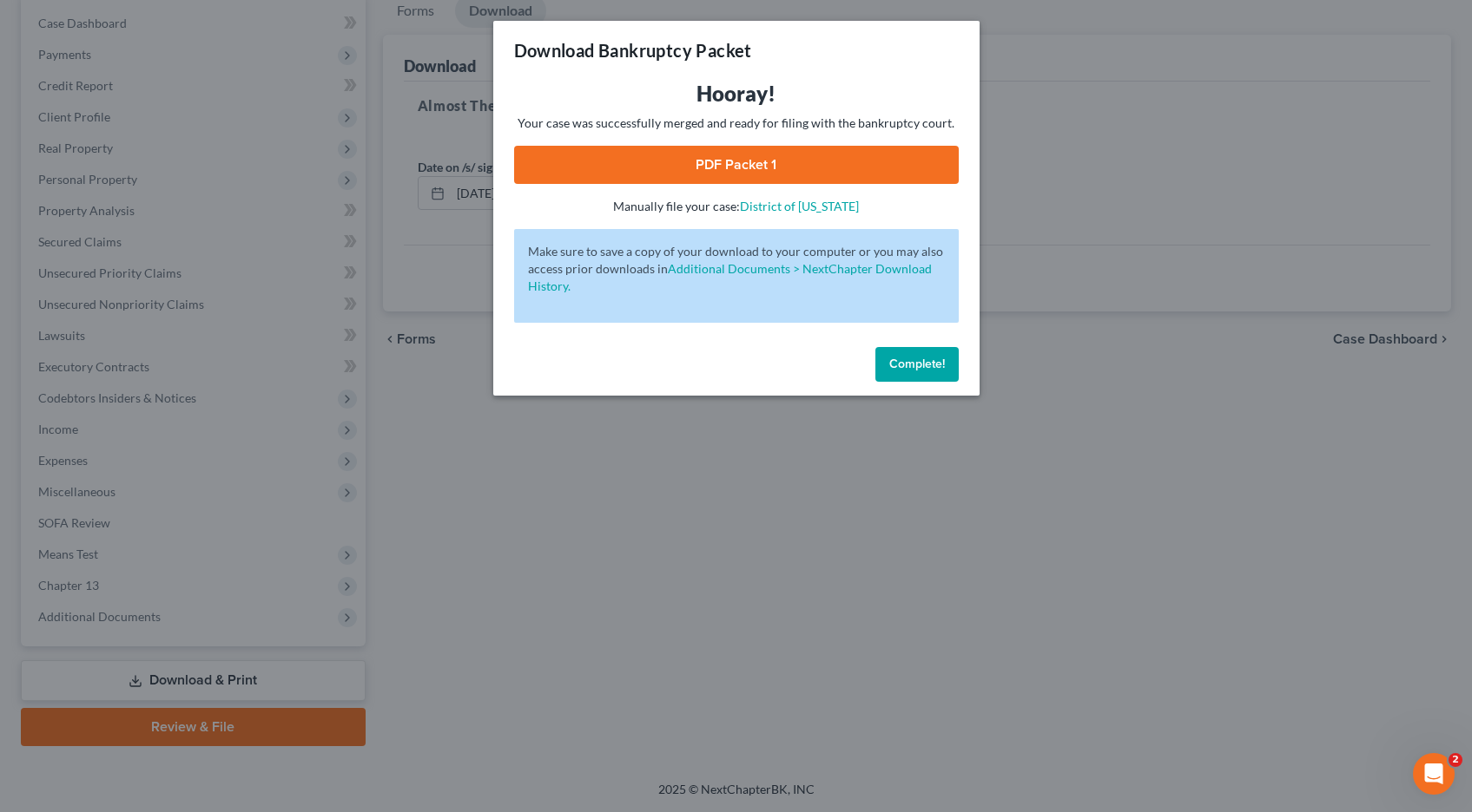
click at [761, 164] on link "PDF Packet 1" at bounding box center [736, 164] width 444 height 38
click at [912, 363] on span "Complete!" at bounding box center [917, 363] width 56 height 15
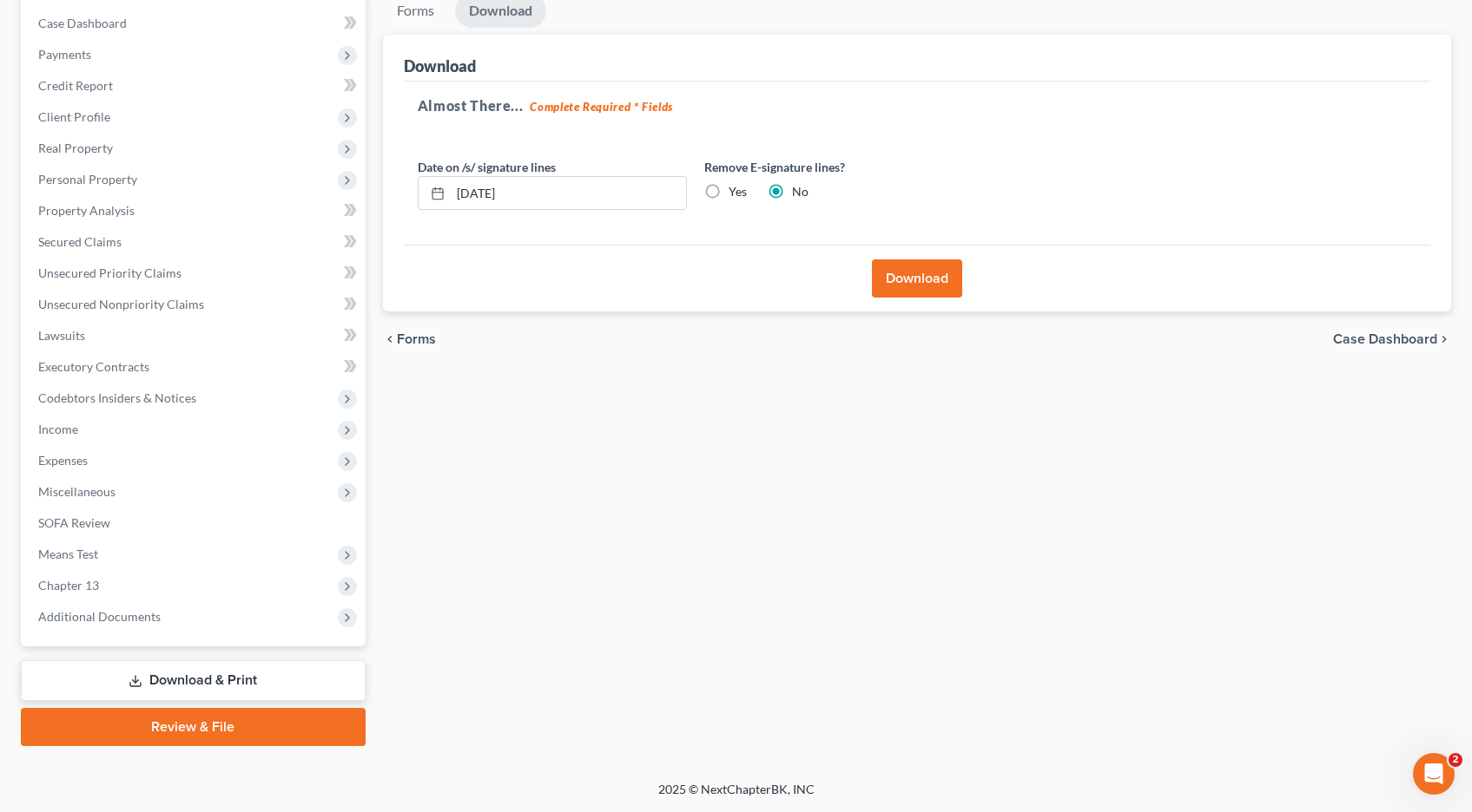
click at [185, 679] on link "Download & Print" at bounding box center [192, 681] width 345 height 41
click at [59, 238] on span "Secured Claims" at bounding box center [80, 241] width 83 height 15
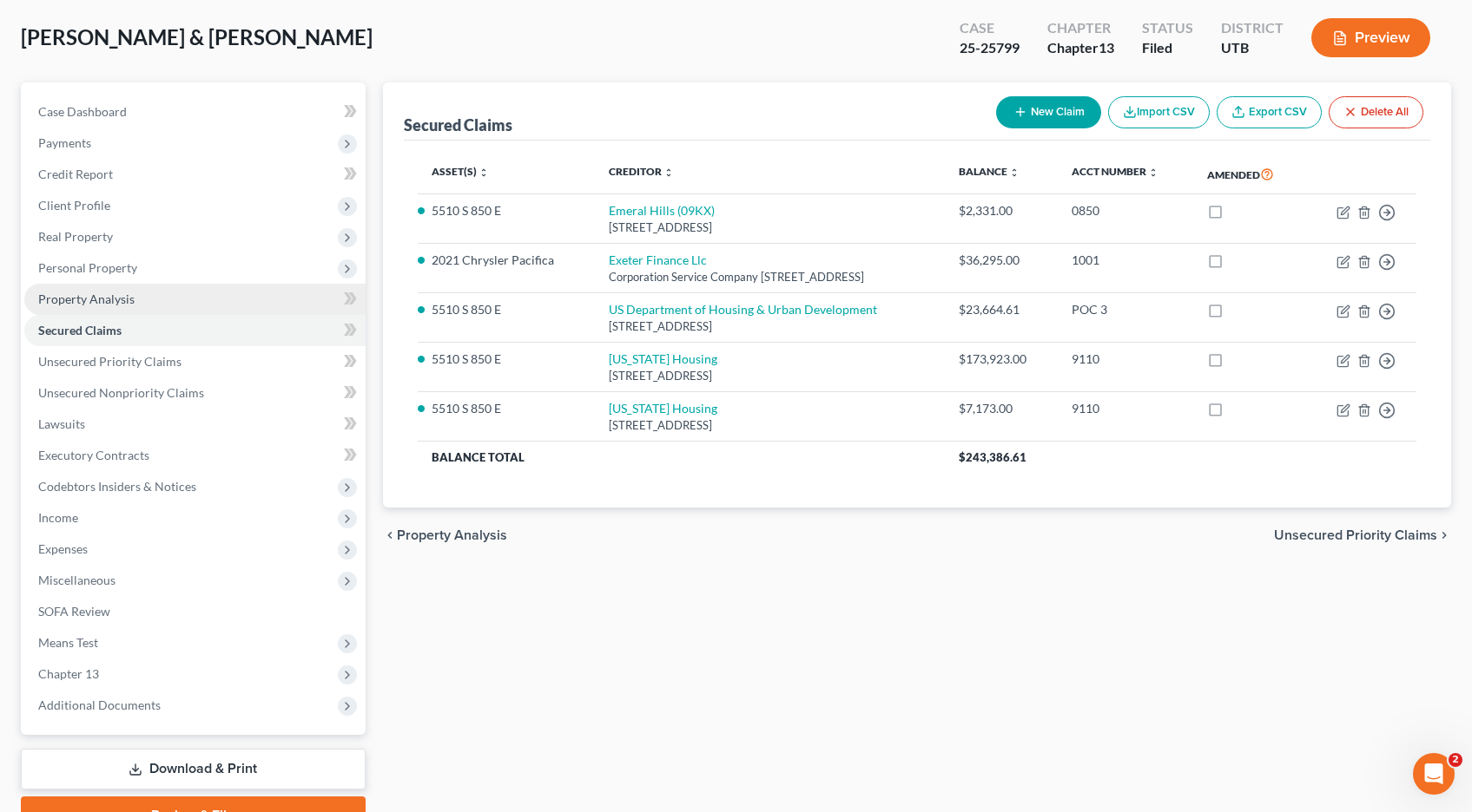
scroll to position [173, 0]
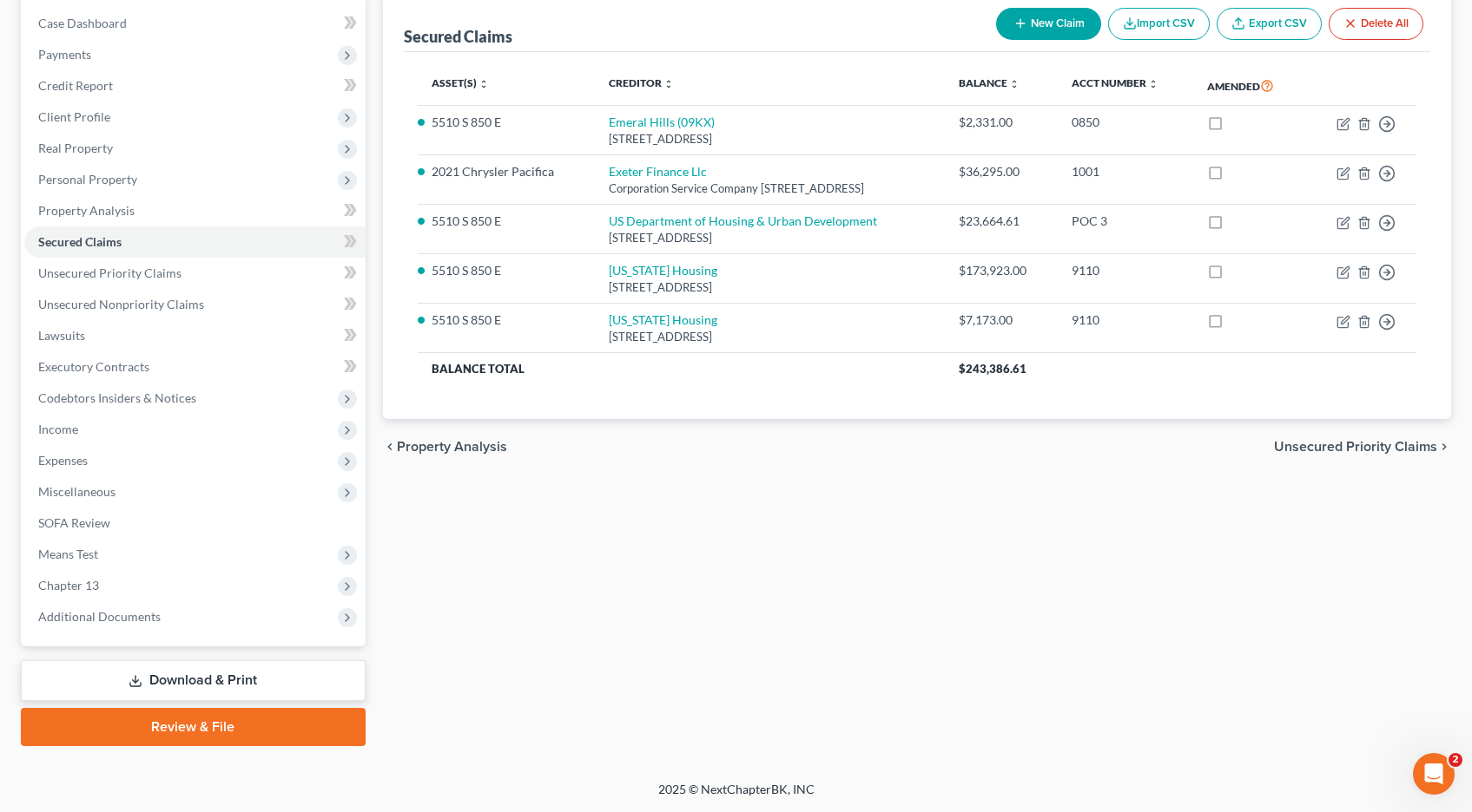
click at [214, 674] on link "Download & Print" at bounding box center [192, 681] width 345 height 41
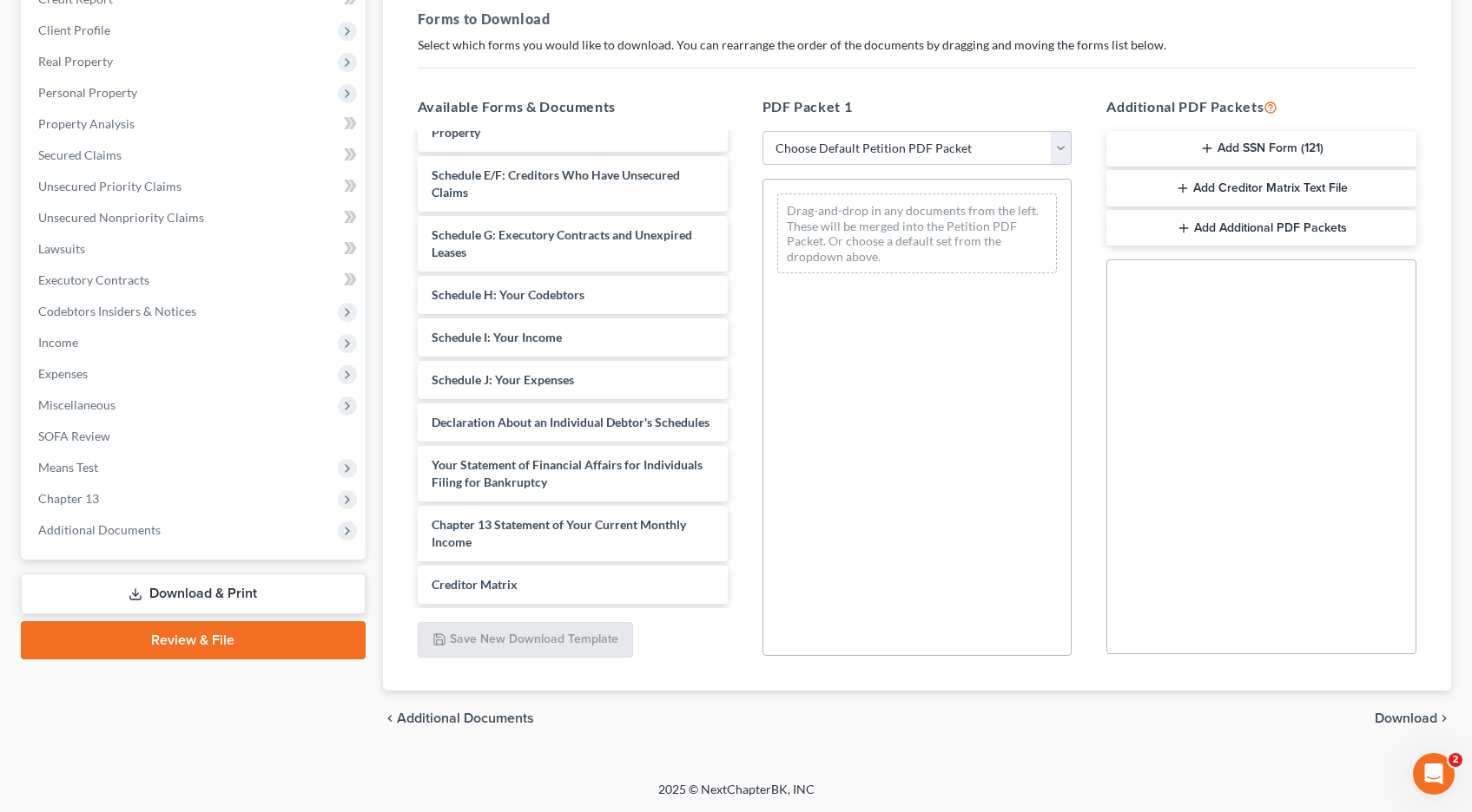
scroll to position [372, 0]
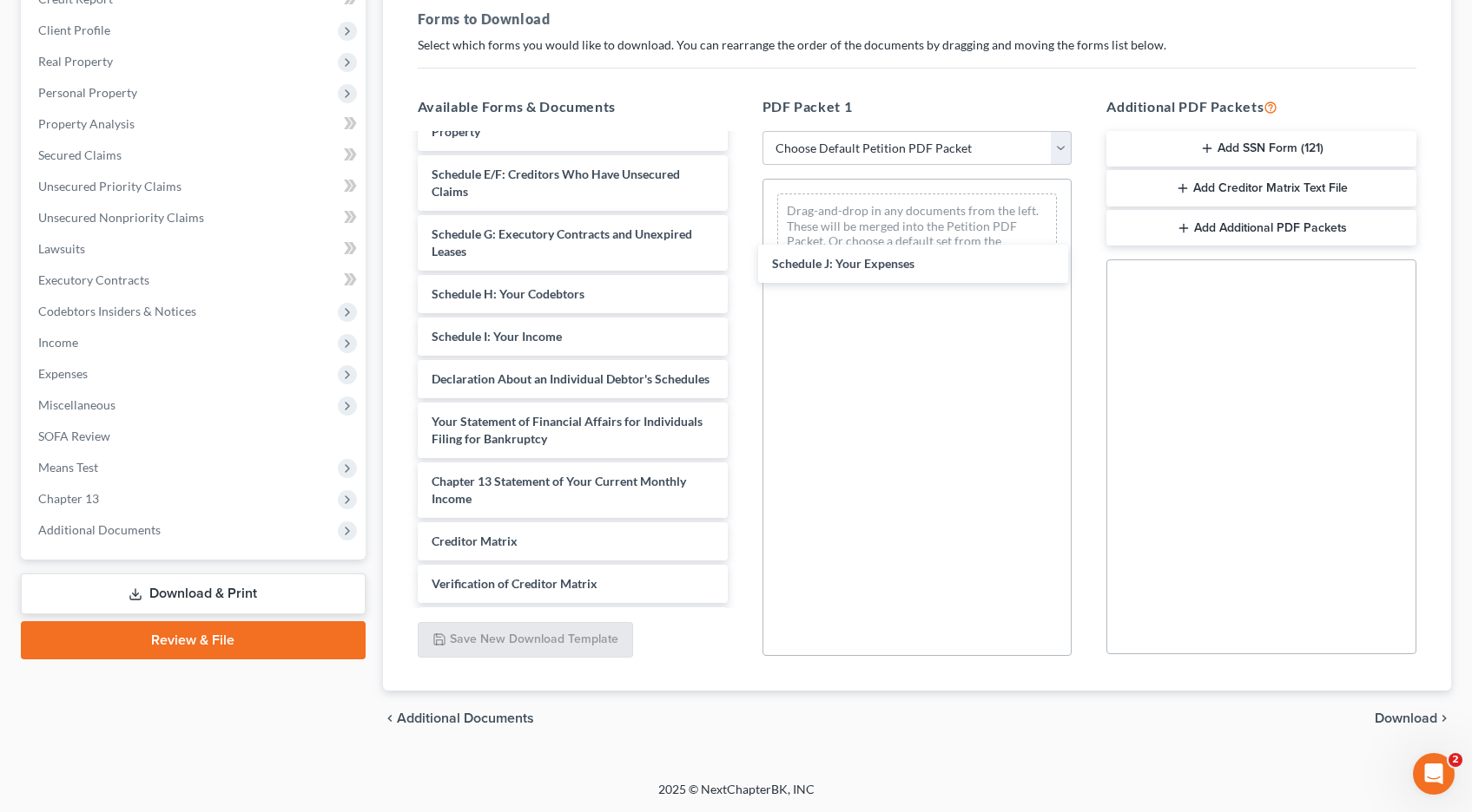
drag, startPoint x: 468, startPoint y: 378, endPoint x: 807, endPoint y: 262, distance: 358.3
click at [741, 261] on div "Schedule J: Your Expenses Chapter 13 Plan (Chapter 13 Plan - Utah Bankruptcy Cl…" at bounding box center [572, 234] width 338 height 942
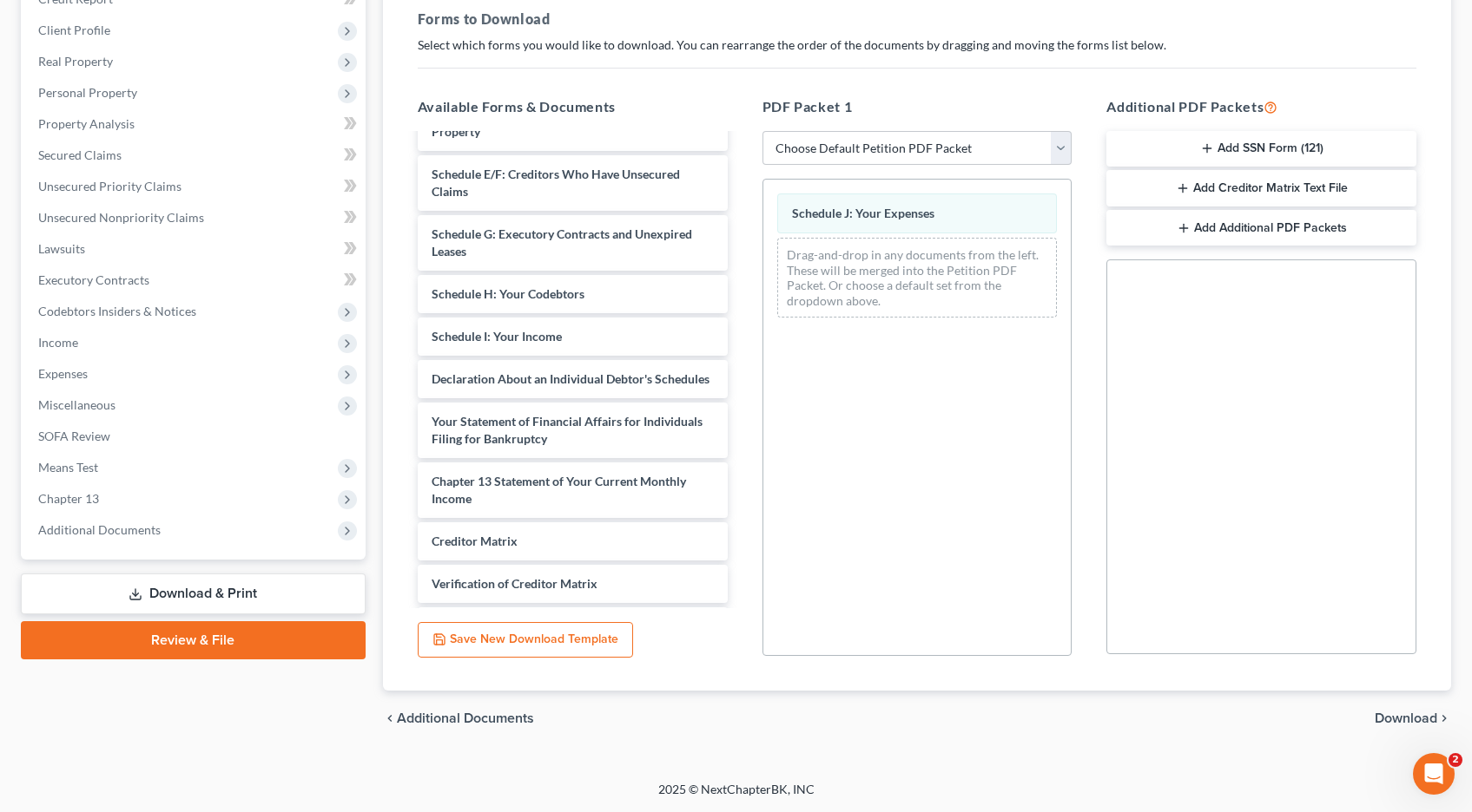
click at [1415, 715] on span "Download" at bounding box center [1405, 719] width 62 height 14
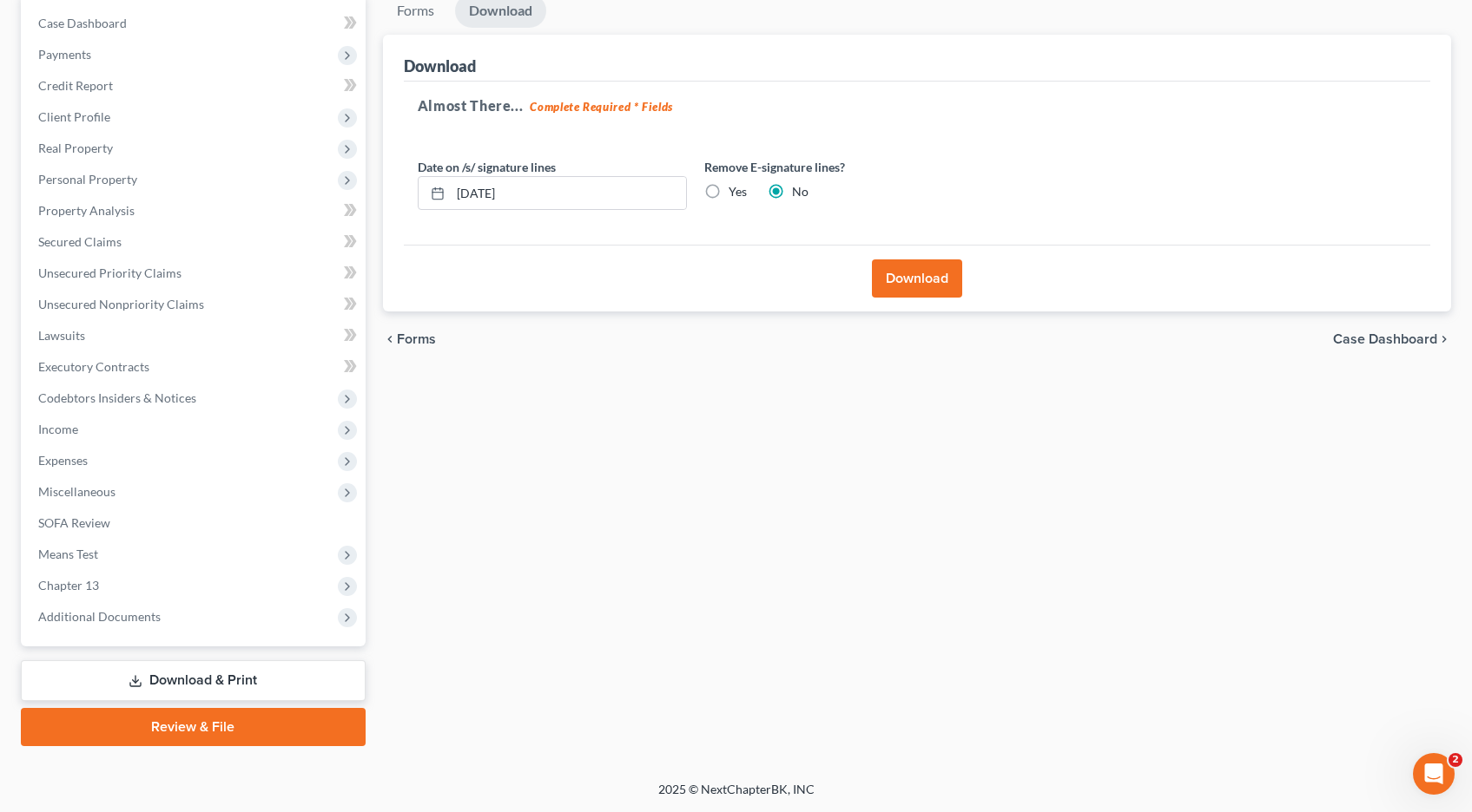
scroll to position [173, 0]
click at [898, 285] on button "Download" at bounding box center [917, 278] width 90 height 38
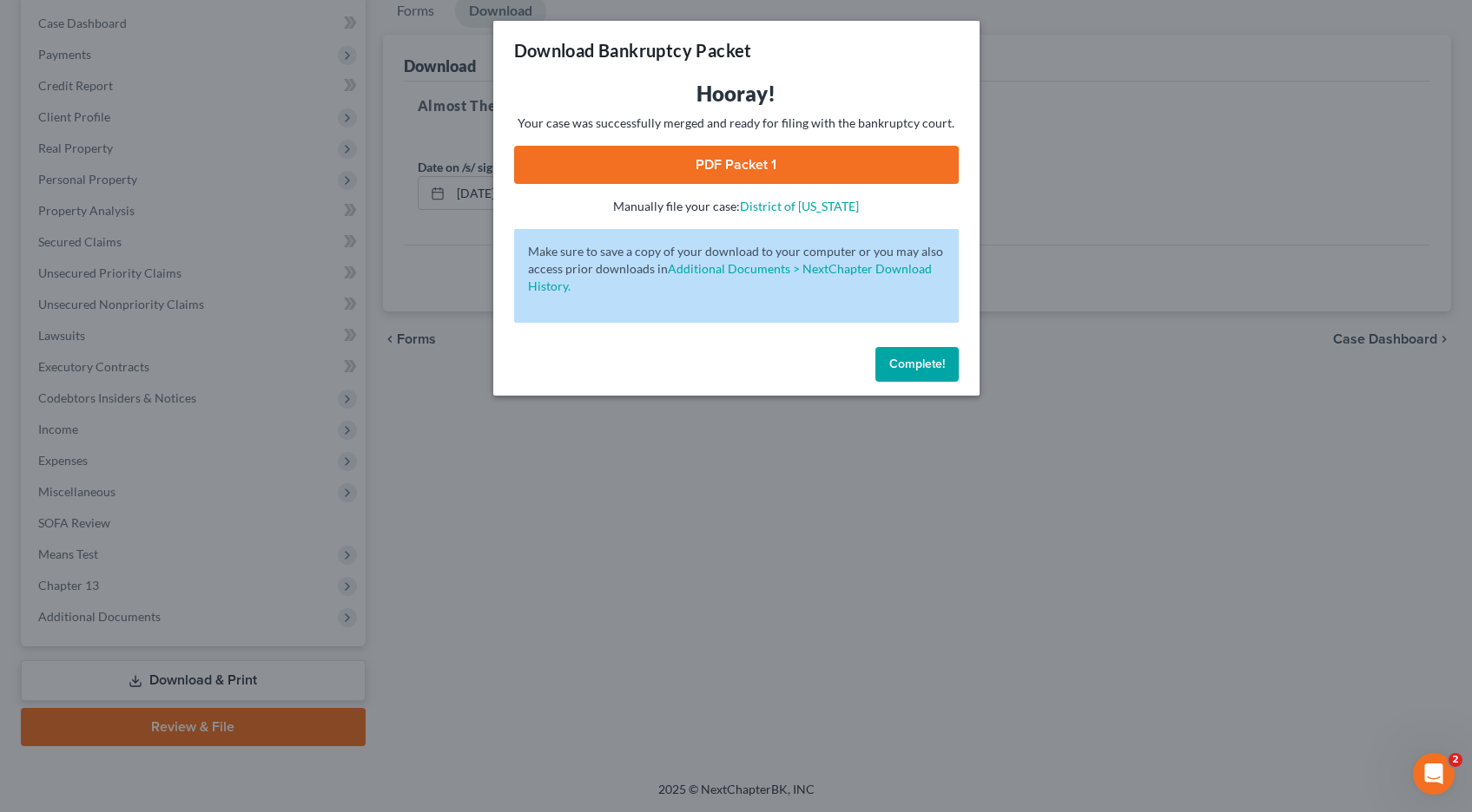
click at [748, 167] on link "PDF Packet 1" at bounding box center [736, 164] width 444 height 38
click at [910, 369] on span "Complete!" at bounding box center [917, 363] width 56 height 15
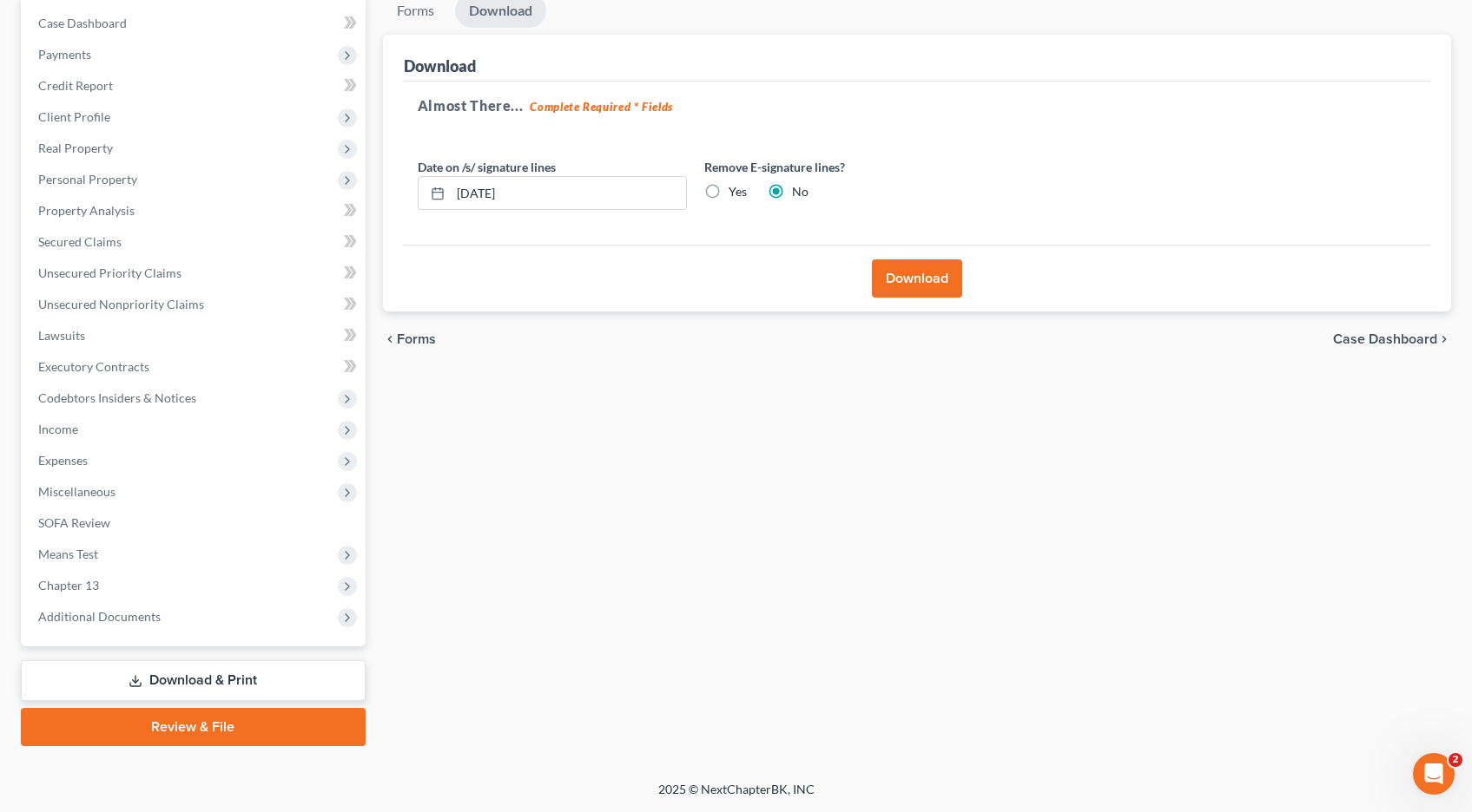
click at [165, 678] on link "Download & Print" at bounding box center [192, 681] width 345 height 41
click at [106, 184] on span "Personal Property" at bounding box center [88, 179] width 99 height 15
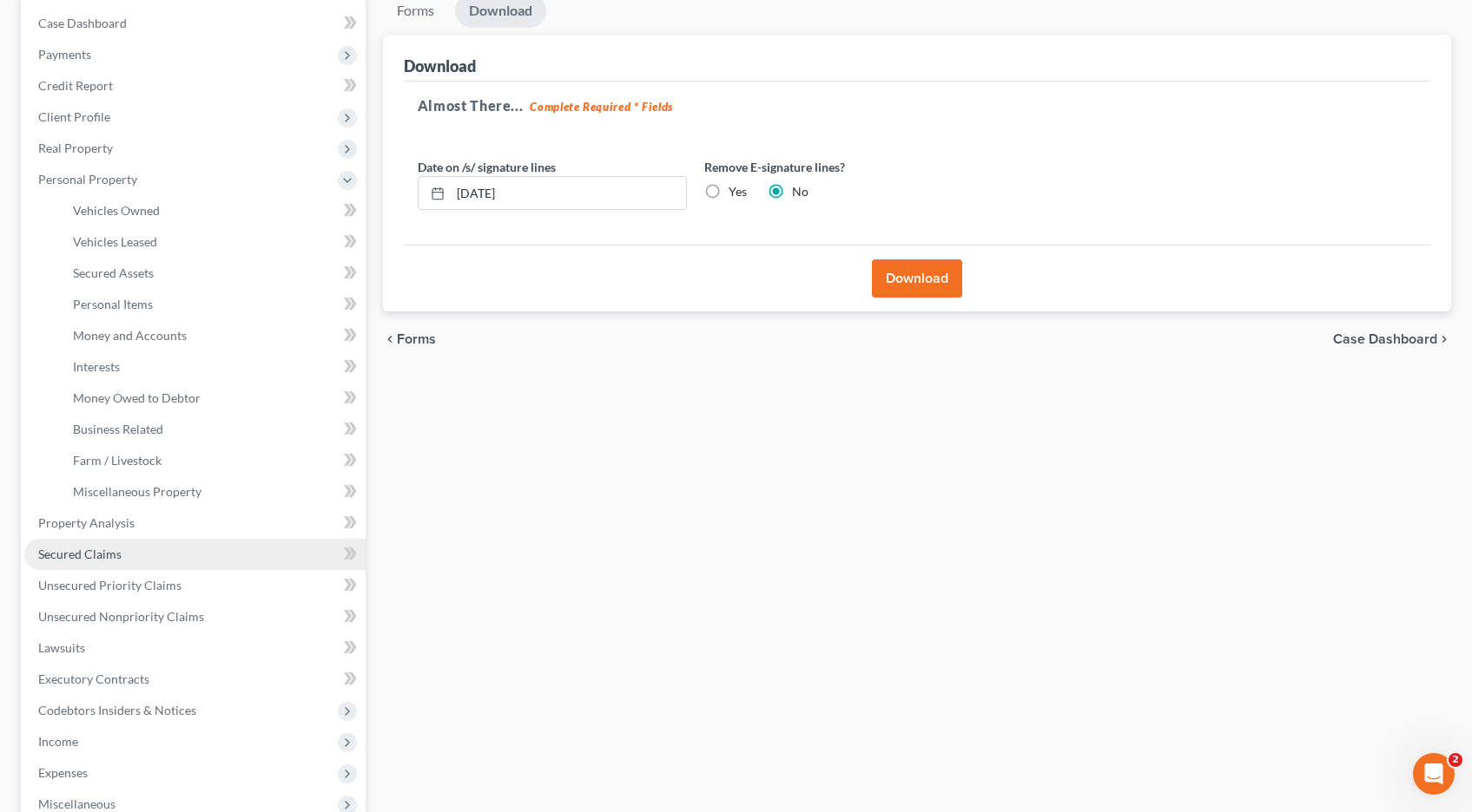
click at [58, 559] on span "Secured Claims" at bounding box center [80, 554] width 83 height 15
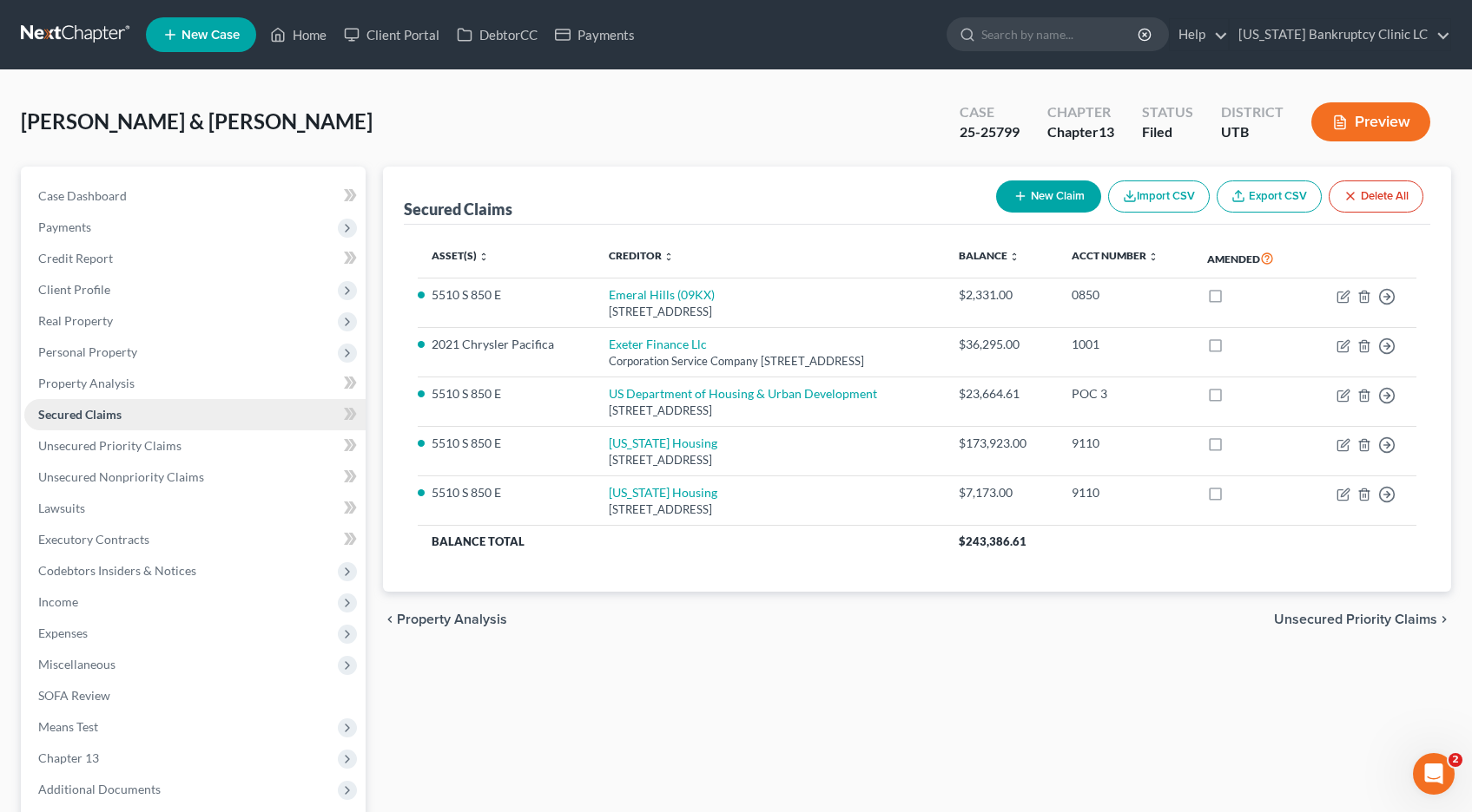
scroll to position [173, 0]
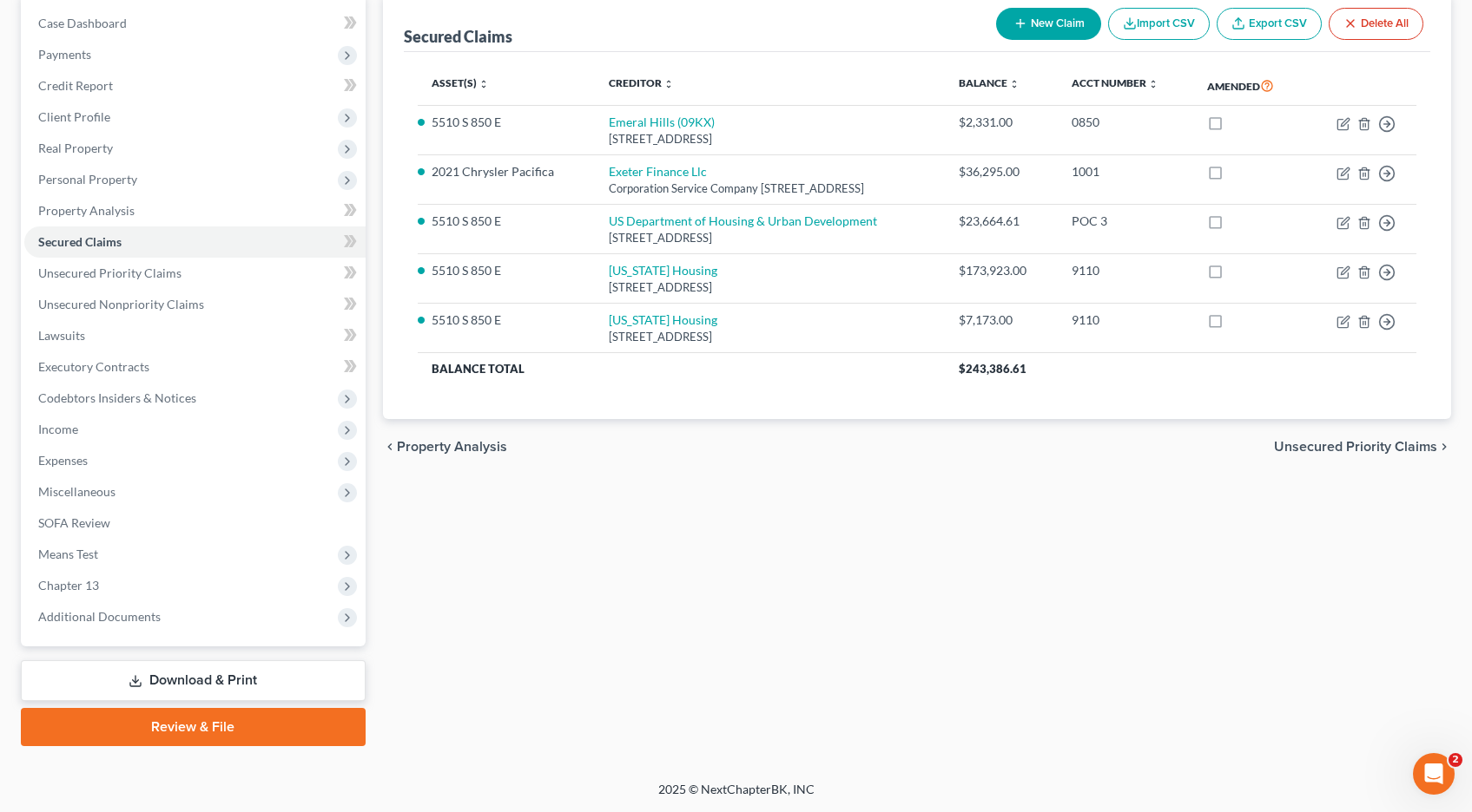
click at [181, 689] on link "Download & Print" at bounding box center [192, 681] width 345 height 41
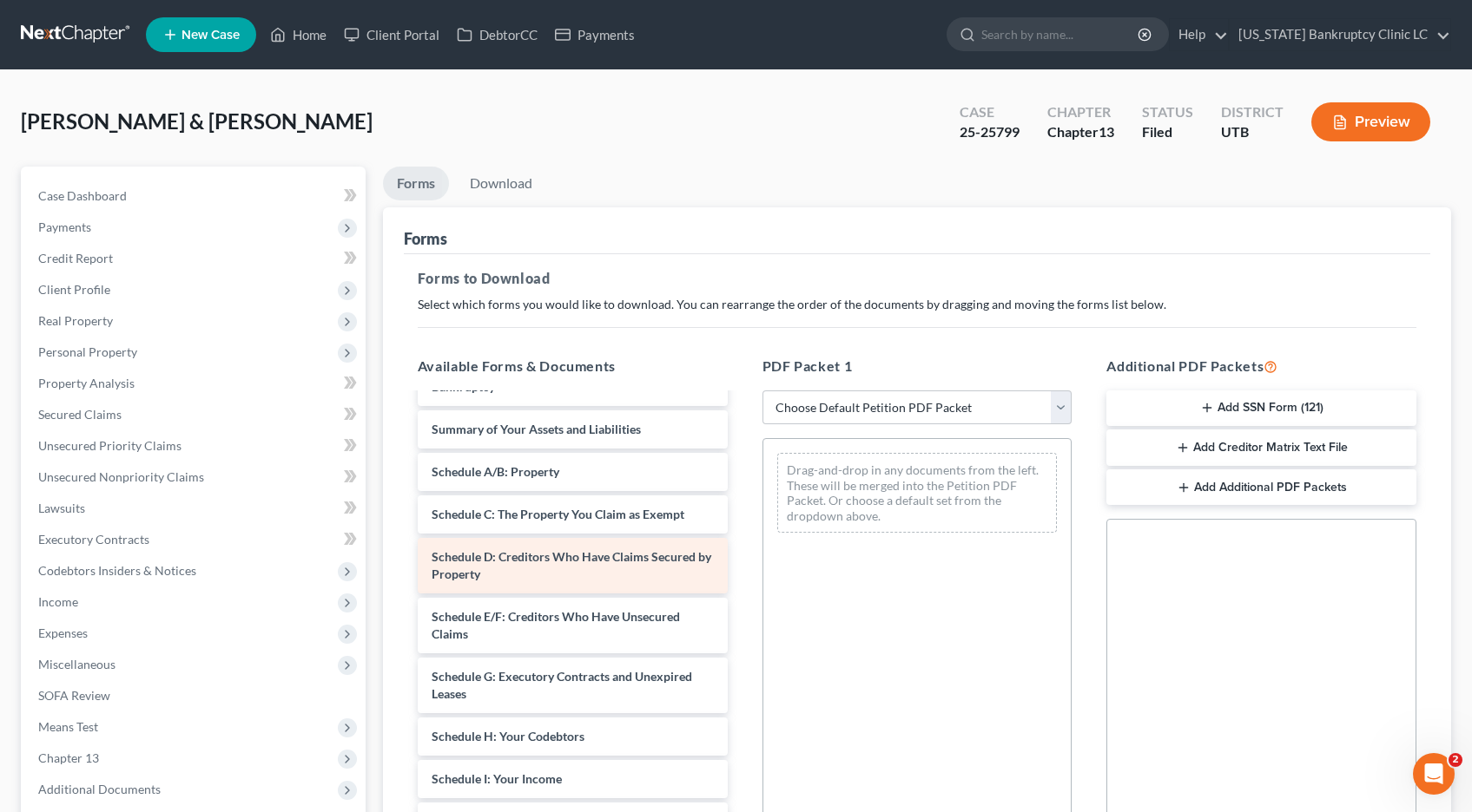
scroll to position [205, 0]
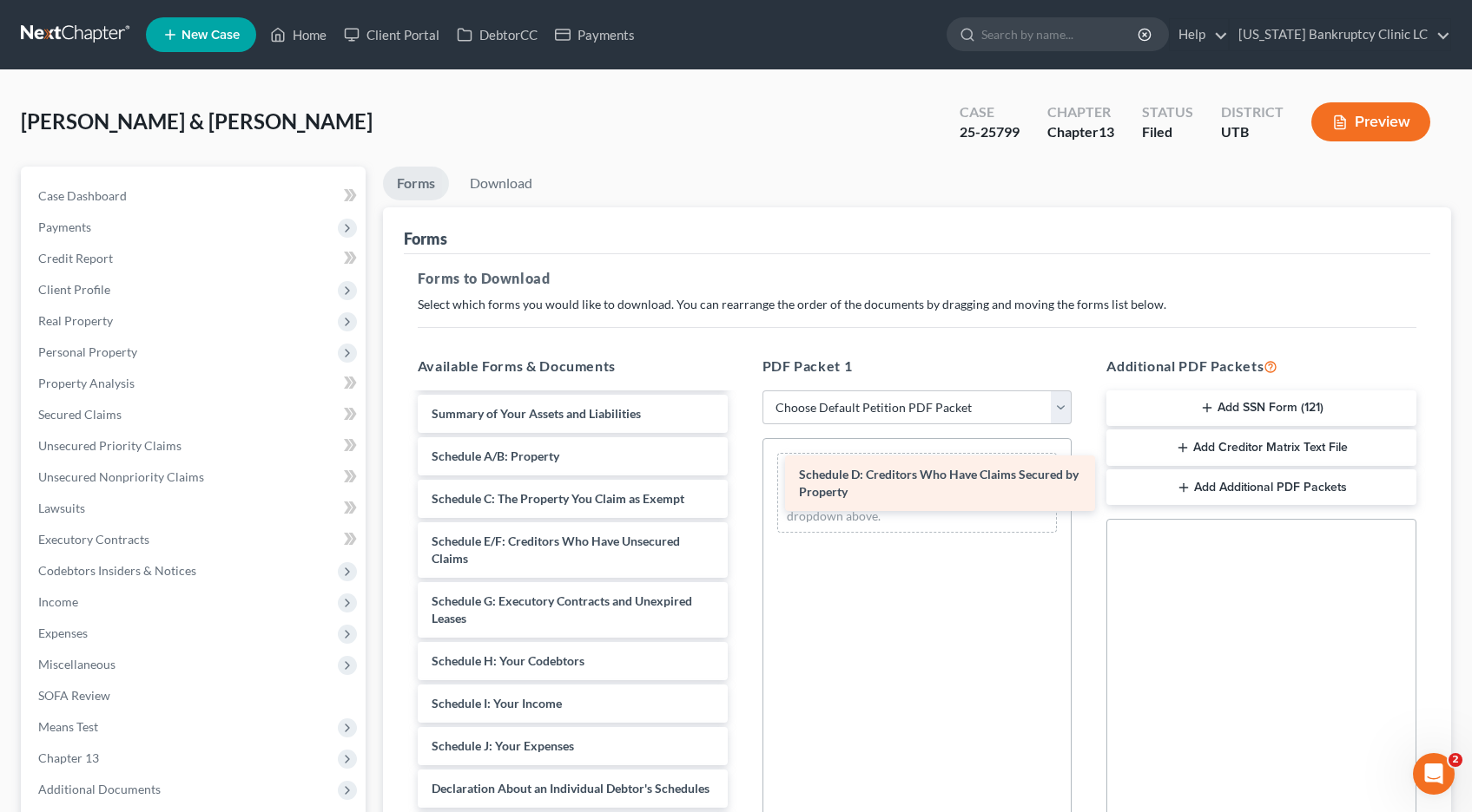
drag, startPoint x: 489, startPoint y: 550, endPoint x: 855, endPoint y: 484, distance: 371.9
click at [741, 484] on div "Schedule D: Creditors Who Have Claims Secured by Property Chapter 13 Plan (Chap…" at bounding box center [572, 652] width 338 height 925
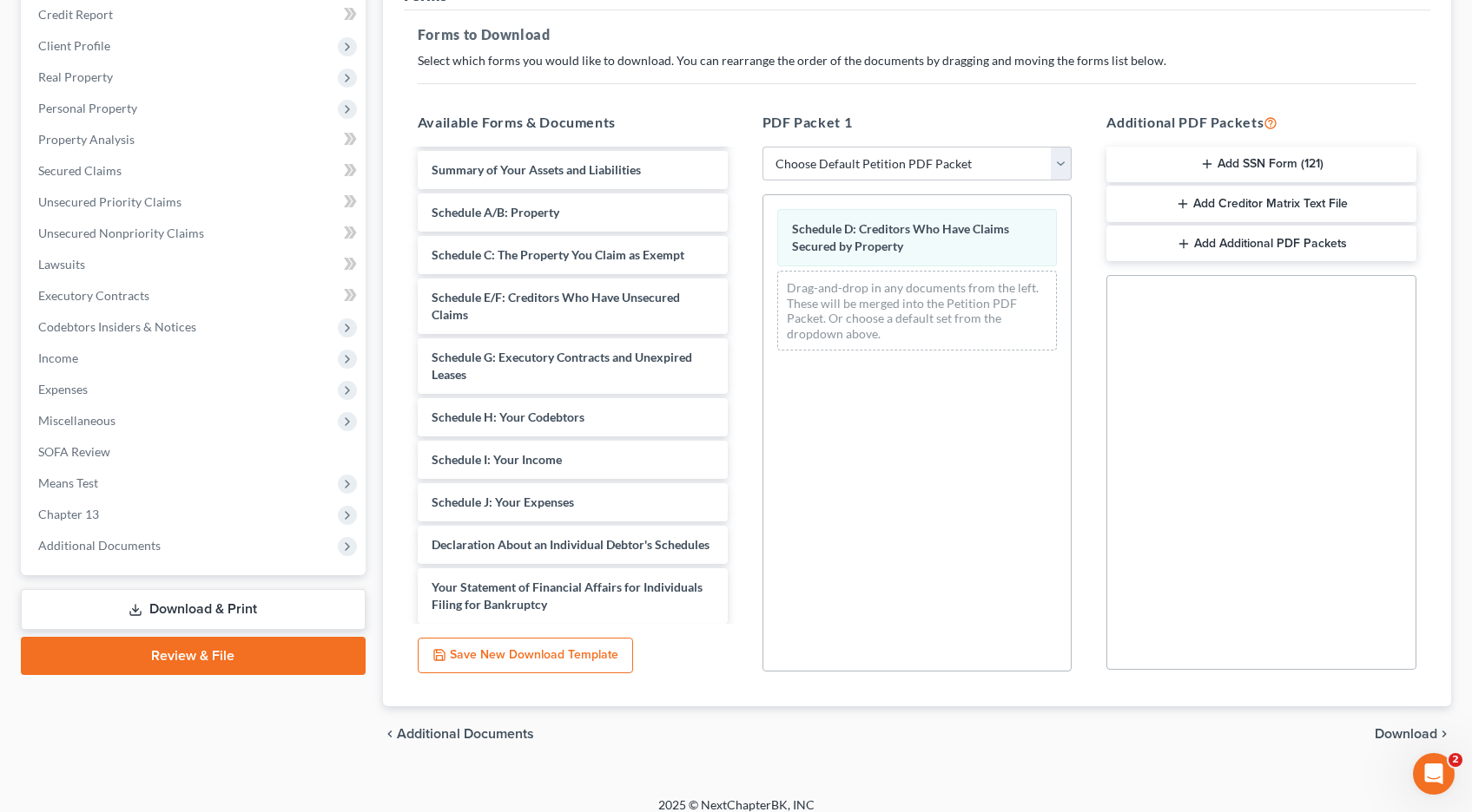
scroll to position [260, 0]
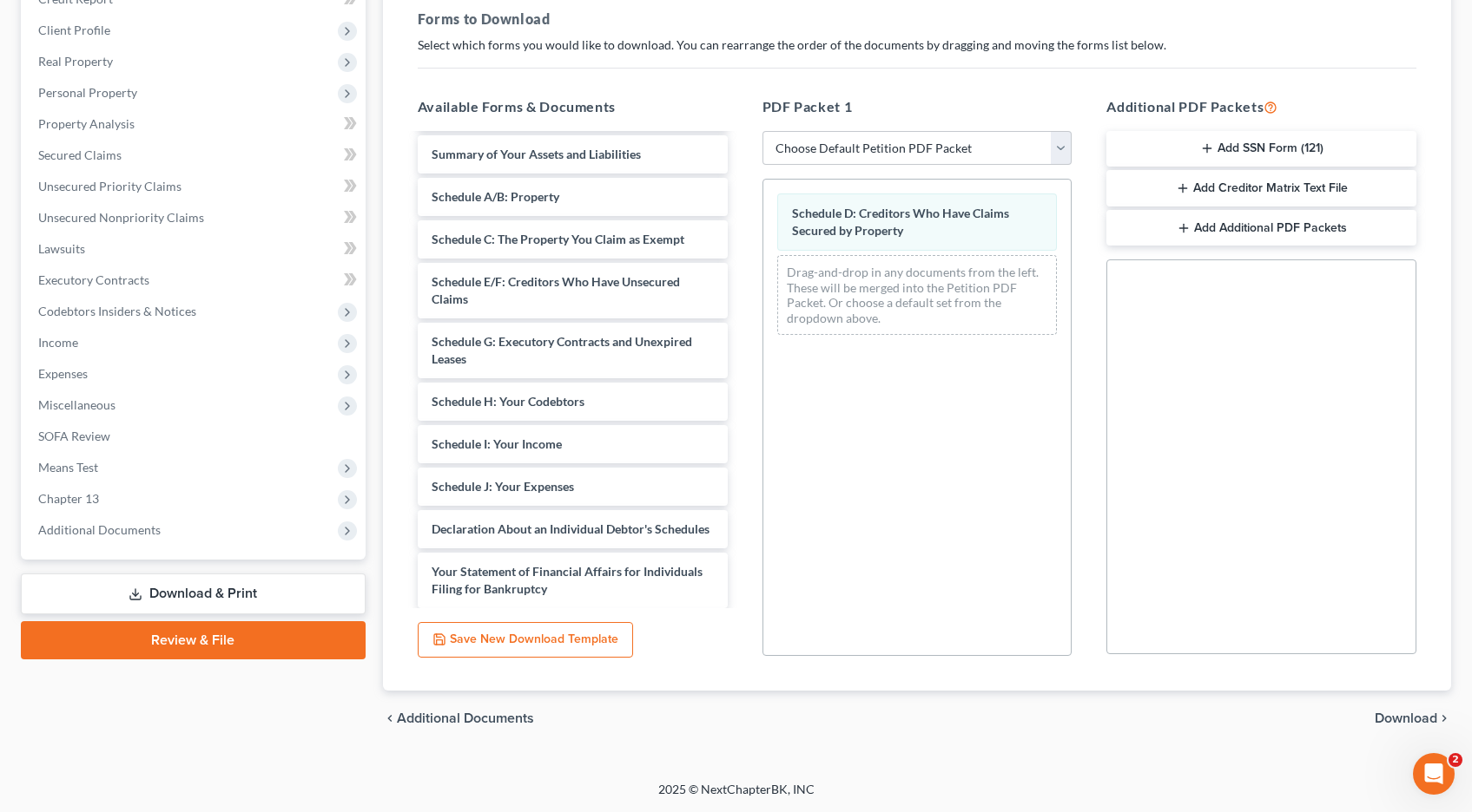
click at [1403, 718] on span "Download" at bounding box center [1405, 719] width 62 height 14
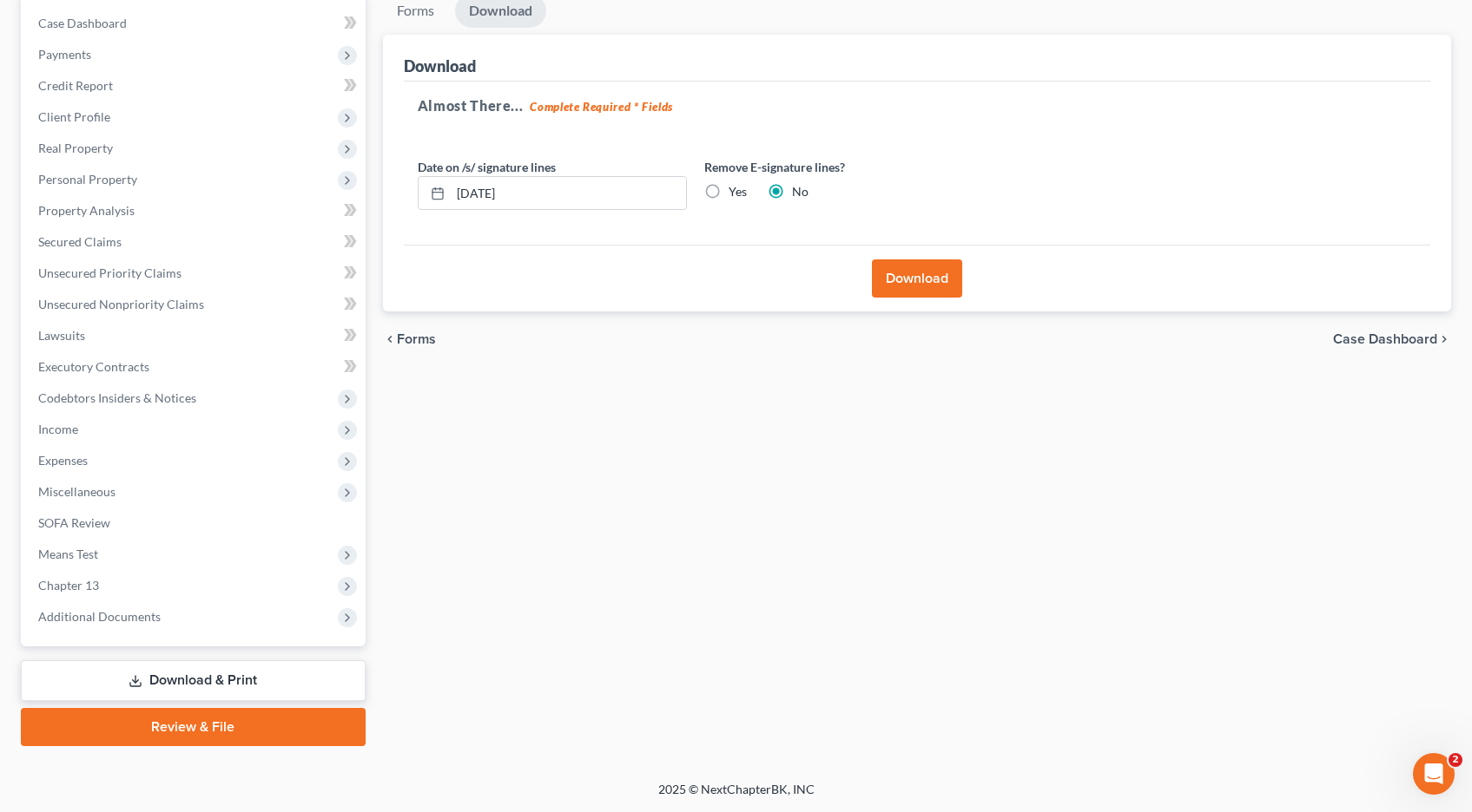
scroll to position [173, 0]
click at [911, 288] on button "Download" at bounding box center [917, 278] width 90 height 38
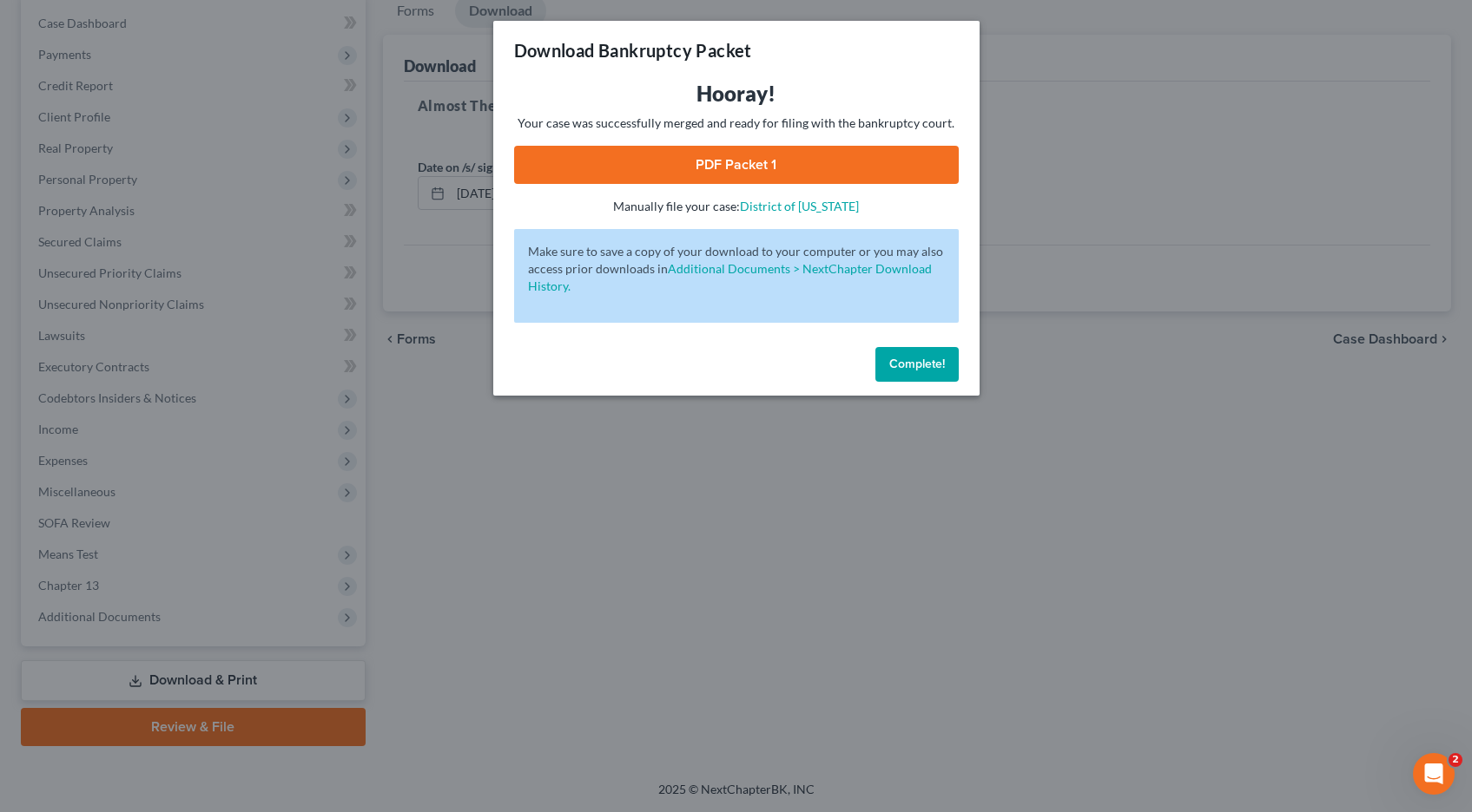
click at [821, 158] on link "PDF Packet 1" at bounding box center [736, 164] width 444 height 38
click at [910, 363] on span "Complete!" at bounding box center [917, 363] width 56 height 15
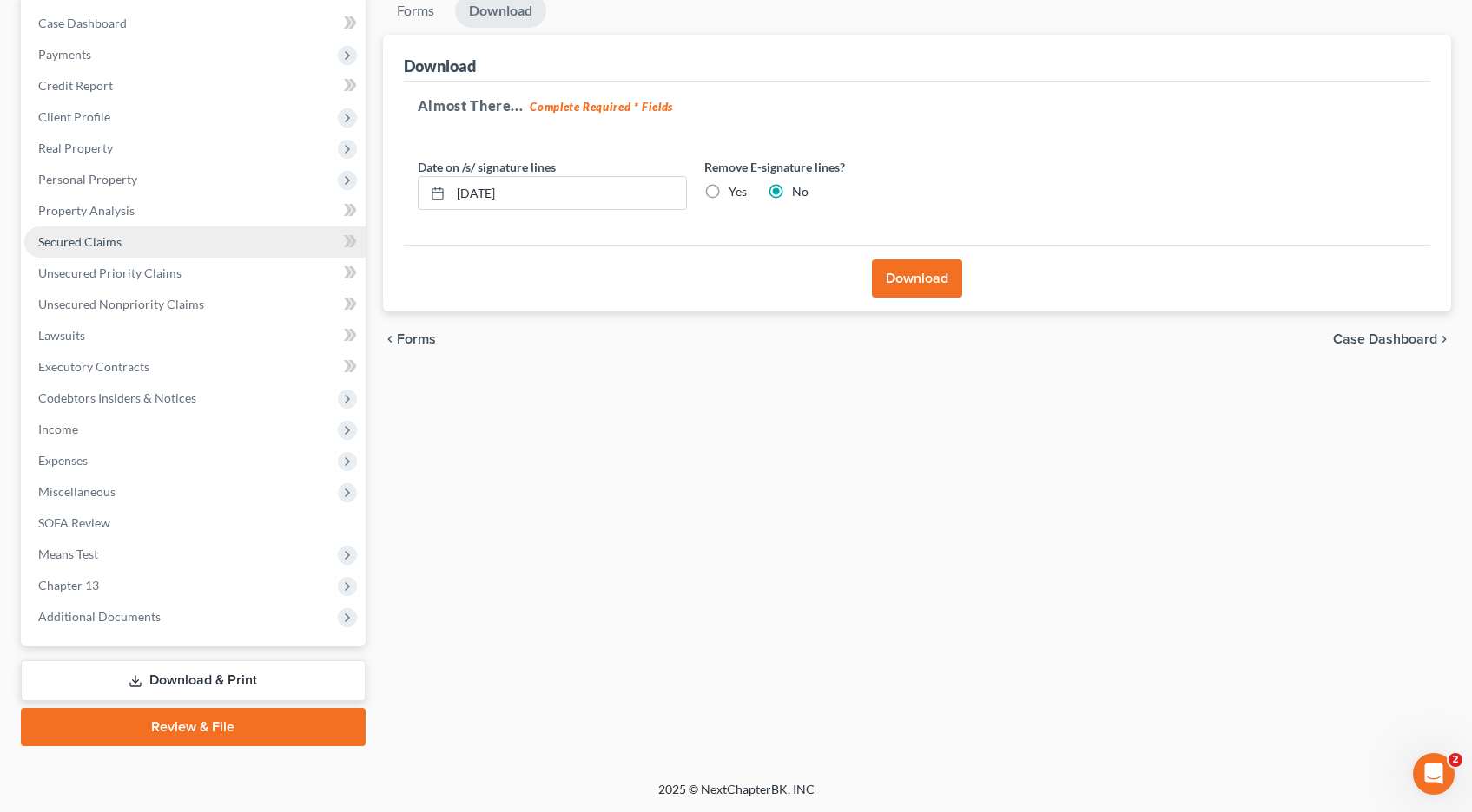
click at [82, 245] on span "Secured Claims" at bounding box center [80, 241] width 83 height 15
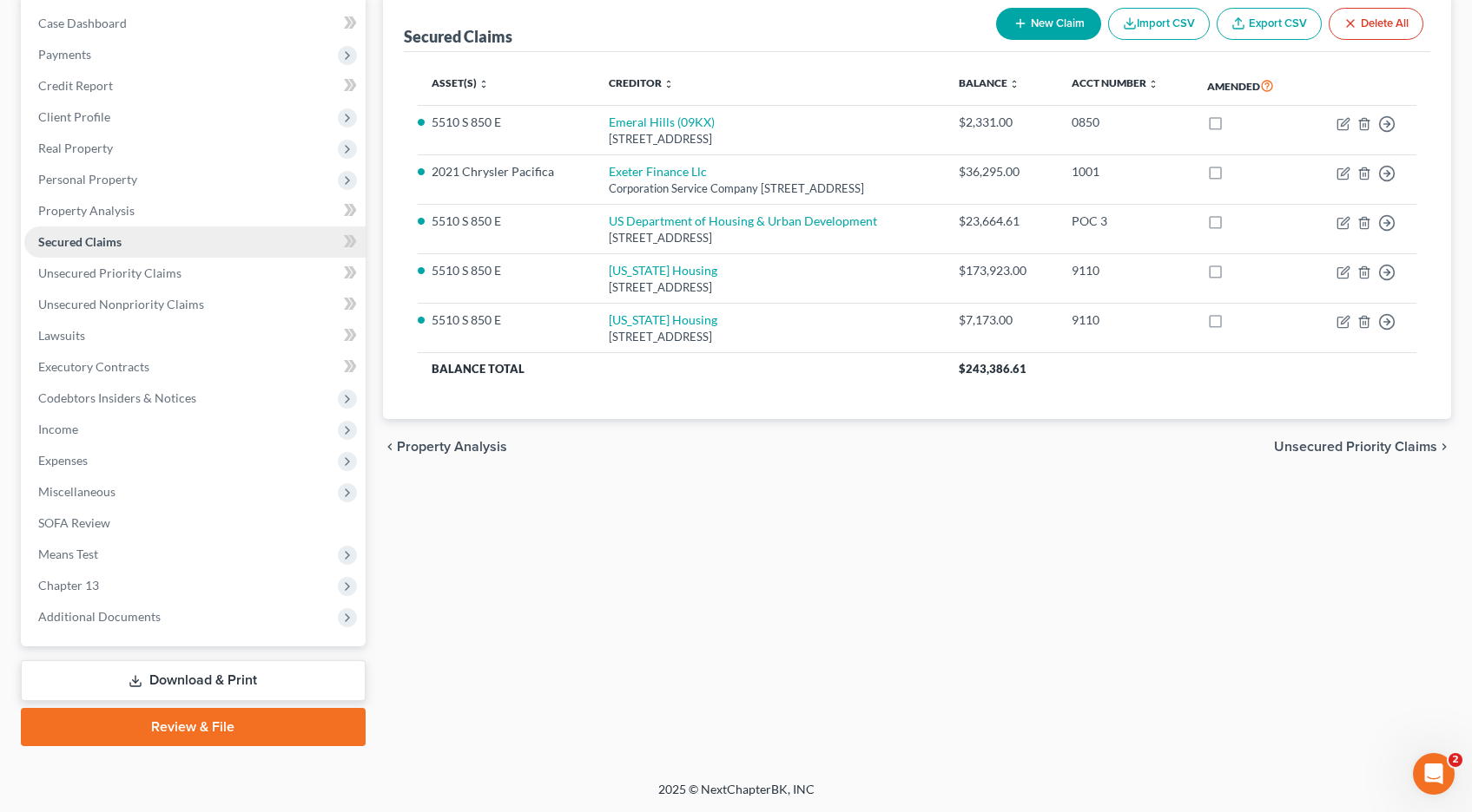
click at [82, 245] on link "Secured Claims" at bounding box center [194, 242] width 341 height 31
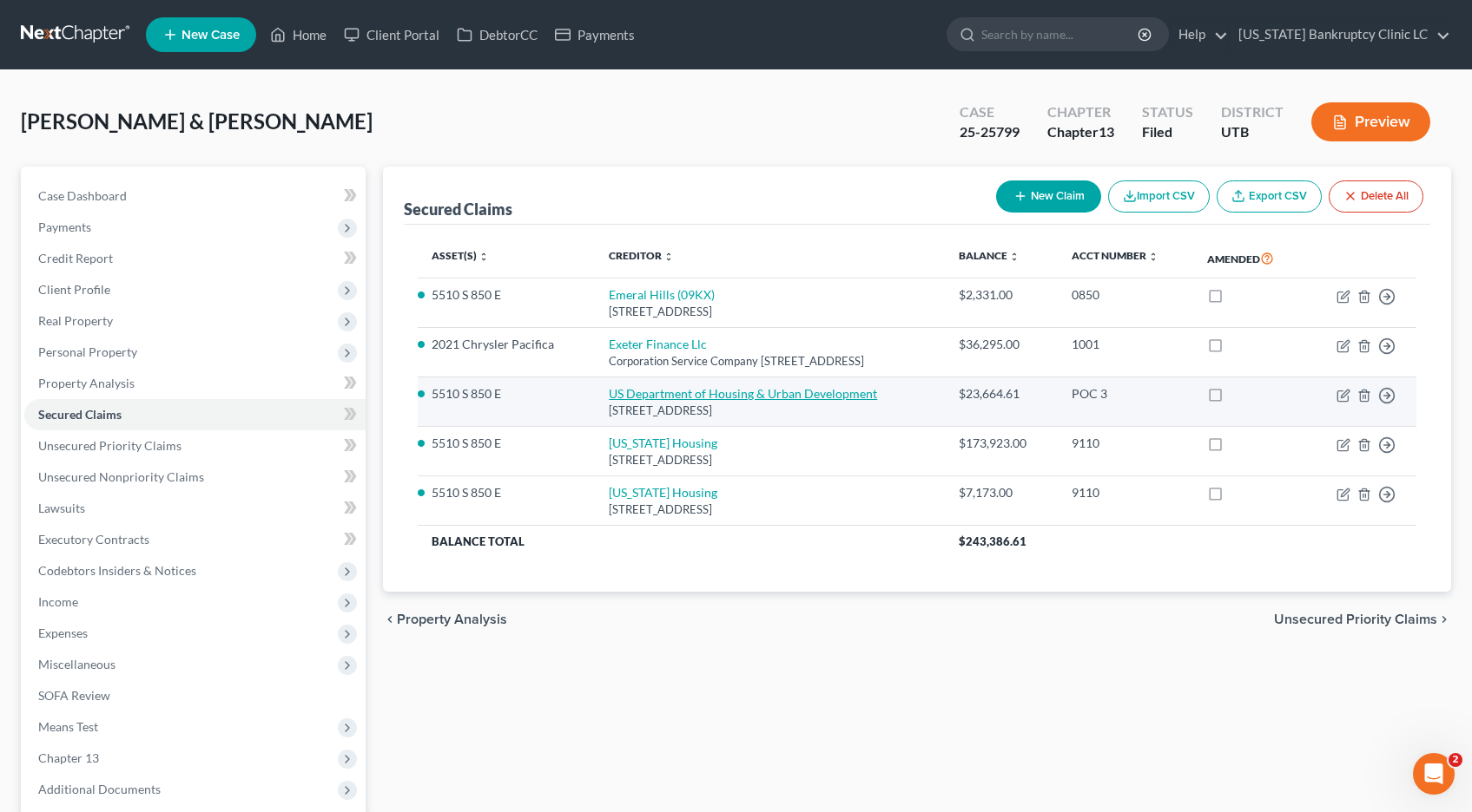
click at [613, 401] on link "US Department of Housing & Urban Development" at bounding box center [742, 394] width 269 height 15
select select "5"
select select "2"
select select "0"
